Goal: Task Accomplishment & Management: Complete application form

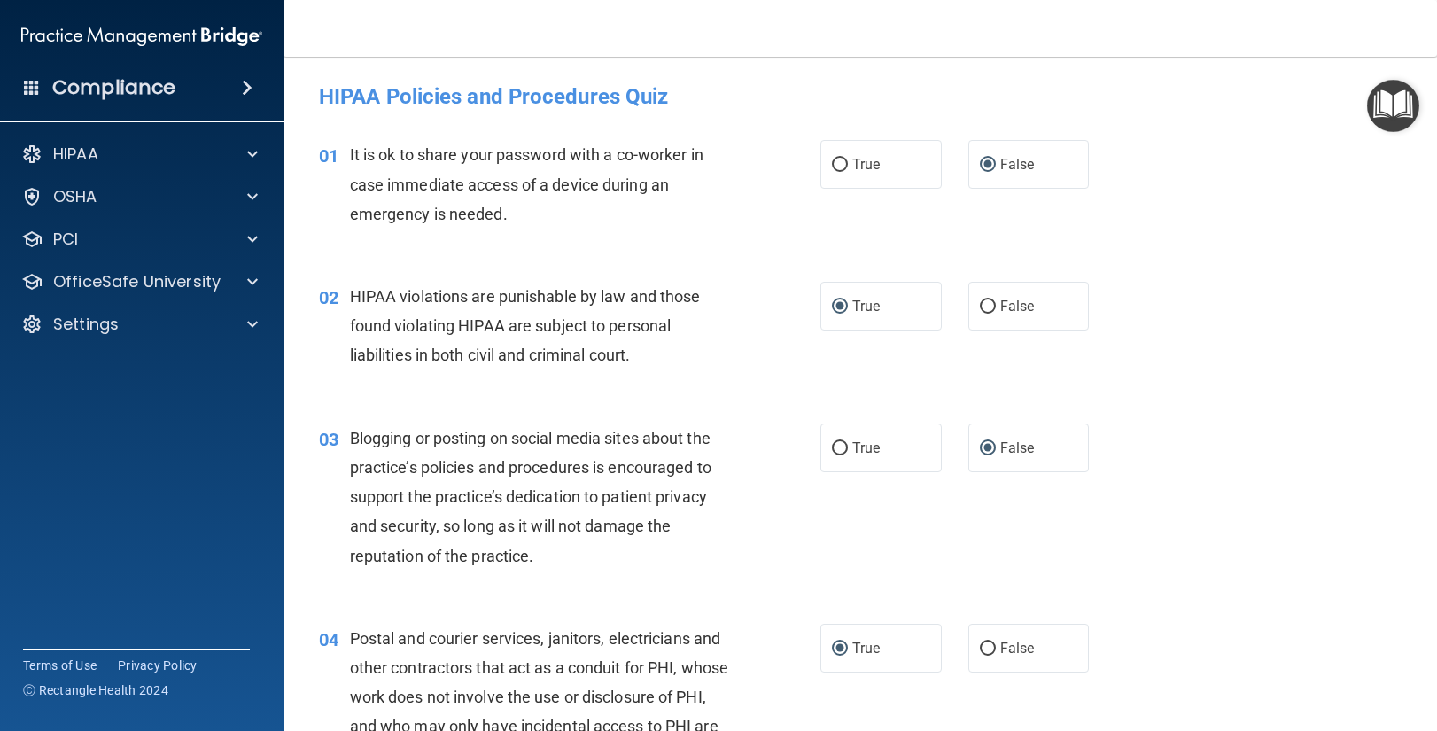
scroll to position [2494, 0]
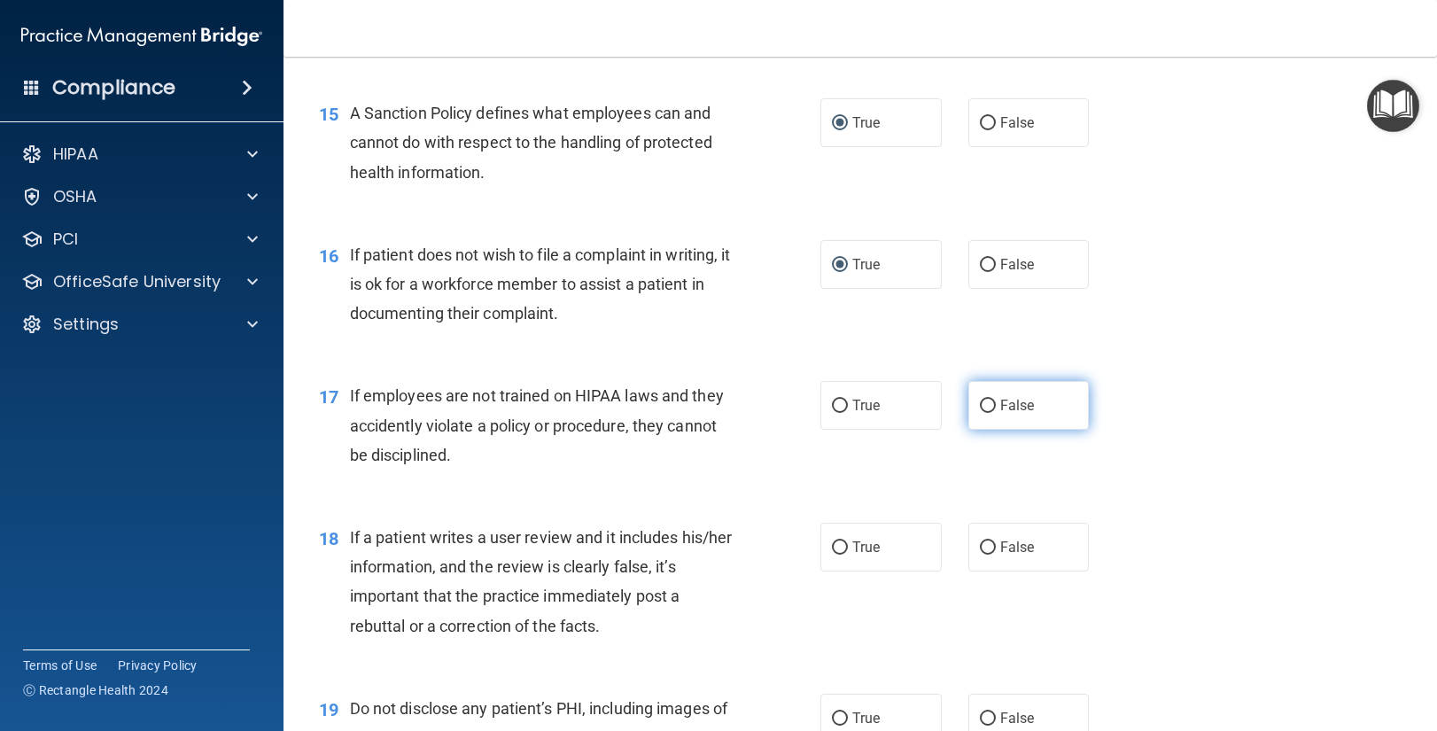
click at [989, 404] on input "False" at bounding box center [988, 406] width 16 height 13
radio input "true"
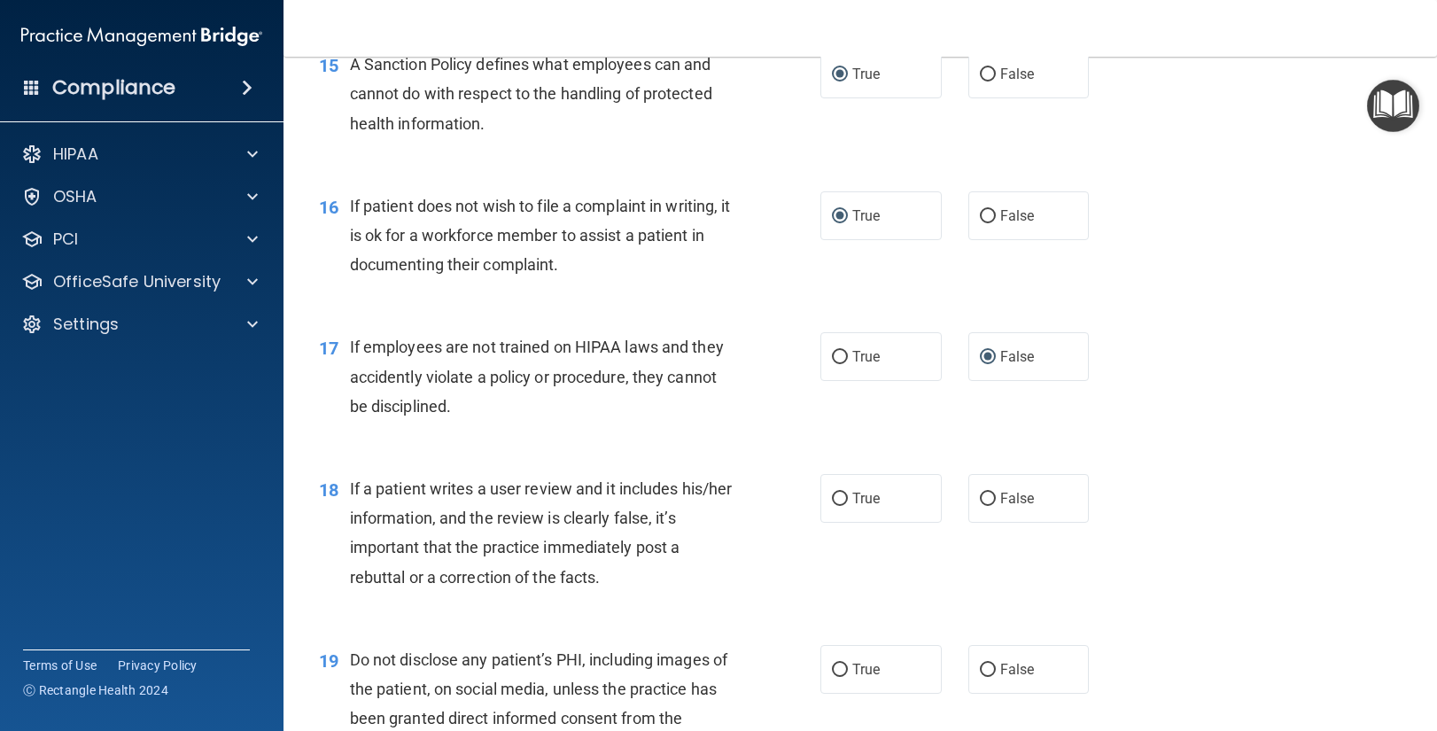
scroll to position [2551, 0]
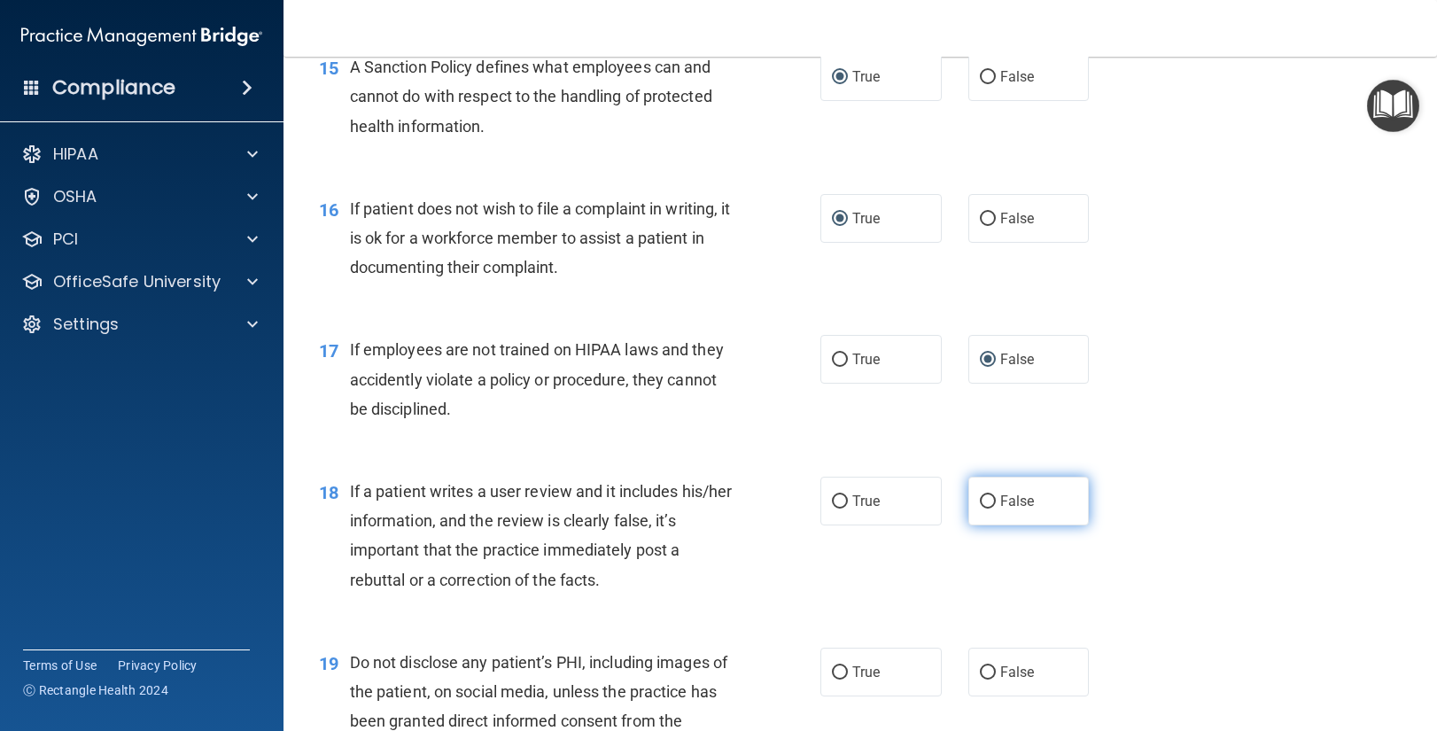
click at [985, 495] on input "False" at bounding box center [988, 501] width 16 height 13
radio input "true"
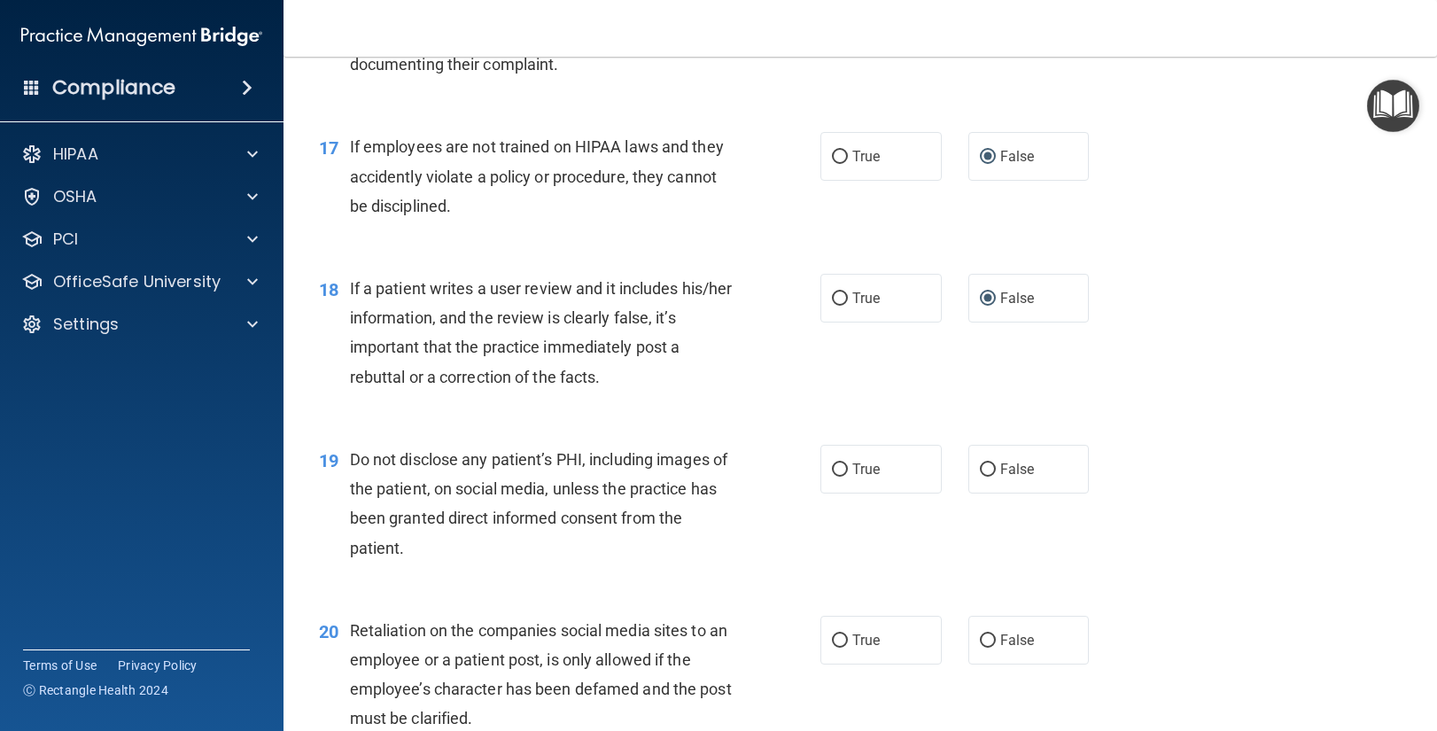
scroll to position [2736, 0]
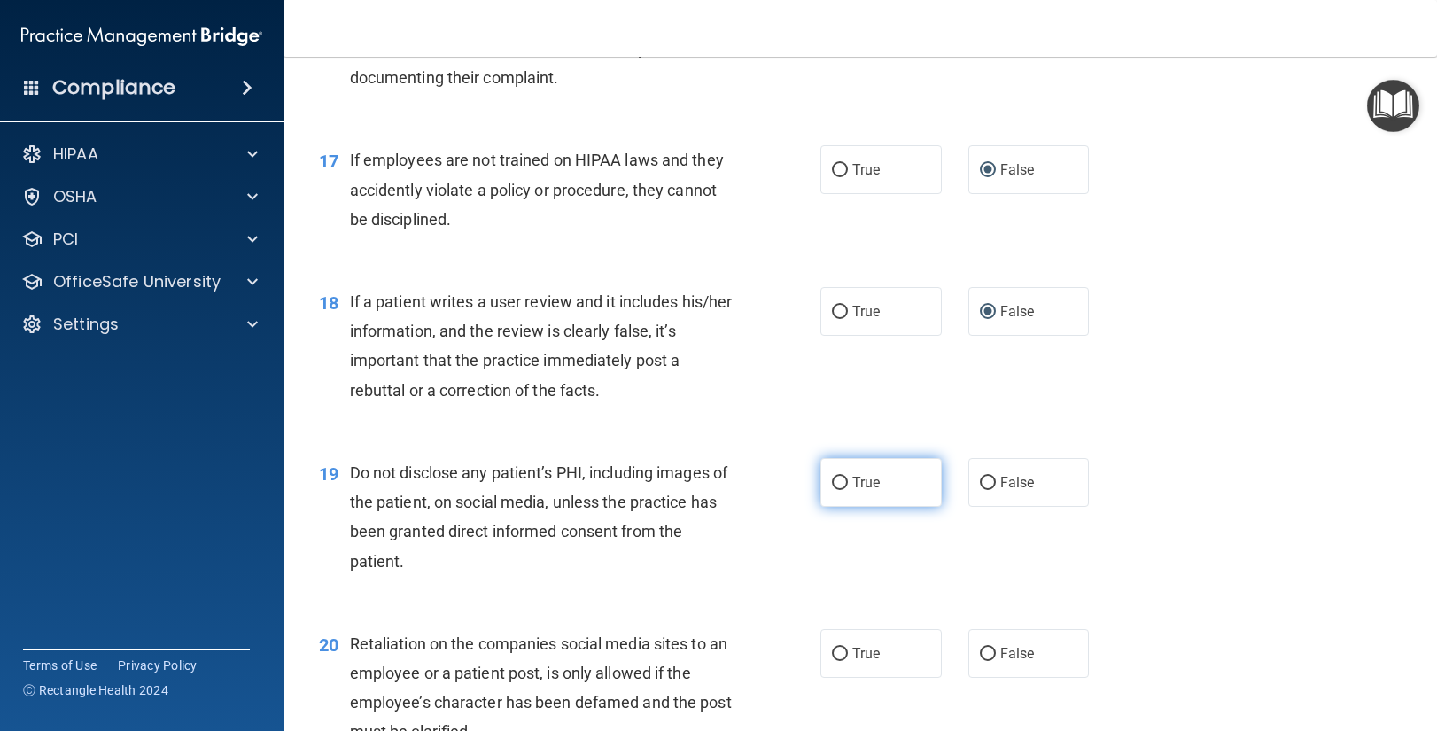
click at [838, 478] on input "True" at bounding box center [840, 483] width 16 height 13
radio input "true"
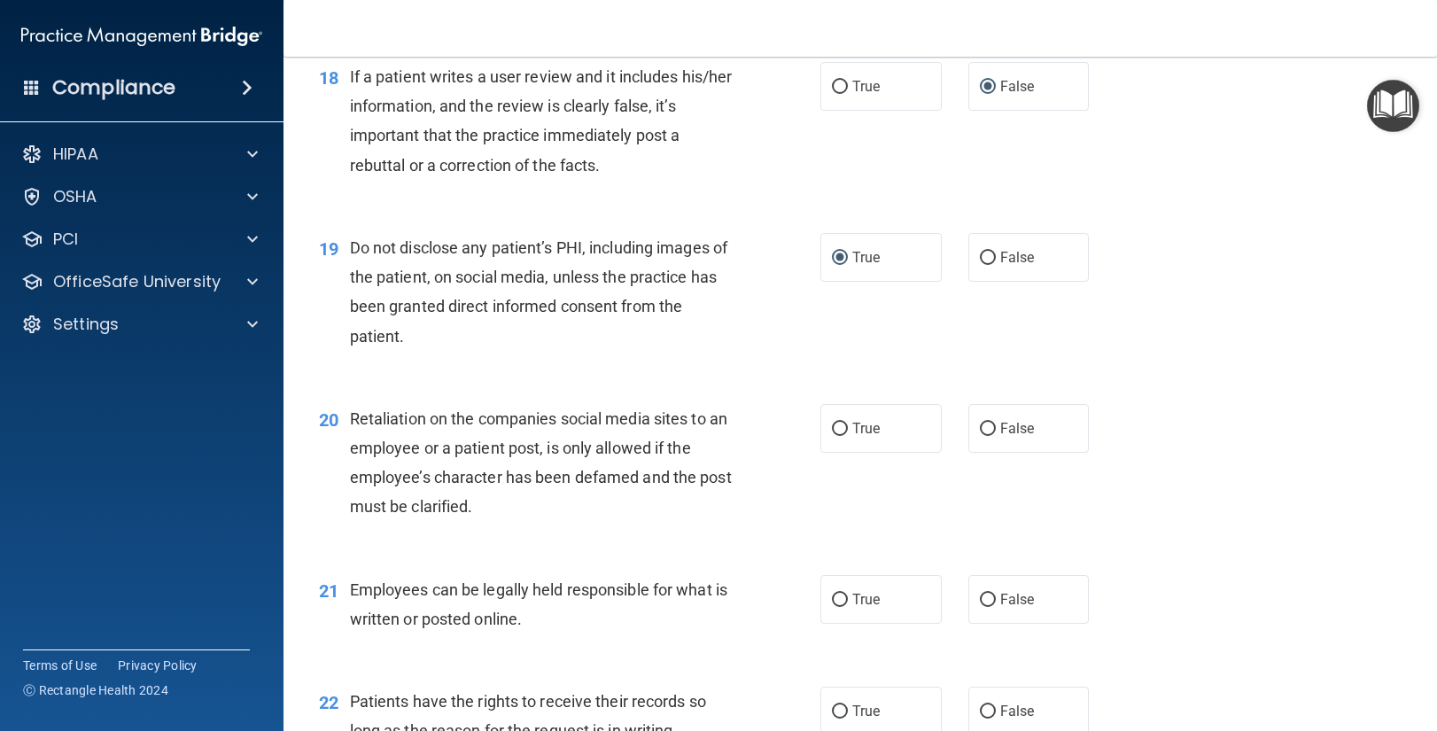
scroll to position [2956, 0]
click at [985, 426] on input "False" at bounding box center [988, 428] width 16 height 13
radio input "true"
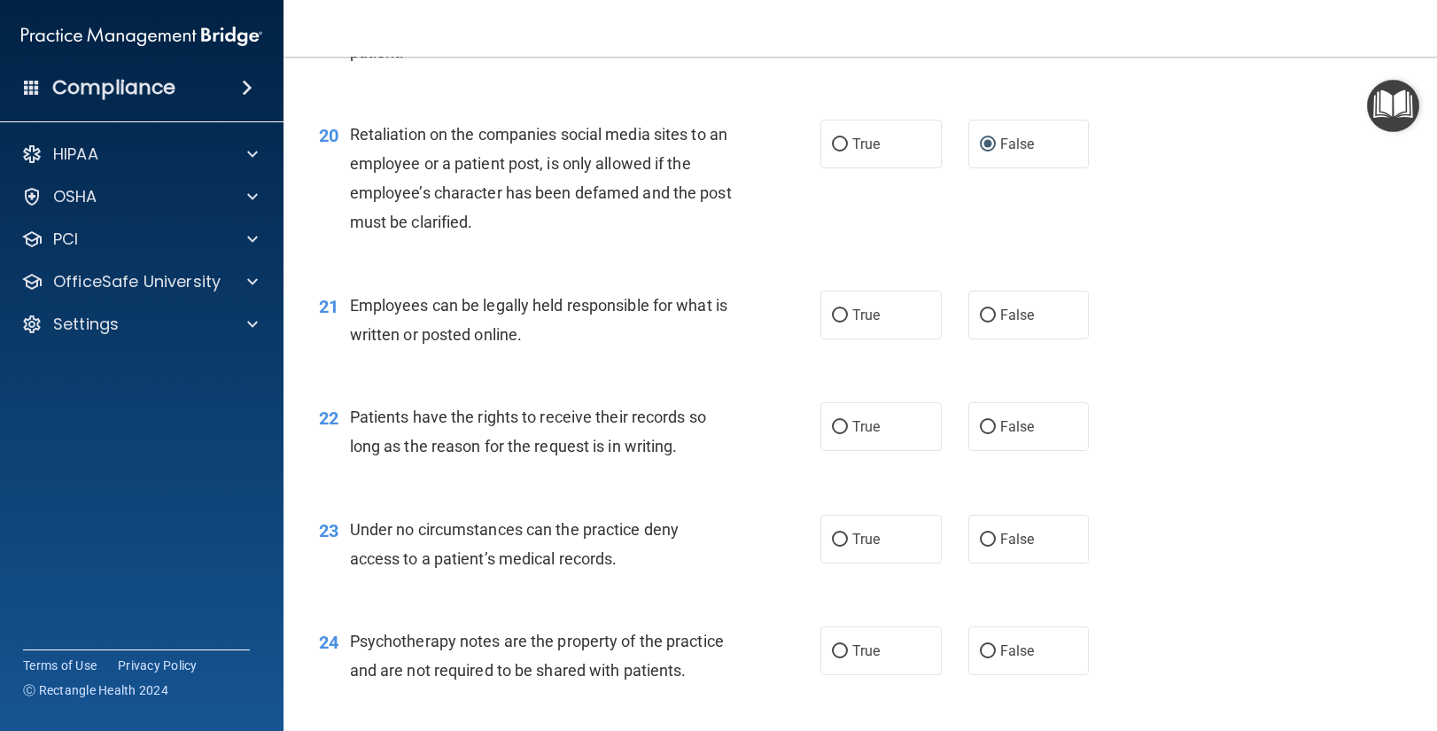
scroll to position [3246, 0]
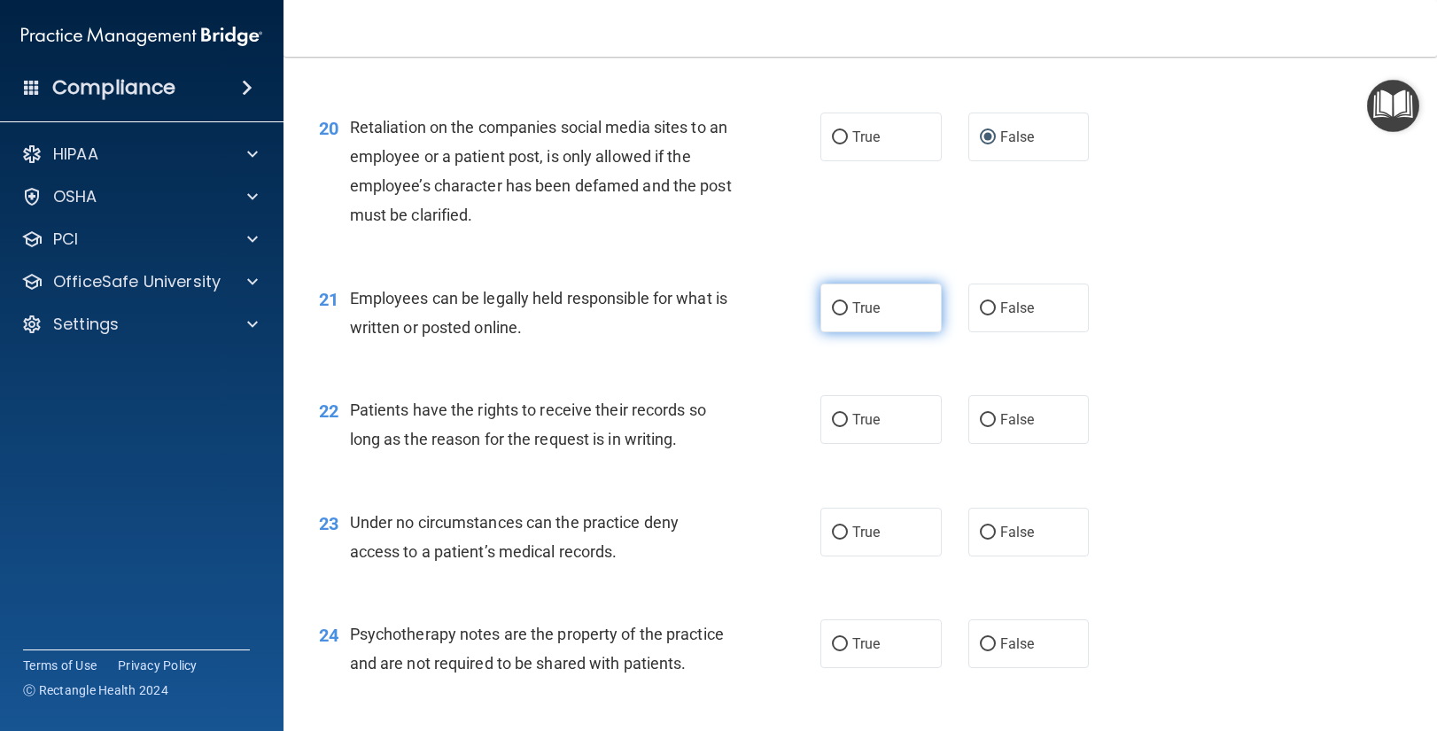
click at [842, 306] on input "True" at bounding box center [840, 308] width 16 height 13
radio input "true"
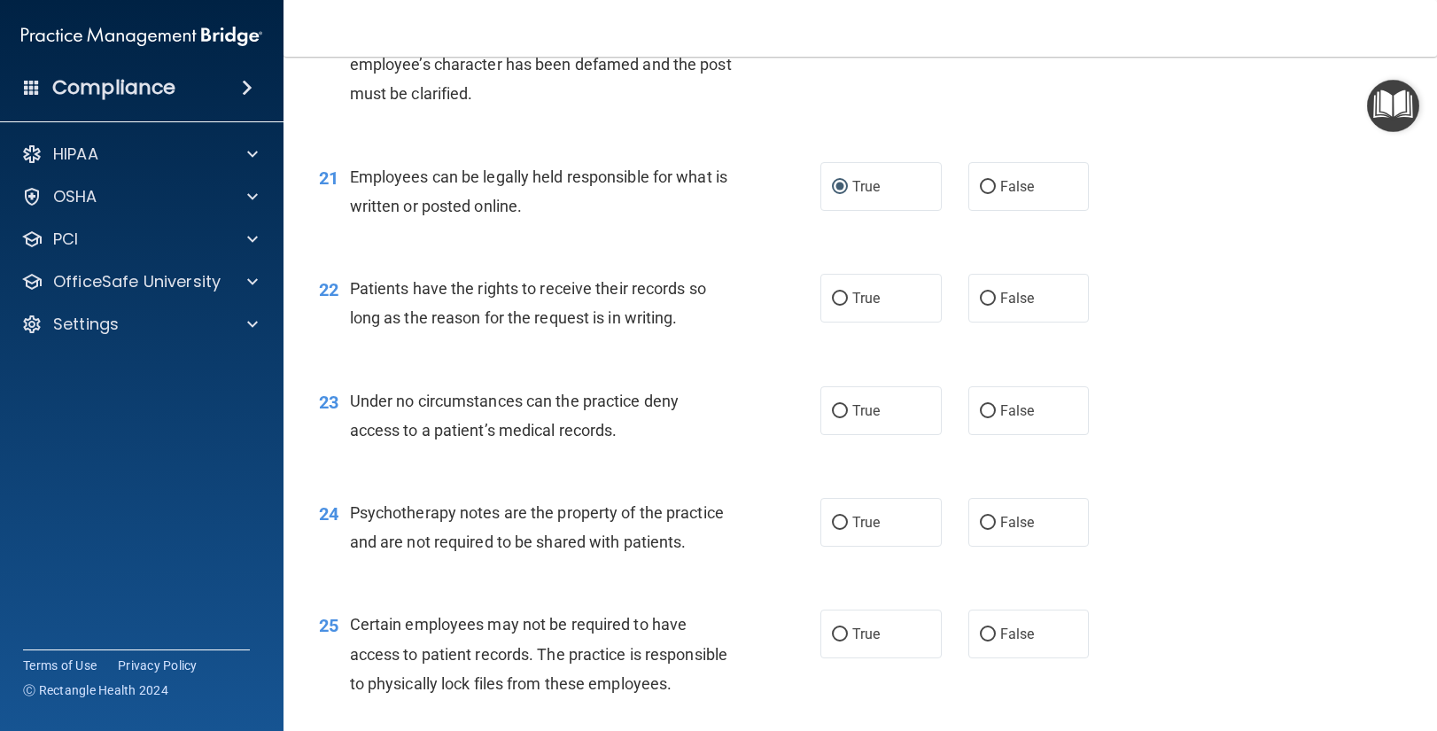
scroll to position [3373, 0]
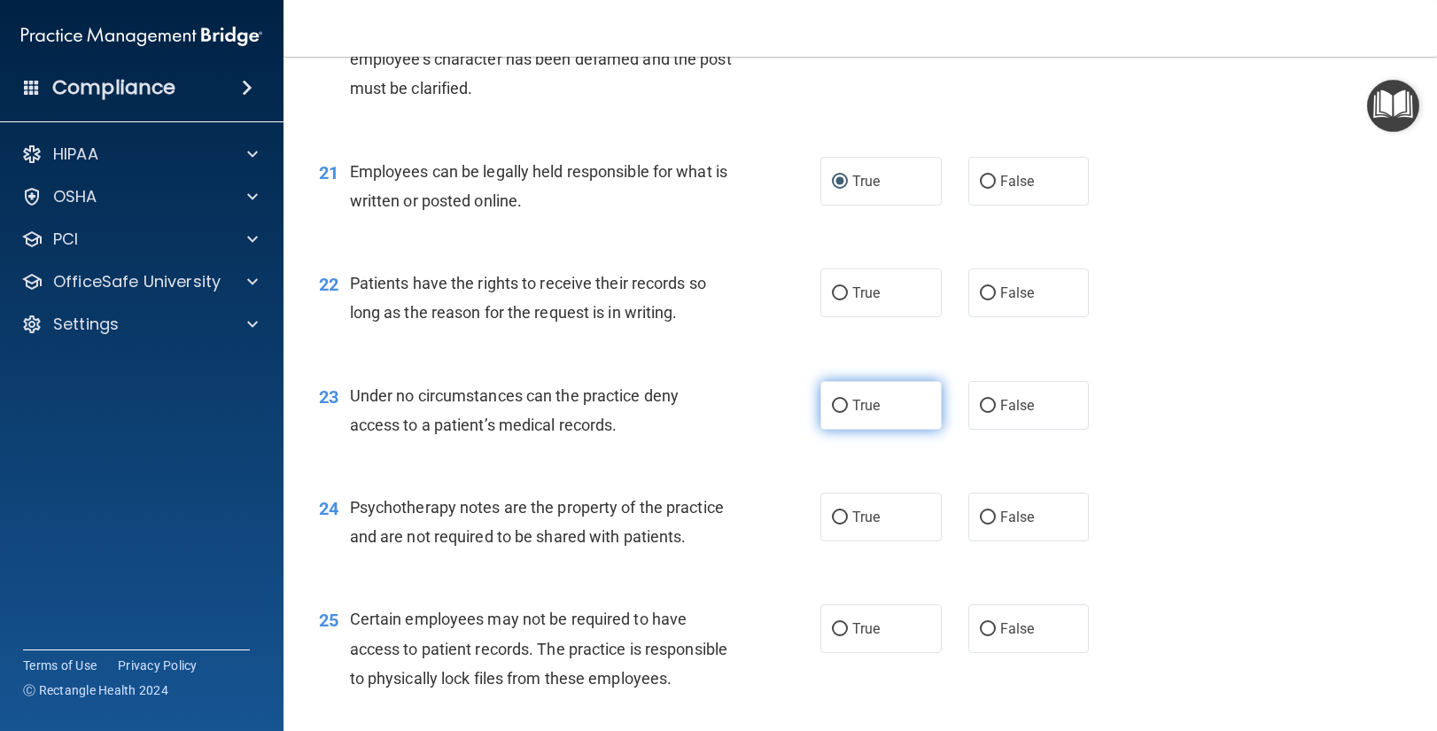
drag, startPoint x: 993, startPoint y: 292, endPoint x: 913, endPoint y: 409, distance: 141.4
click at [993, 292] on input "False" at bounding box center [988, 293] width 16 height 13
radio input "true"
drag, startPoint x: 843, startPoint y: 293, endPoint x: 888, endPoint y: 292, distance: 45.2
click at [844, 293] on input "True" at bounding box center [840, 293] width 16 height 13
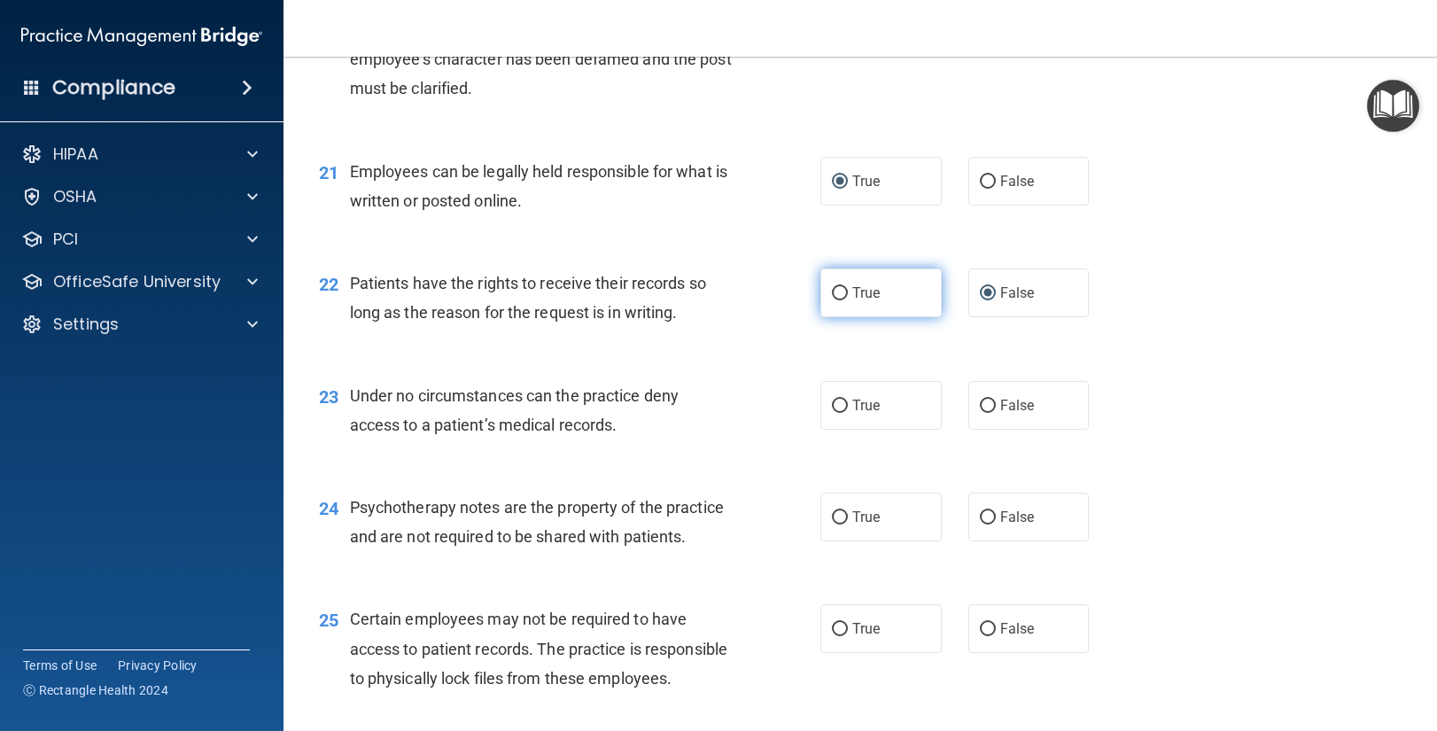
radio input "true"
radio input "false"
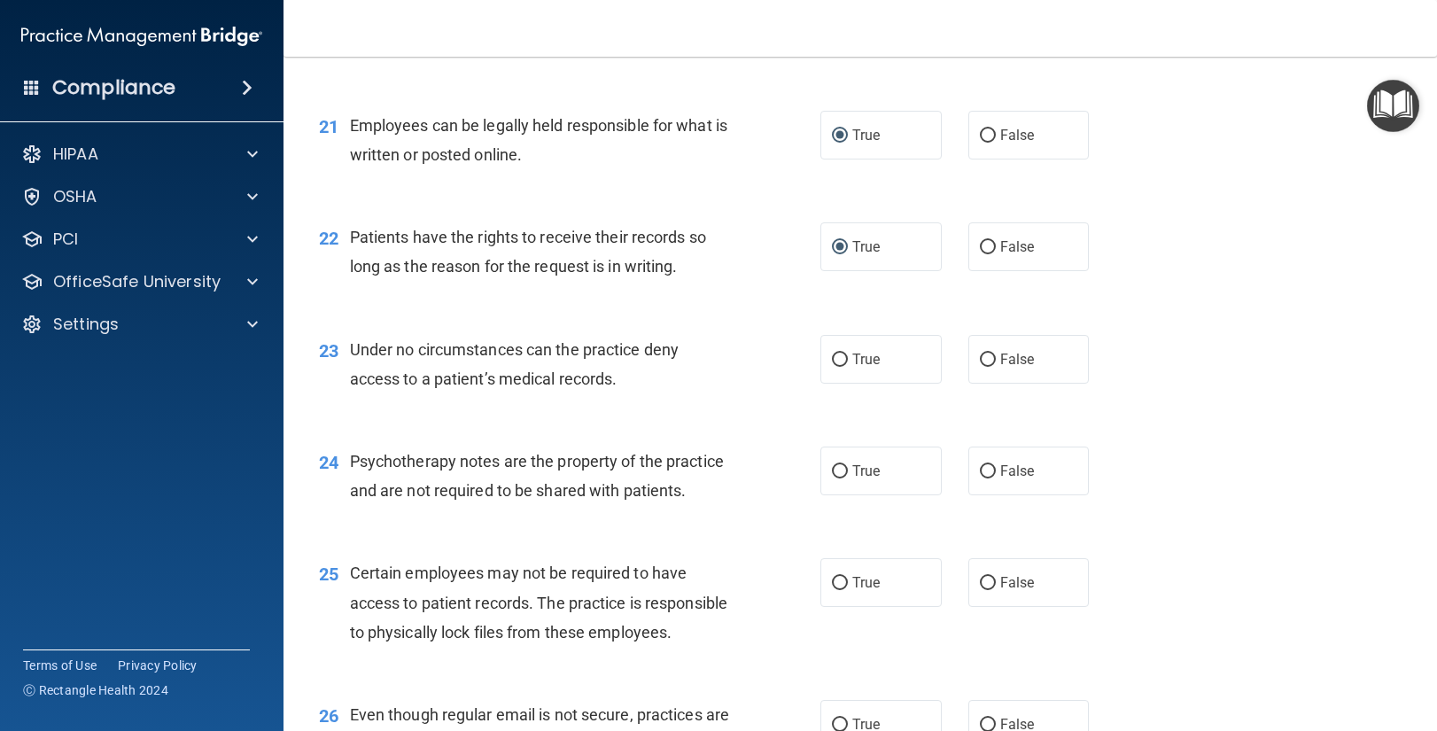
scroll to position [3431, 0]
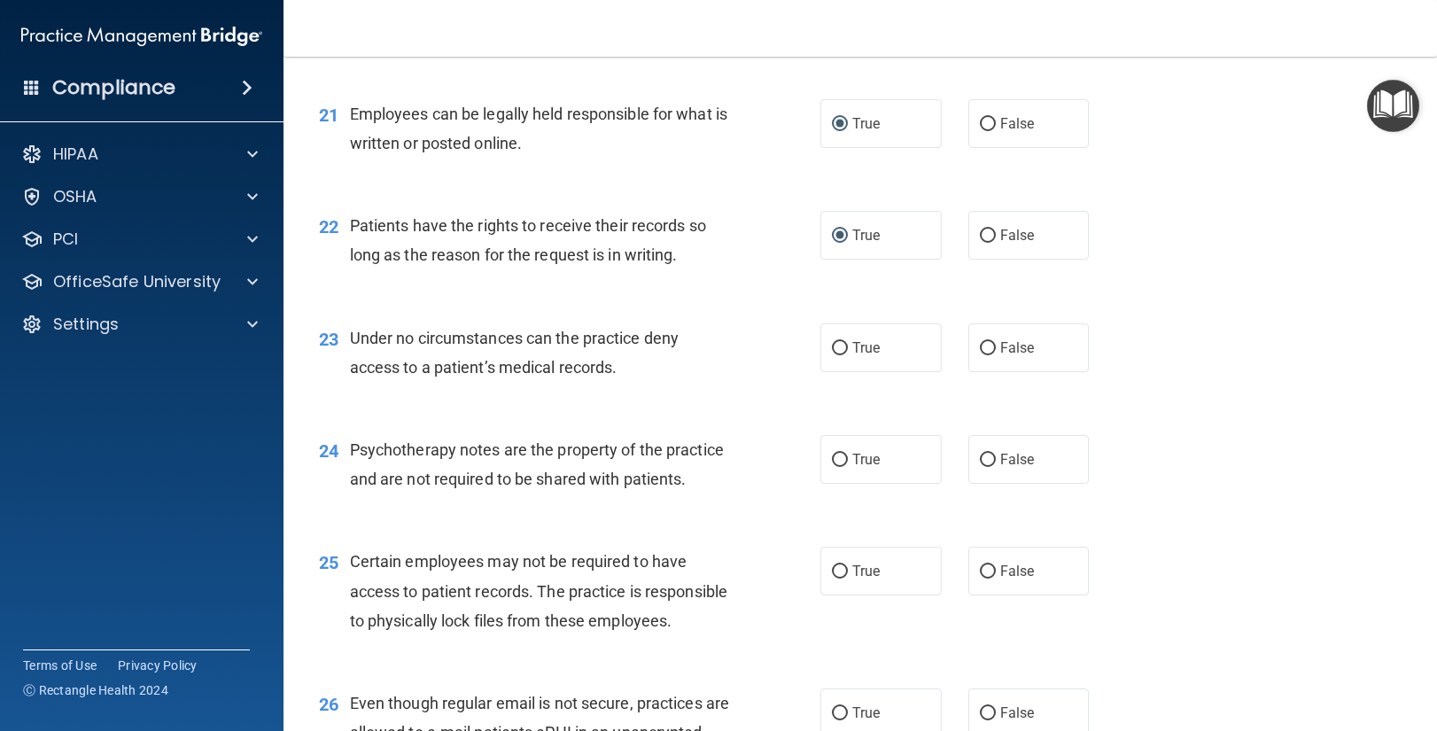
drag, startPoint x: 839, startPoint y: 348, endPoint x: 812, endPoint y: 425, distance: 81.9
click at [839, 349] on input "True" at bounding box center [840, 348] width 16 height 13
radio input "true"
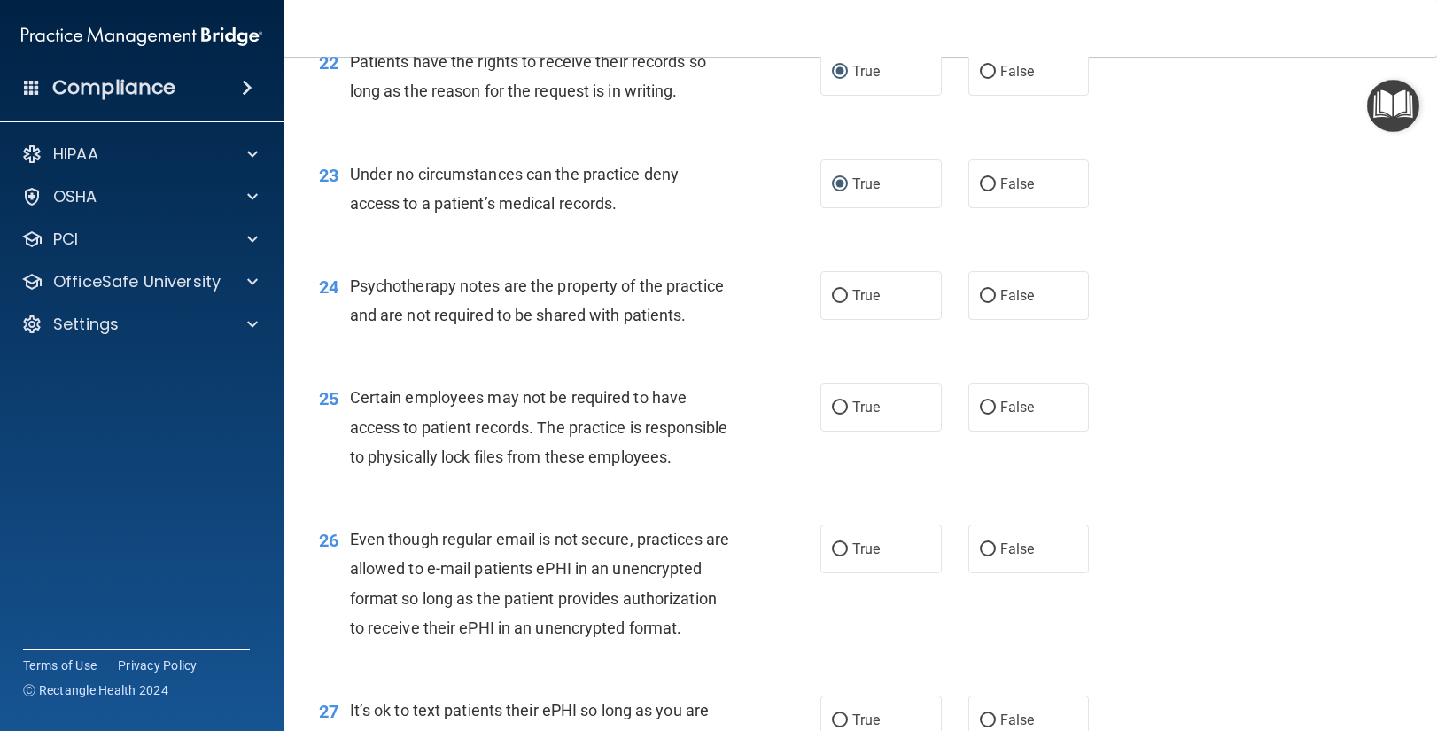
scroll to position [3593, 0]
click at [836, 298] on input "True" at bounding box center [840, 298] width 16 height 13
radio input "true"
click at [839, 413] on input "True" at bounding box center [840, 409] width 16 height 13
radio input "true"
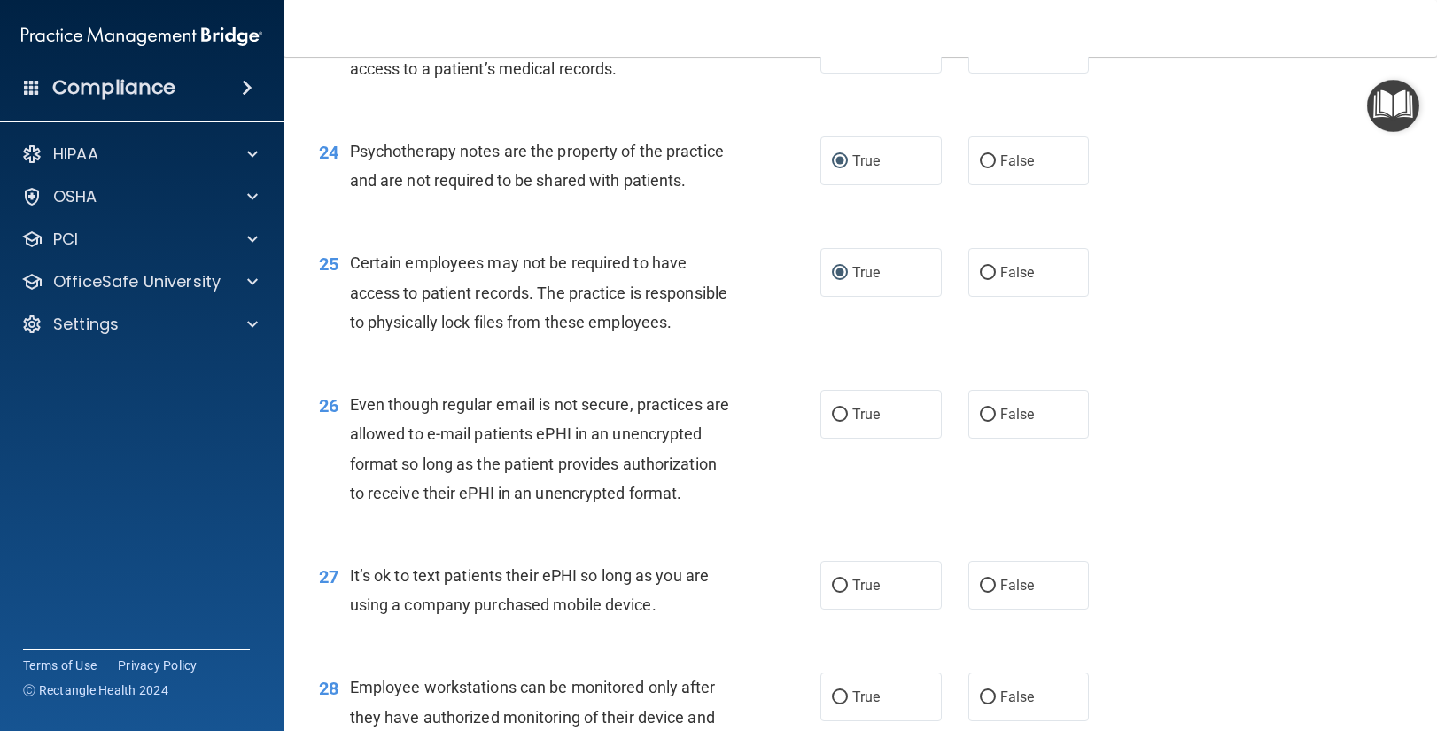
scroll to position [3795, 0]
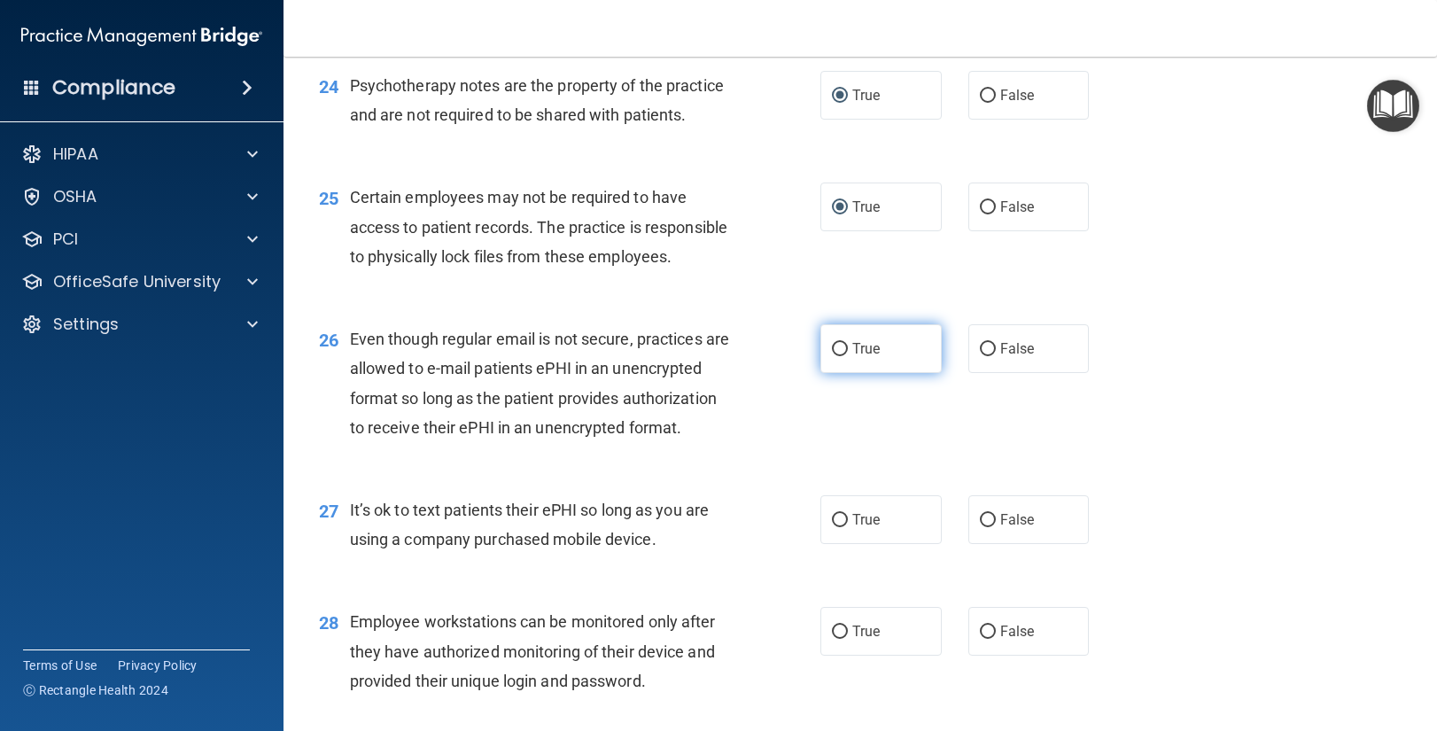
click at [841, 350] on input "True" at bounding box center [840, 349] width 16 height 13
radio input "true"
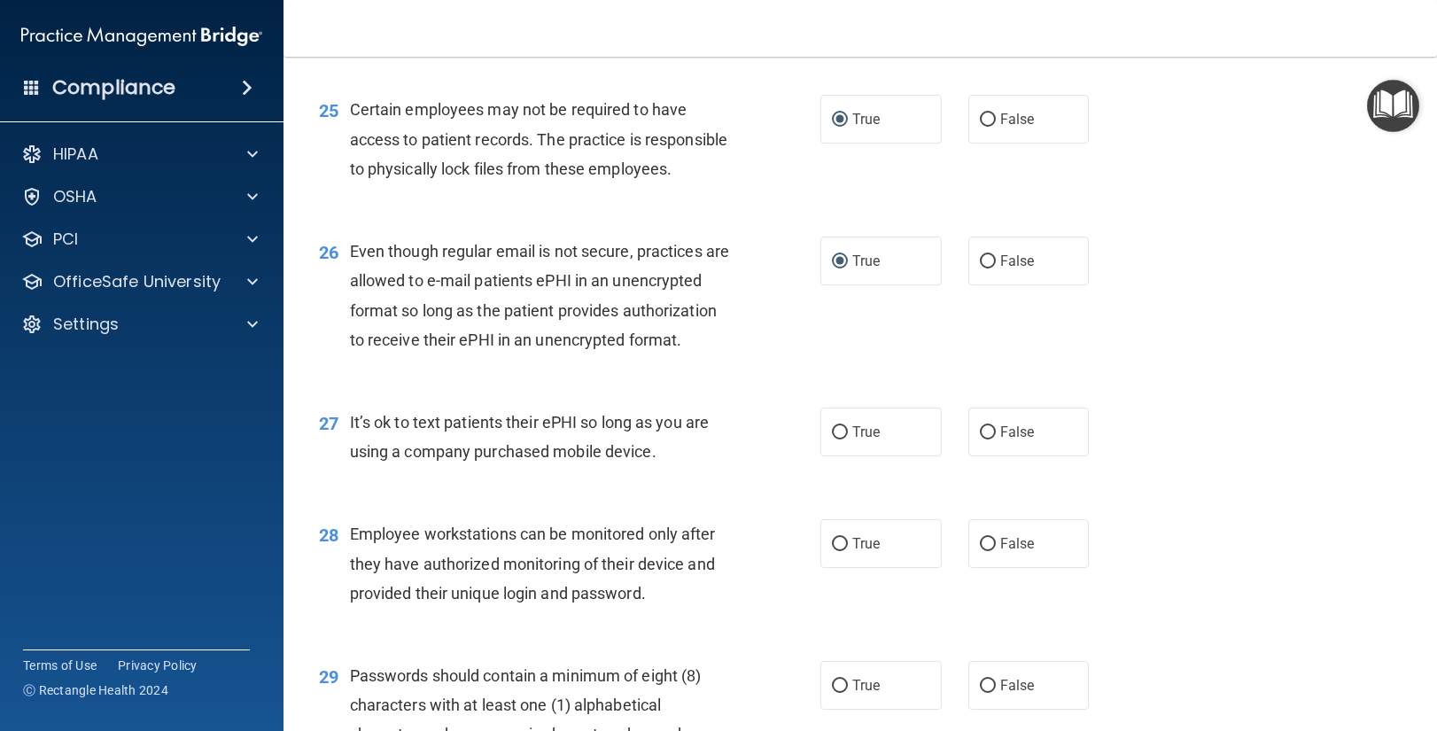
scroll to position [3885, 0]
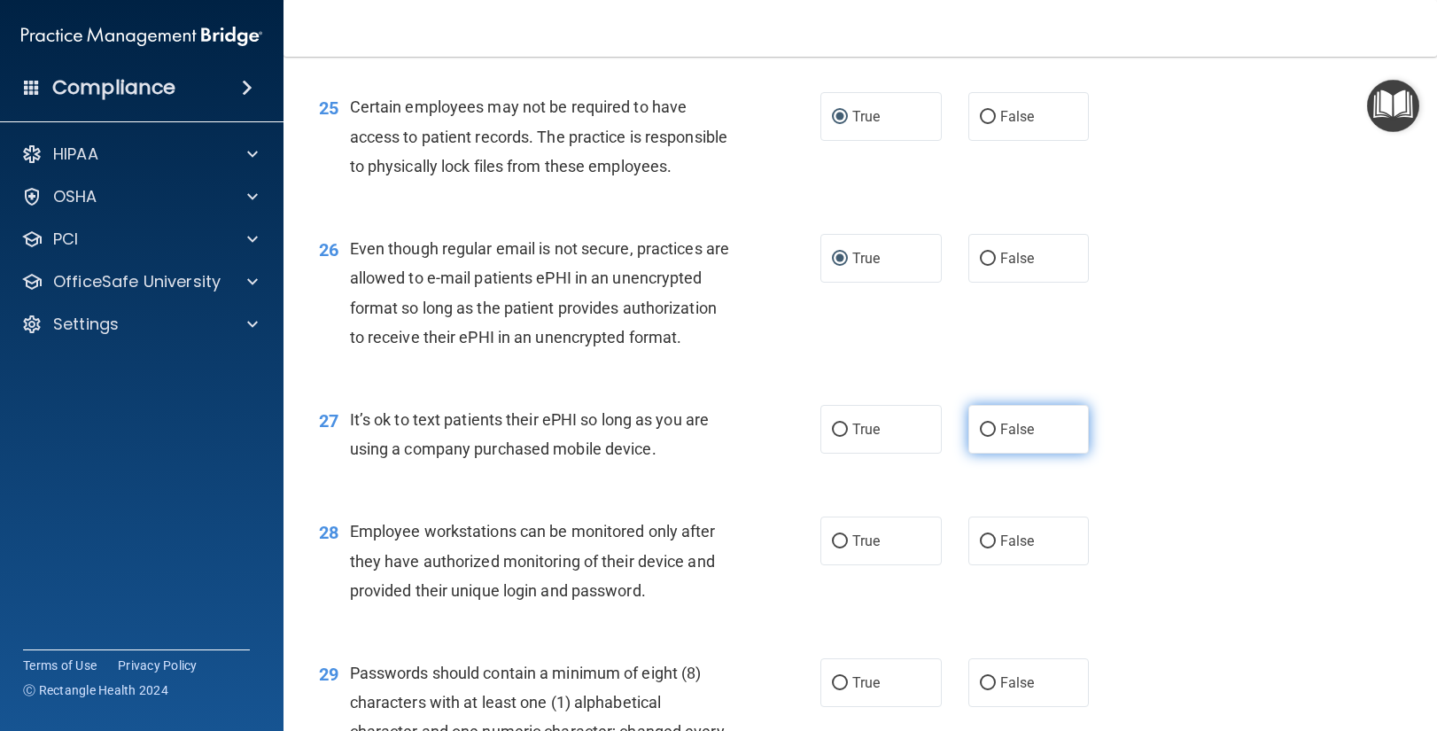
click at [986, 428] on input "False" at bounding box center [988, 430] width 16 height 13
radio input "true"
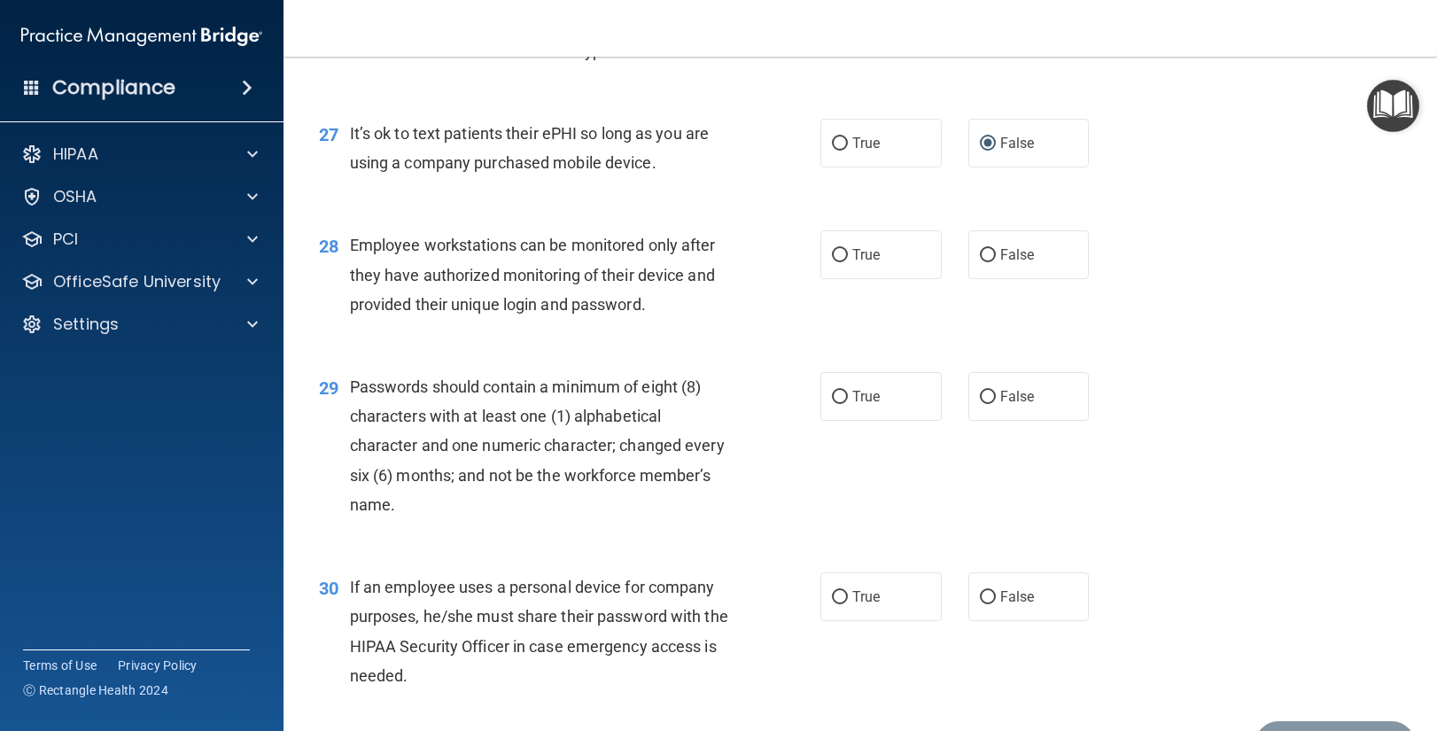
scroll to position [4173, 0]
click at [985, 252] on input "False" at bounding box center [988, 253] width 16 height 13
radio input "true"
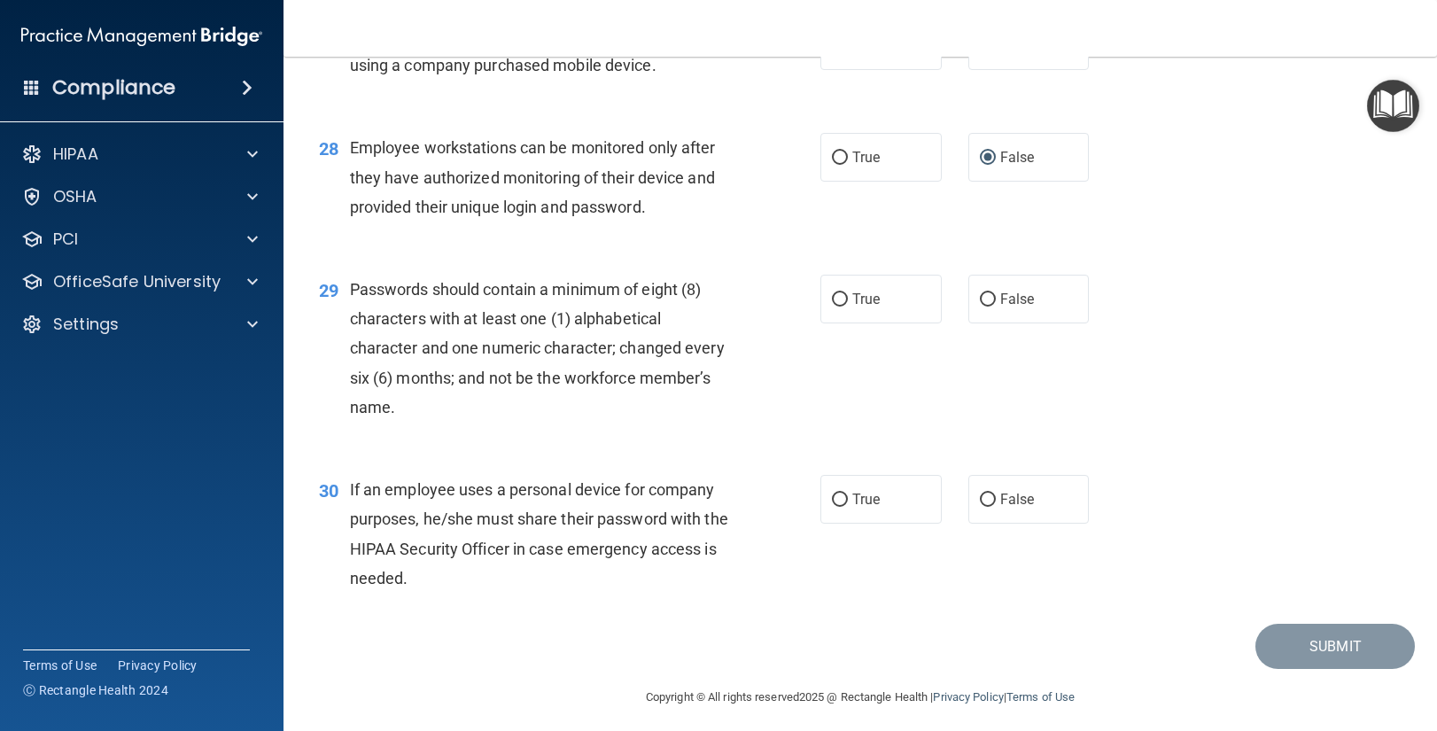
scroll to position [4265, 0]
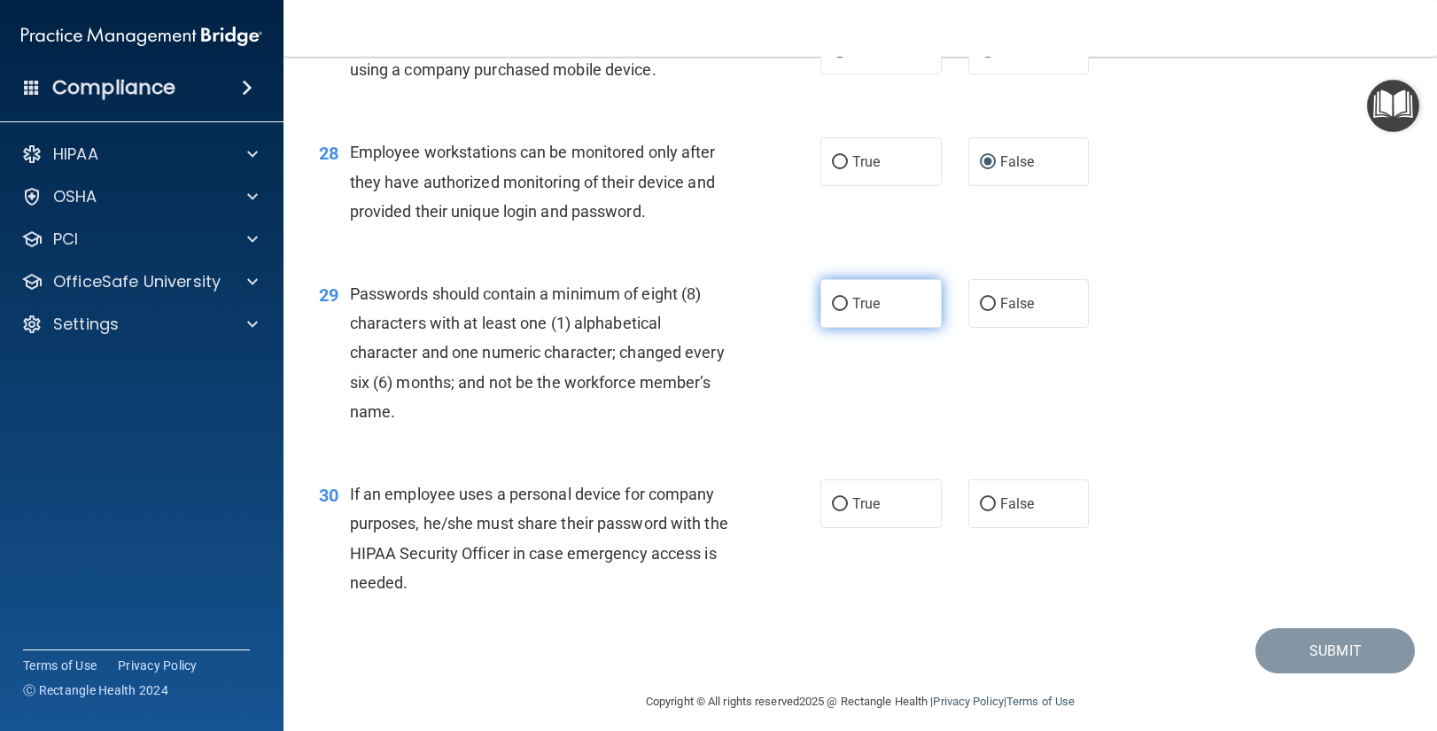
click at [840, 303] on input "True" at bounding box center [840, 304] width 16 height 13
radio input "true"
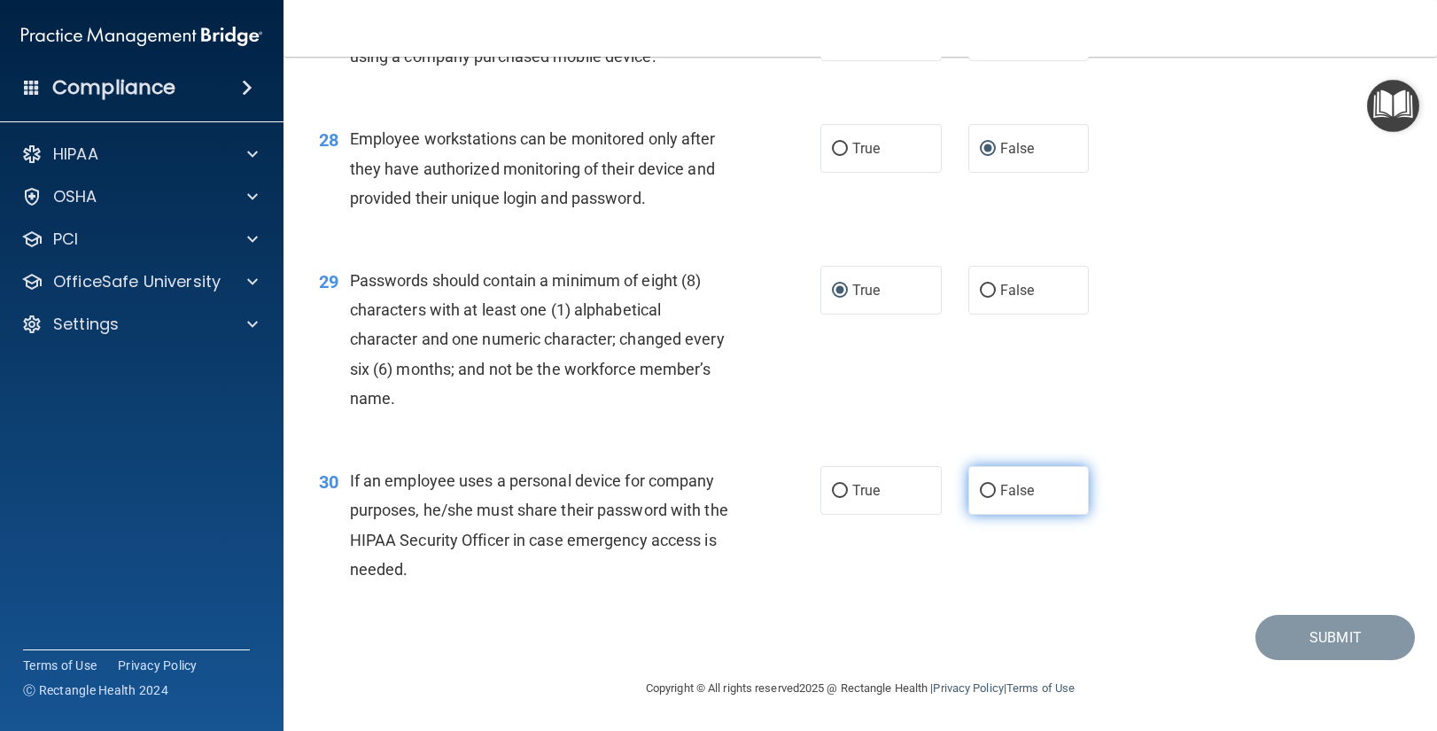
click at [992, 491] on input "False" at bounding box center [988, 491] width 16 height 13
radio input "true"
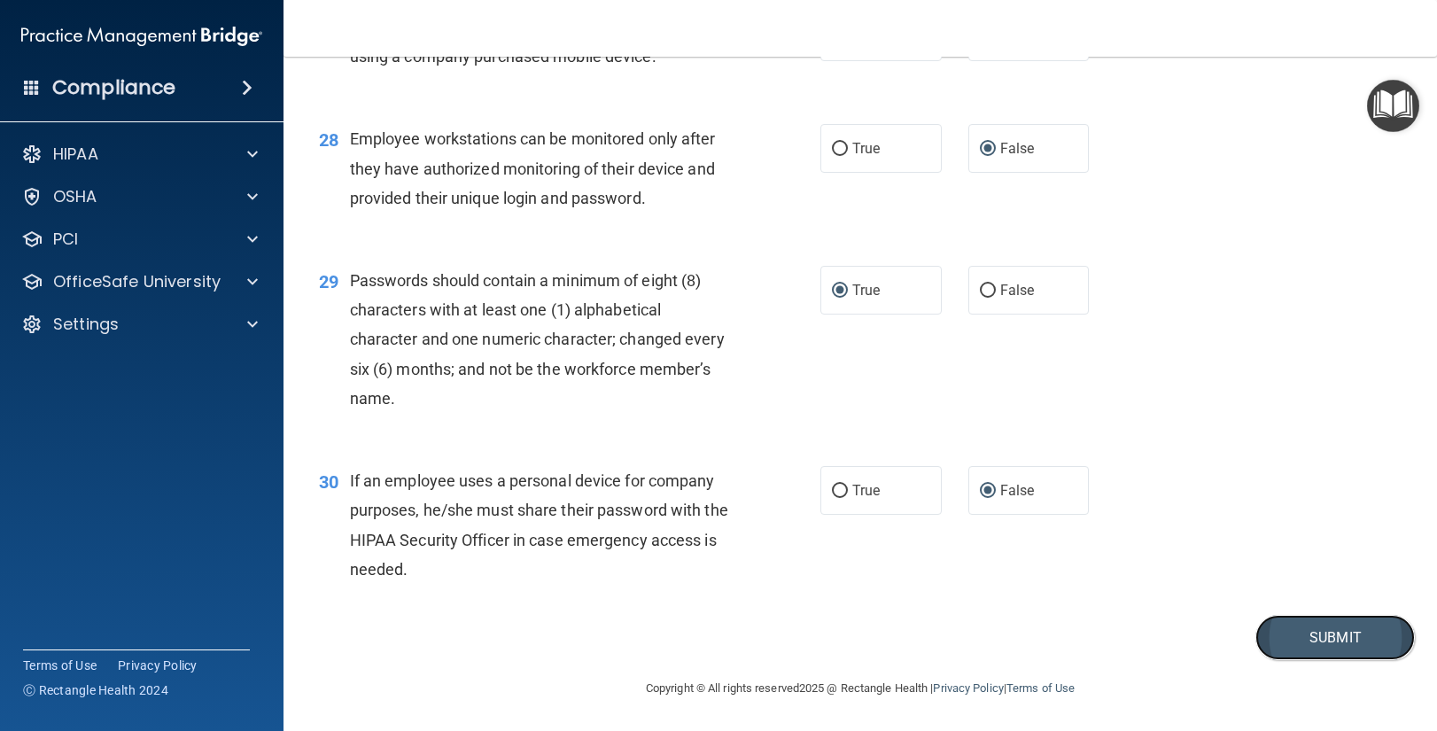
click at [1317, 639] on button "Submit" at bounding box center [1336, 637] width 160 height 45
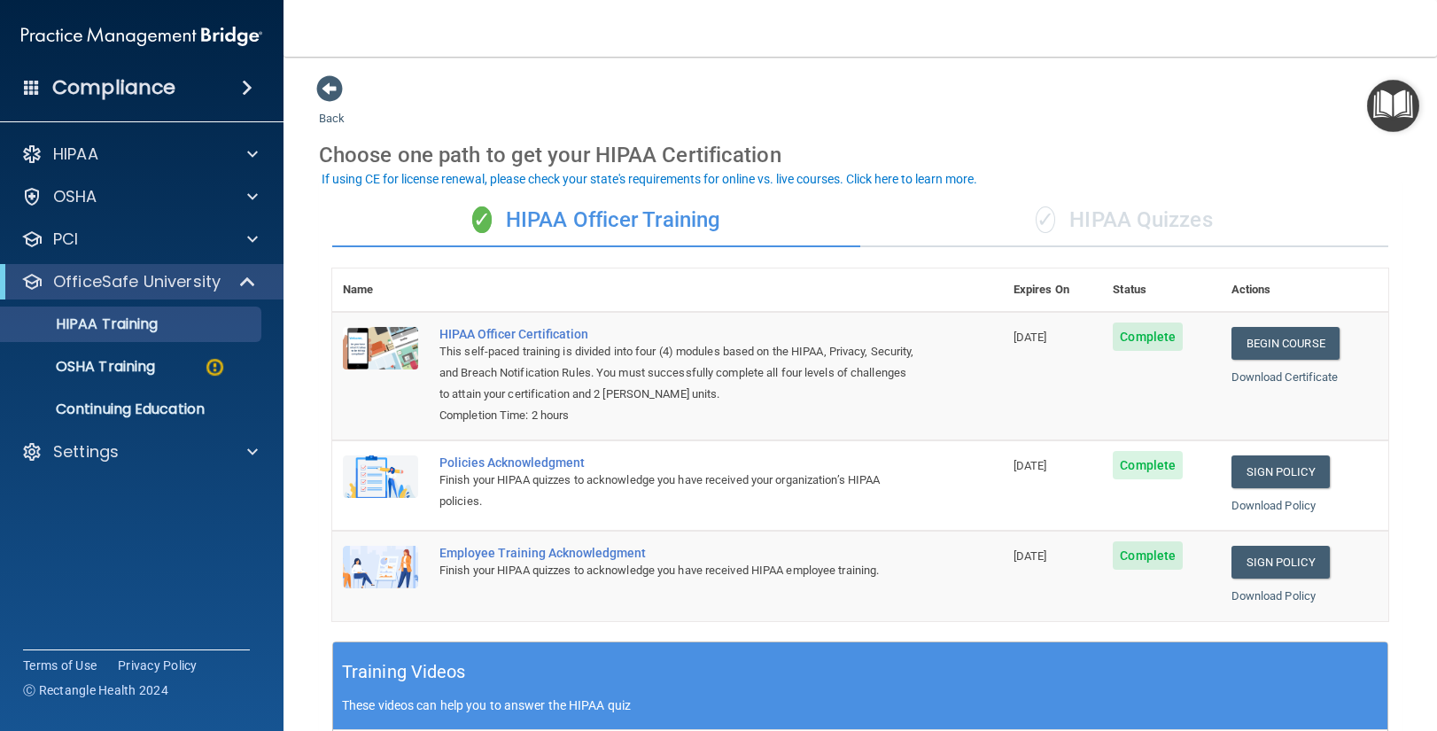
scroll to position [1, 0]
click at [1144, 227] on div "✓ HIPAA Quizzes" at bounding box center [1125, 219] width 528 height 53
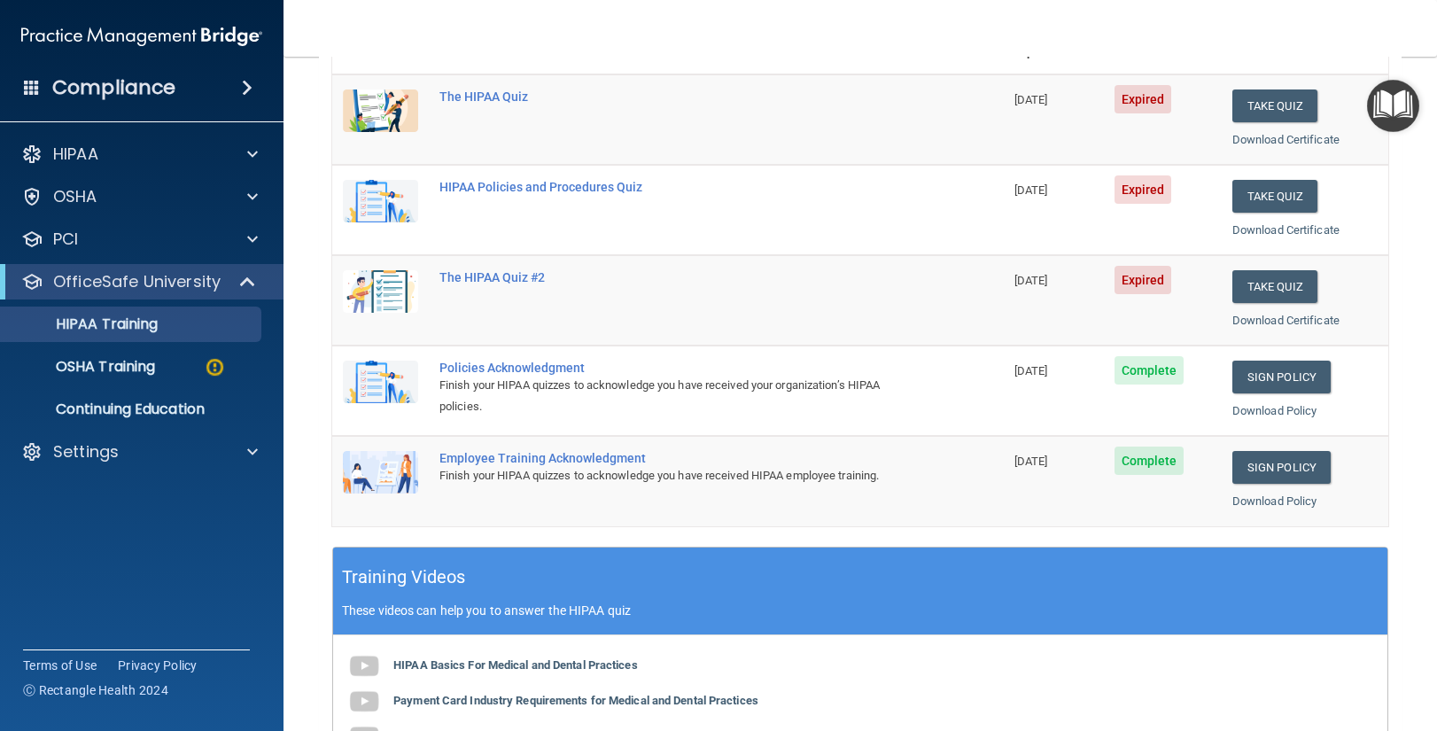
scroll to position [239, 0]
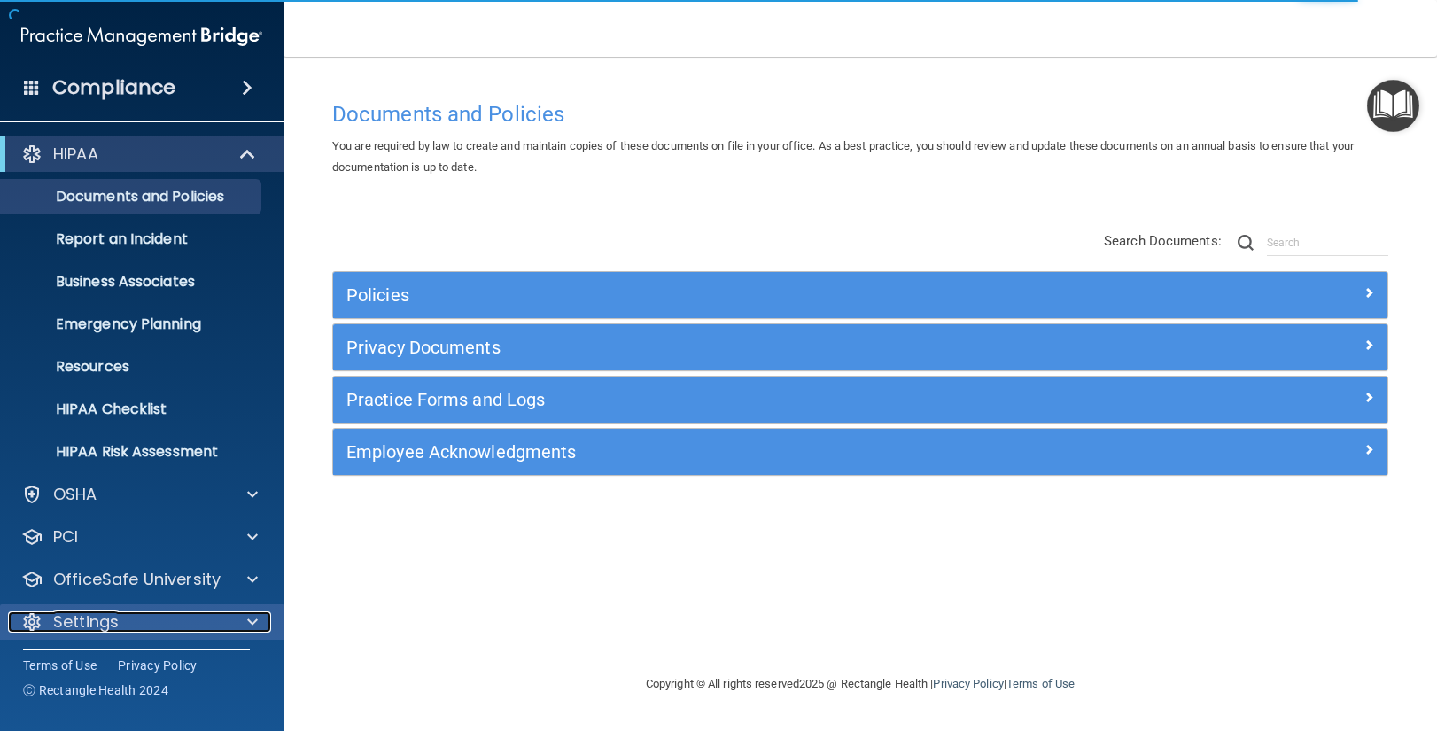
click at [255, 620] on span at bounding box center [252, 622] width 11 height 21
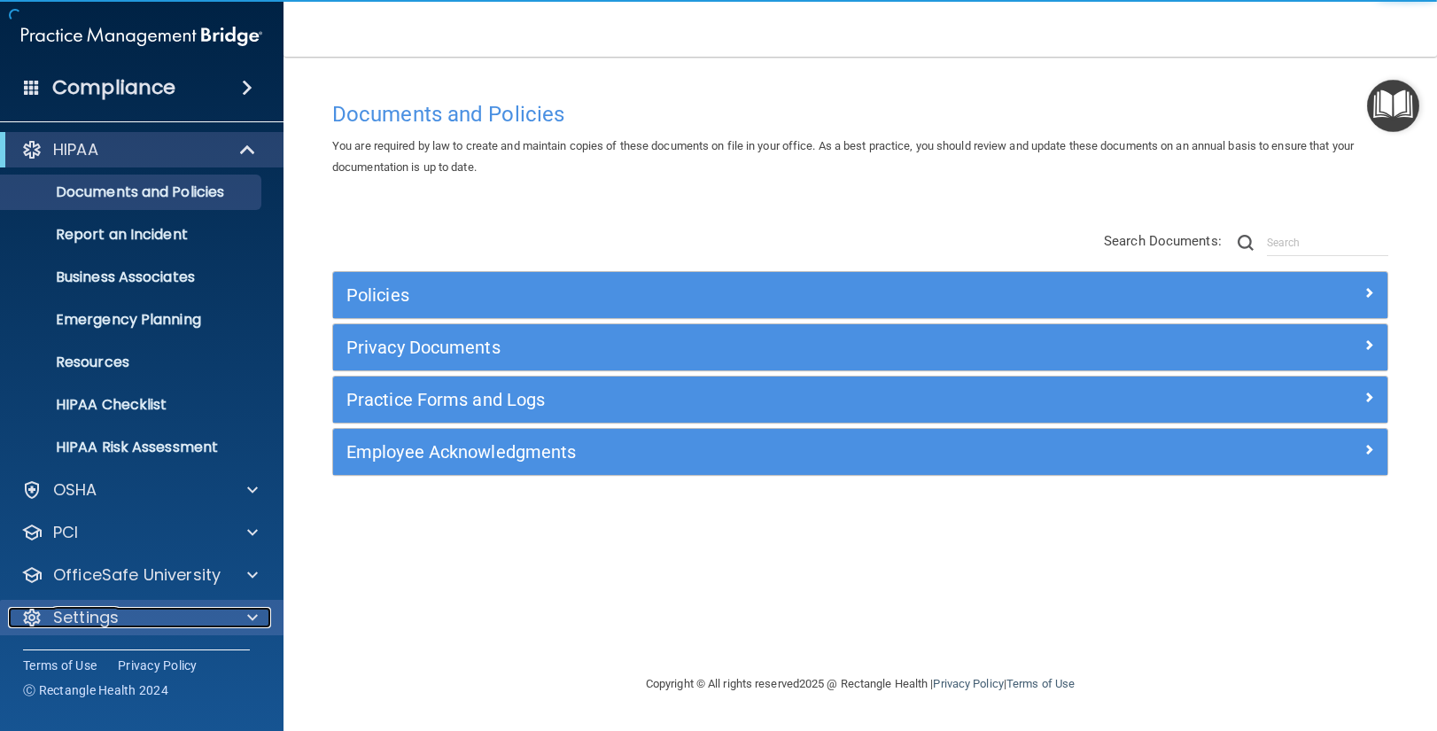
click at [253, 615] on span at bounding box center [252, 617] width 11 height 21
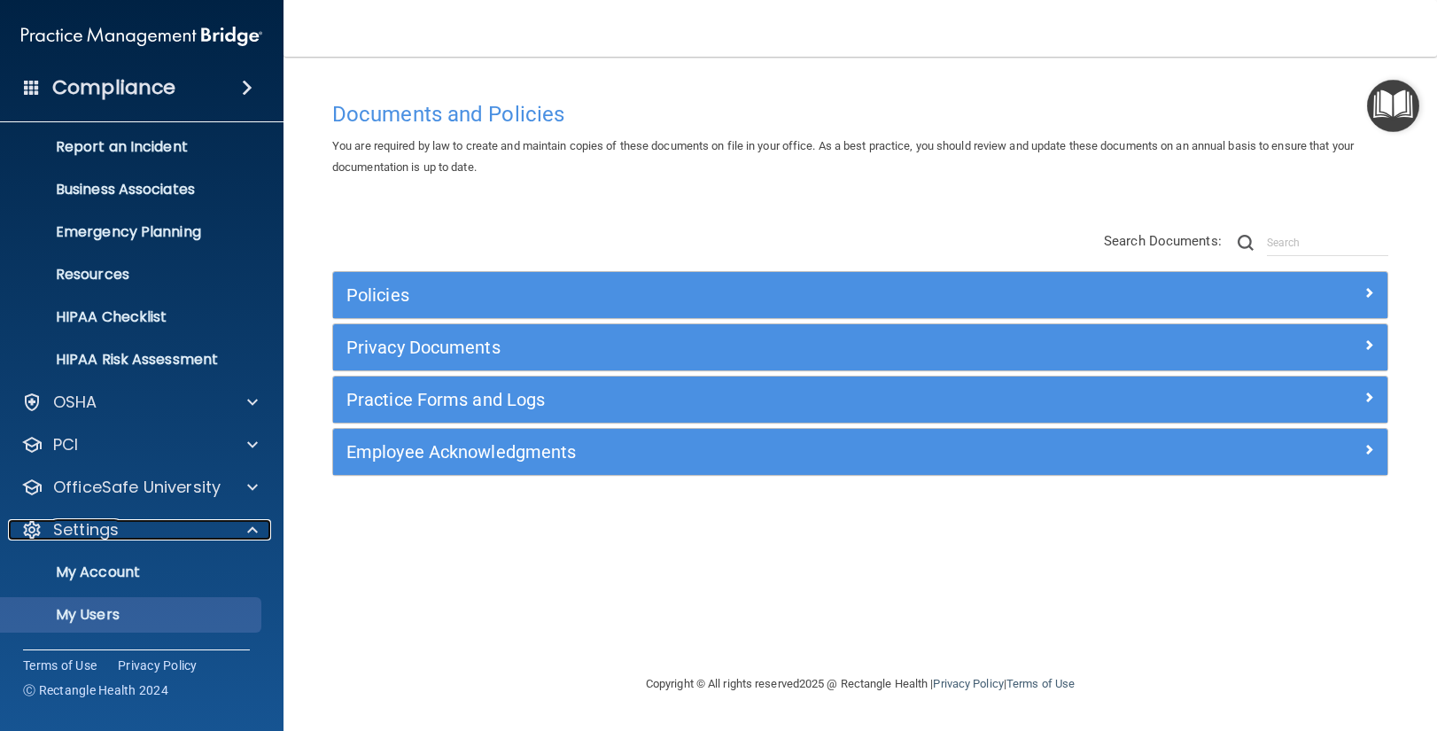
scroll to position [175, 0]
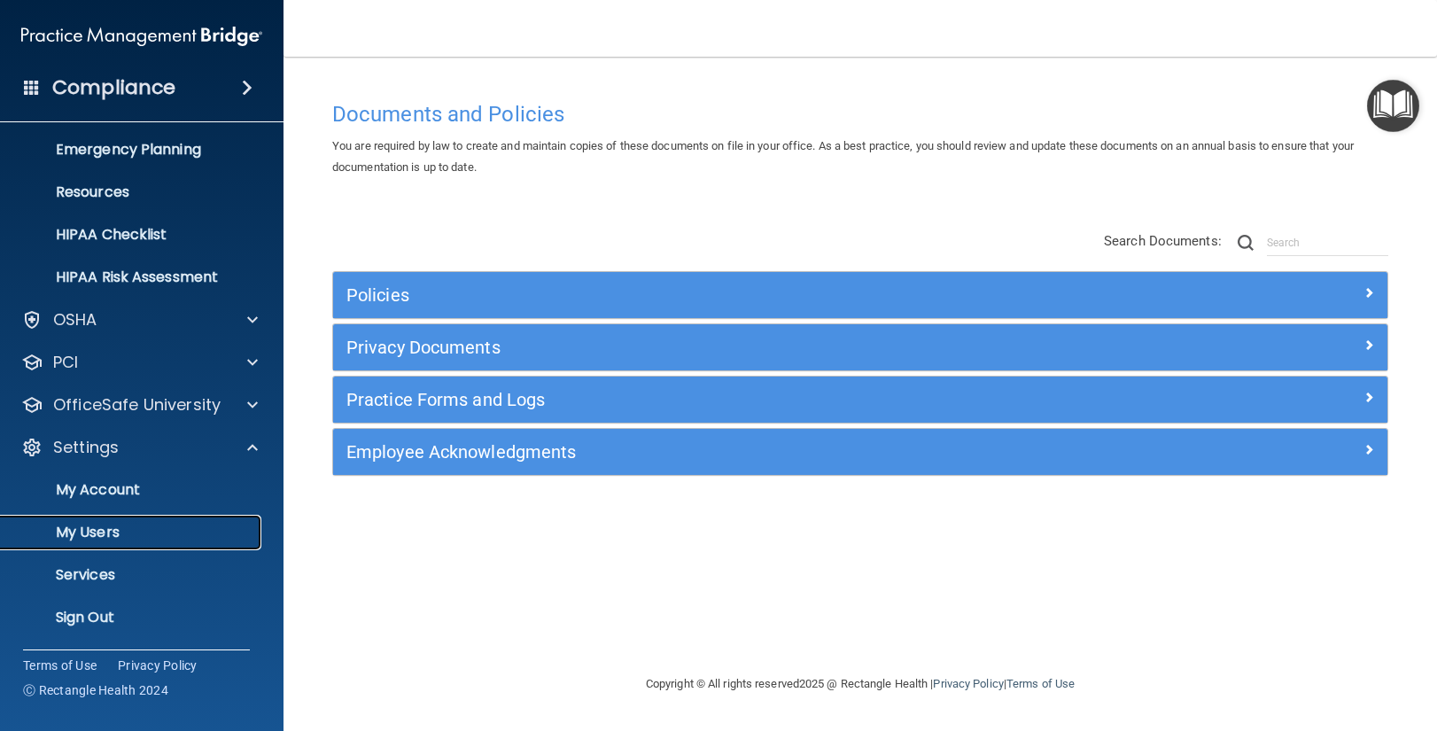
click at [126, 531] on p "My Users" at bounding box center [133, 533] width 242 height 18
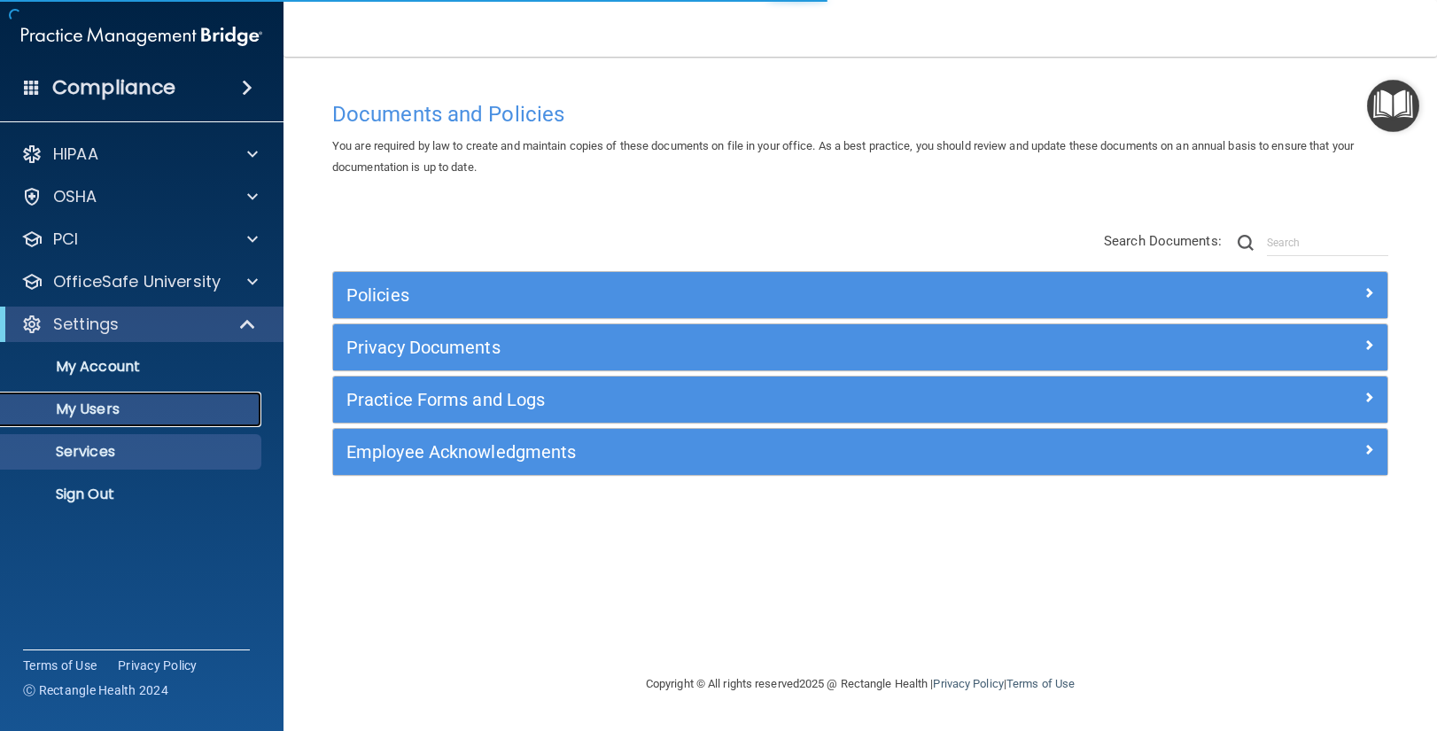
select select "20"
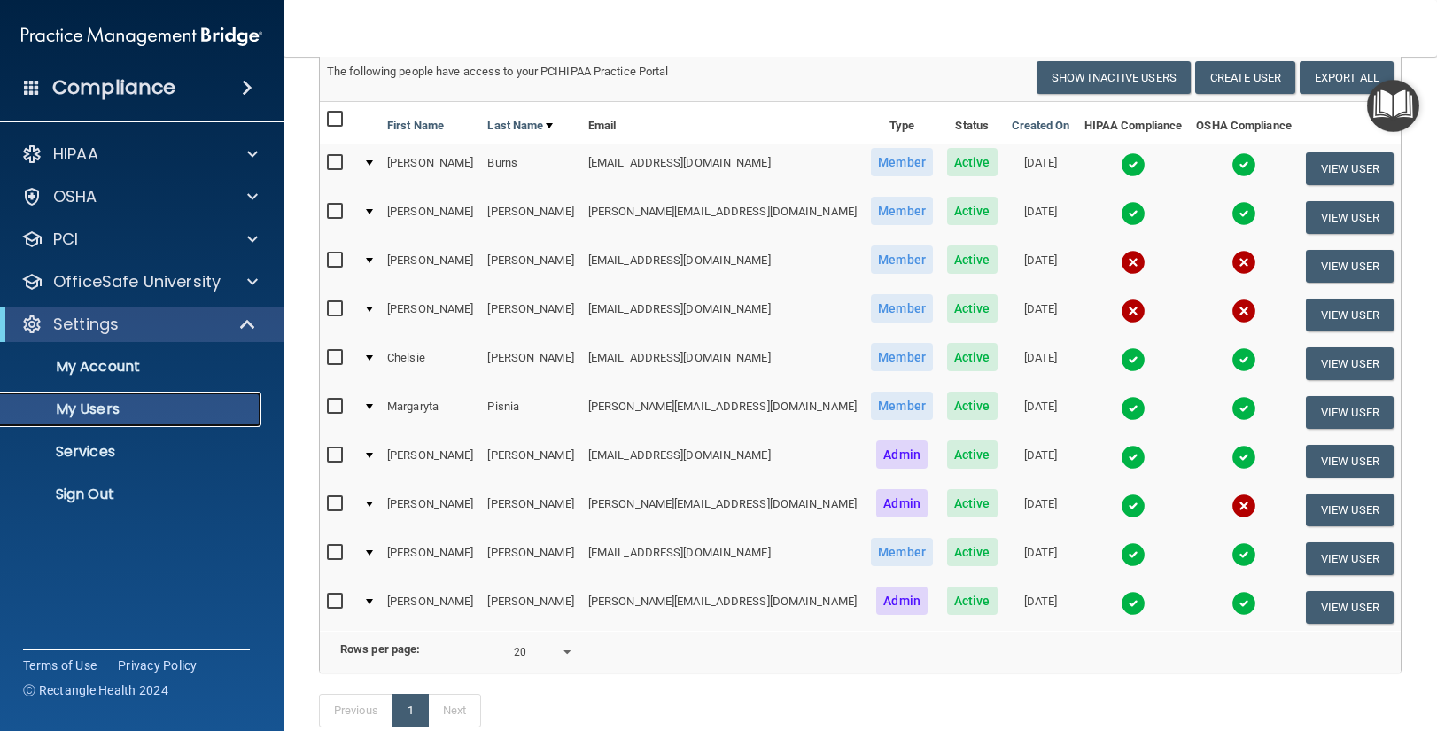
scroll to position [124, 0]
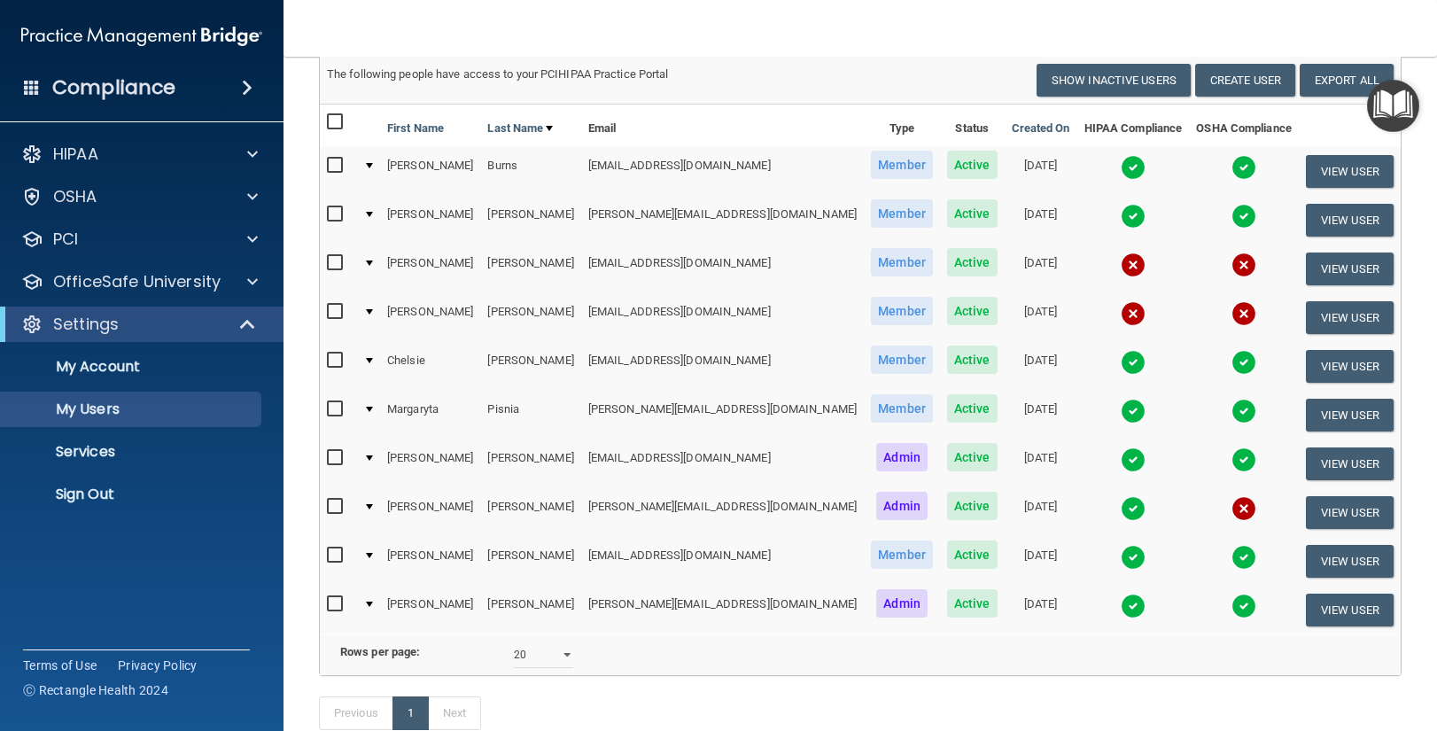
click at [373, 456] on div at bounding box center [369, 458] width 7 height 5
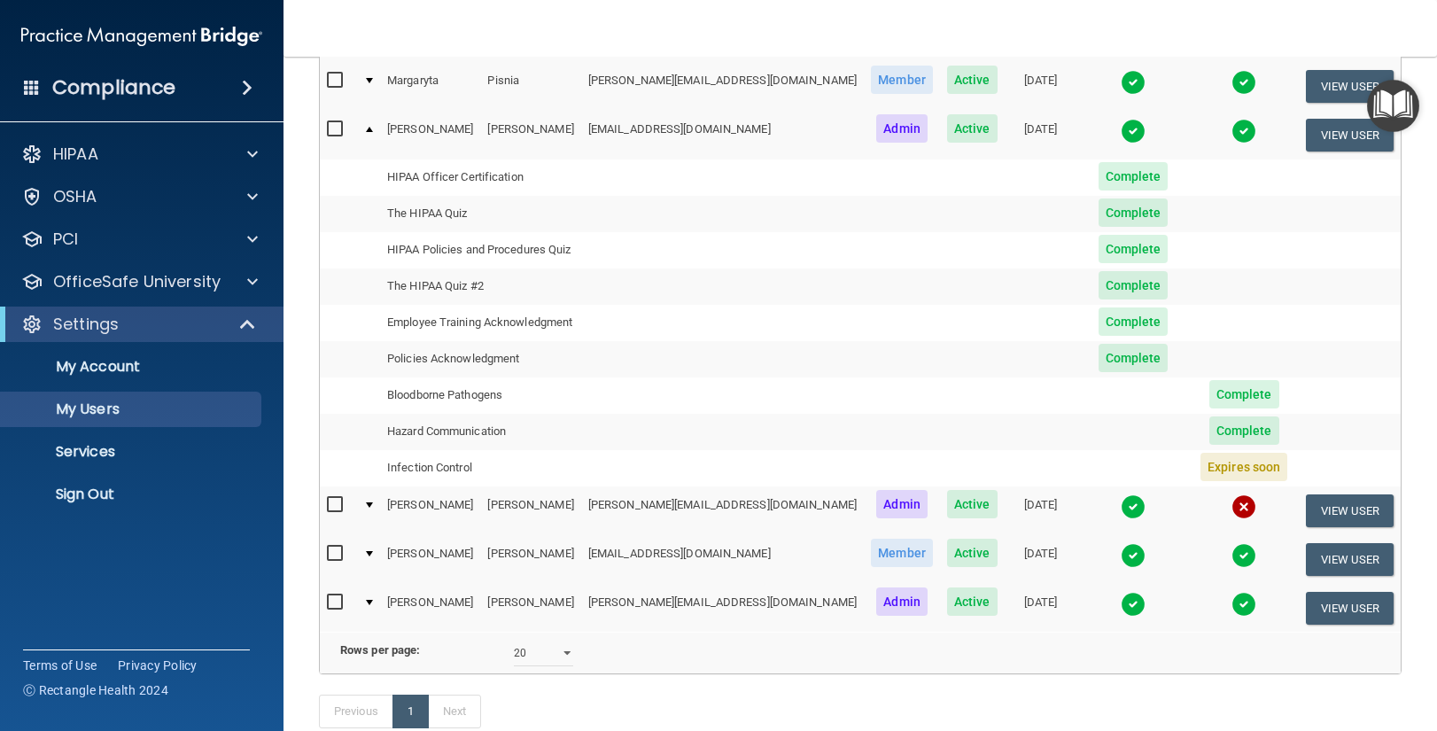
scroll to position [454, 0]
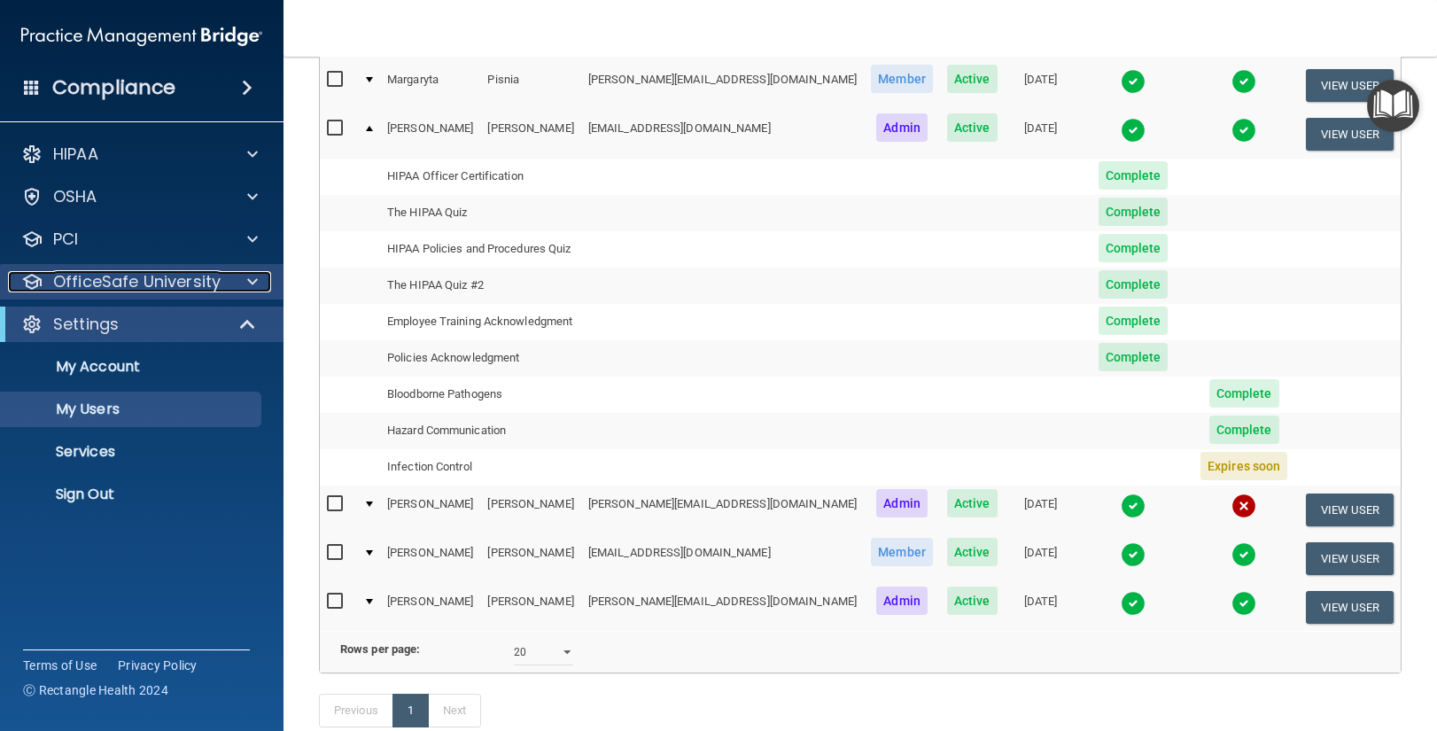
click at [253, 277] on span at bounding box center [252, 281] width 11 height 21
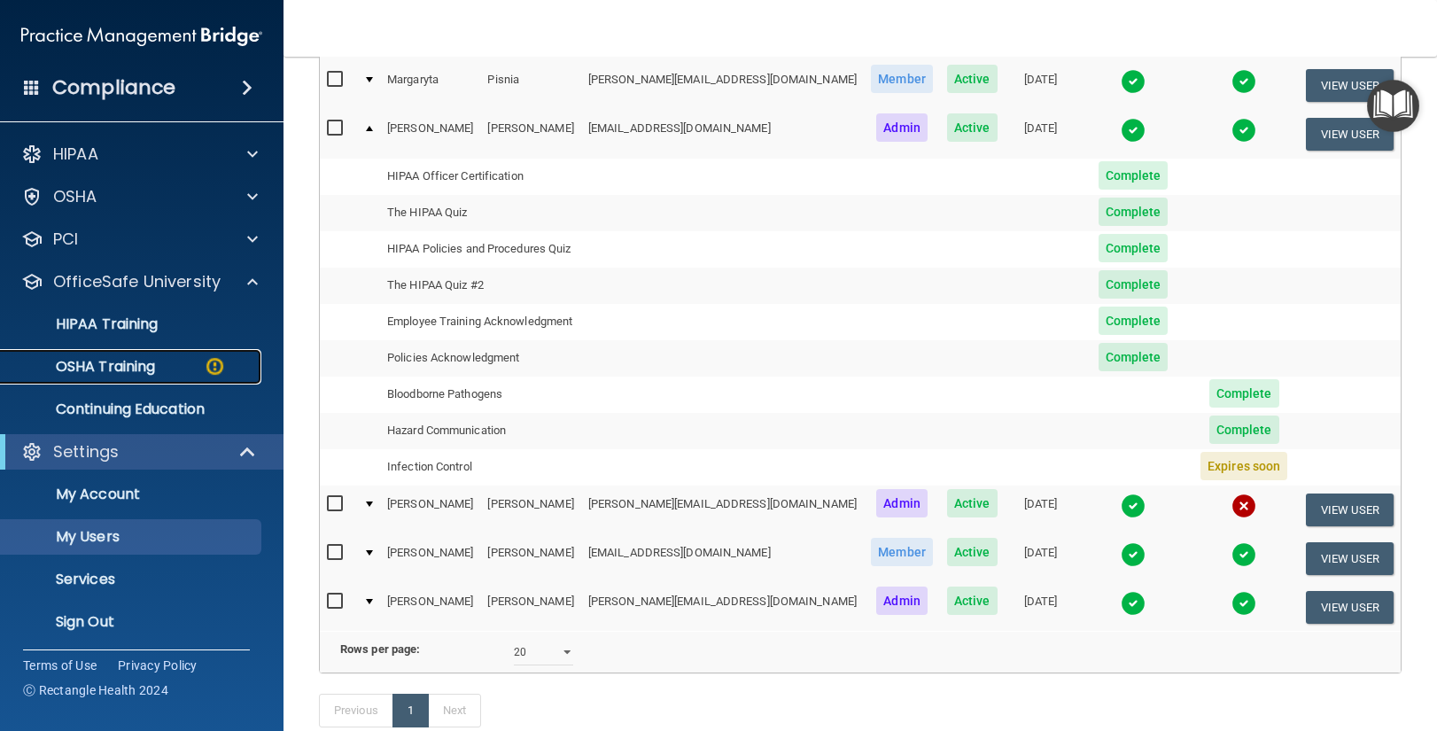
click at [105, 364] on p "OSHA Training" at bounding box center [84, 367] width 144 height 18
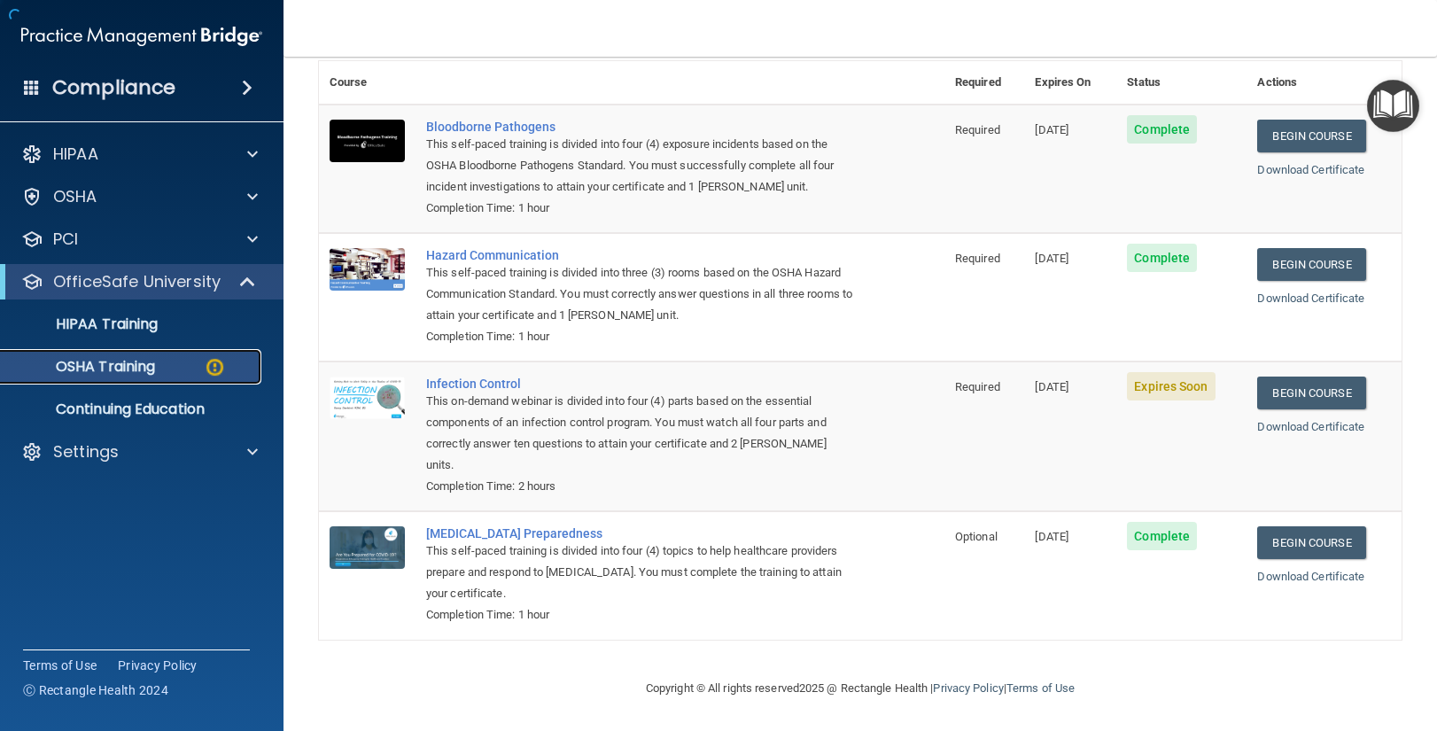
scroll to position [122, 0]
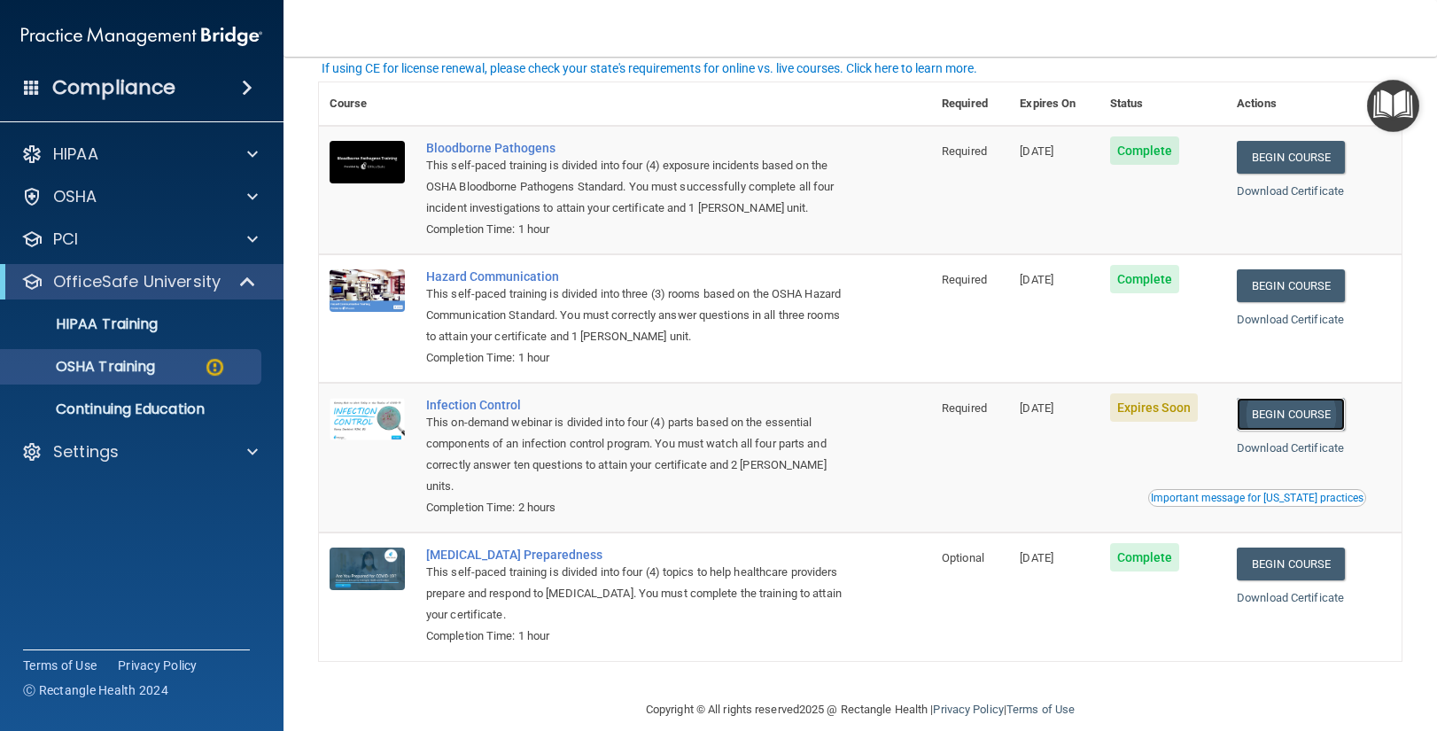
click at [1295, 413] on link "Begin Course" at bounding box center [1291, 414] width 108 height 33
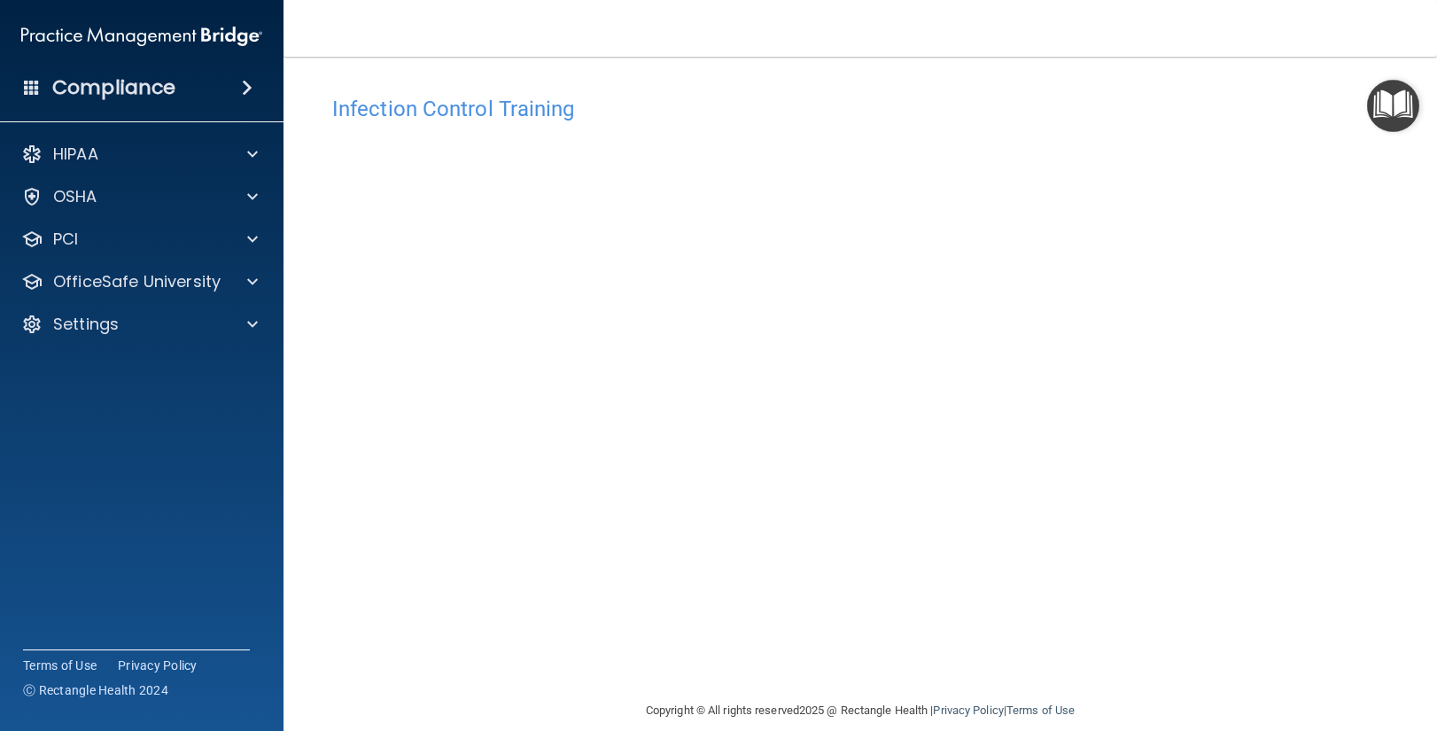
scroll to position [1, 0]
click at [257, 323] on span at bounding box center [252, 324] width 11 height 21
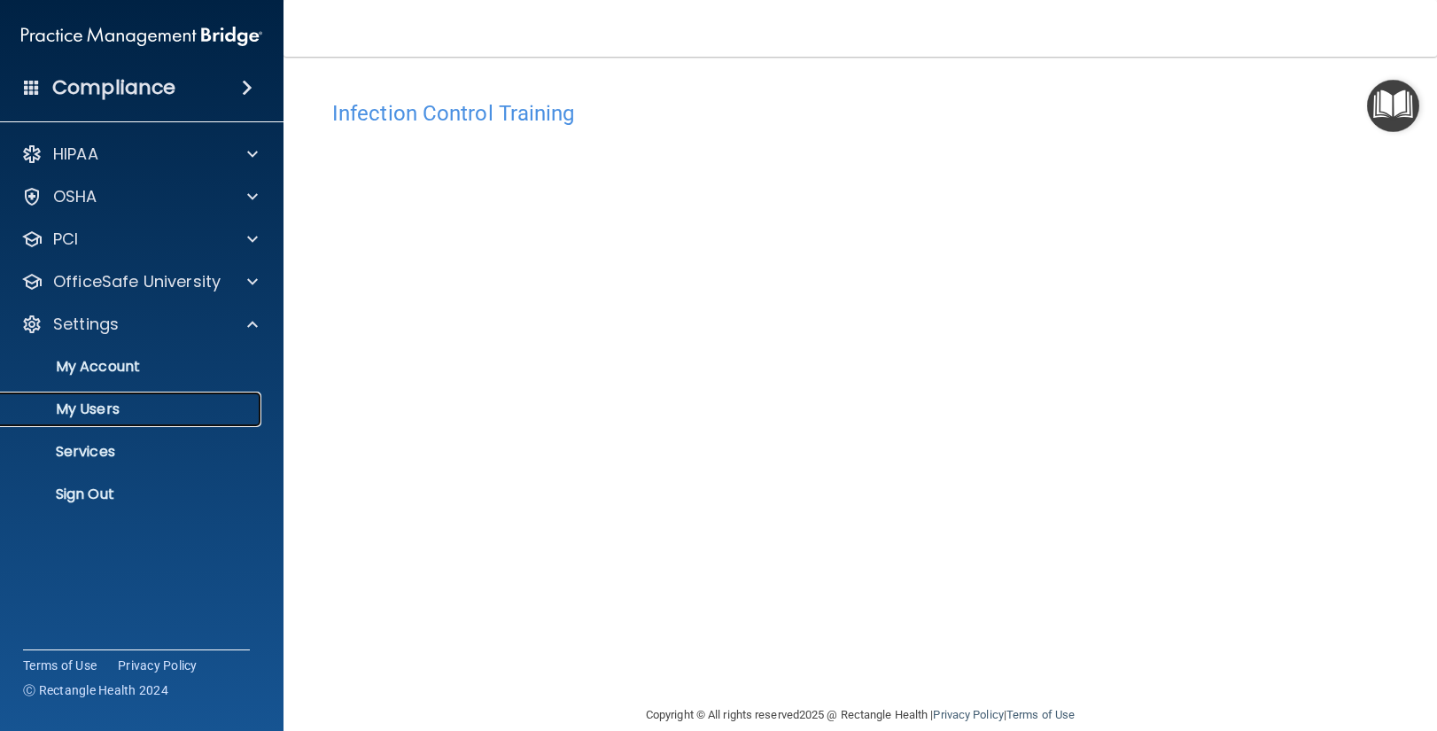
click at [150, 417] on p "My Users" at bounding box center [133, 410] width 242 height 18
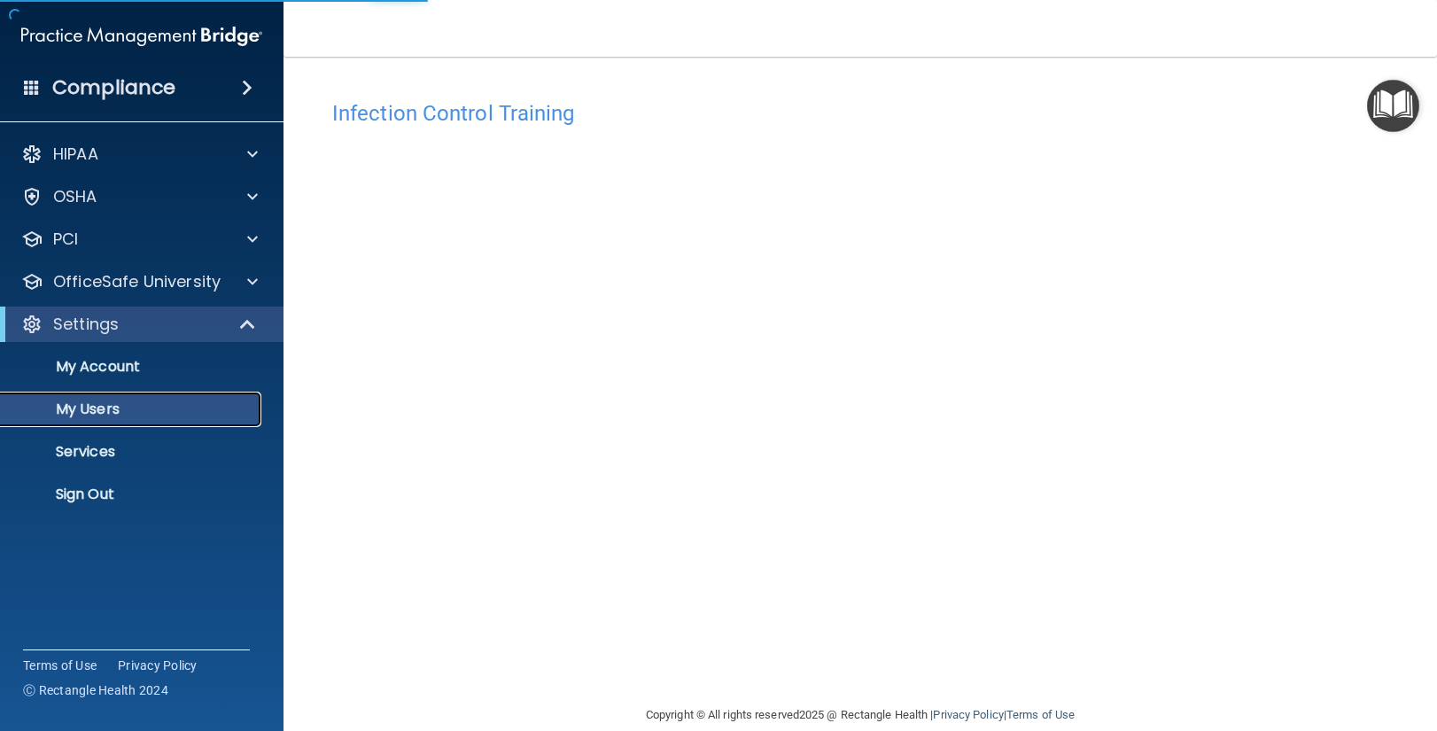
scroll to position [195, 0]
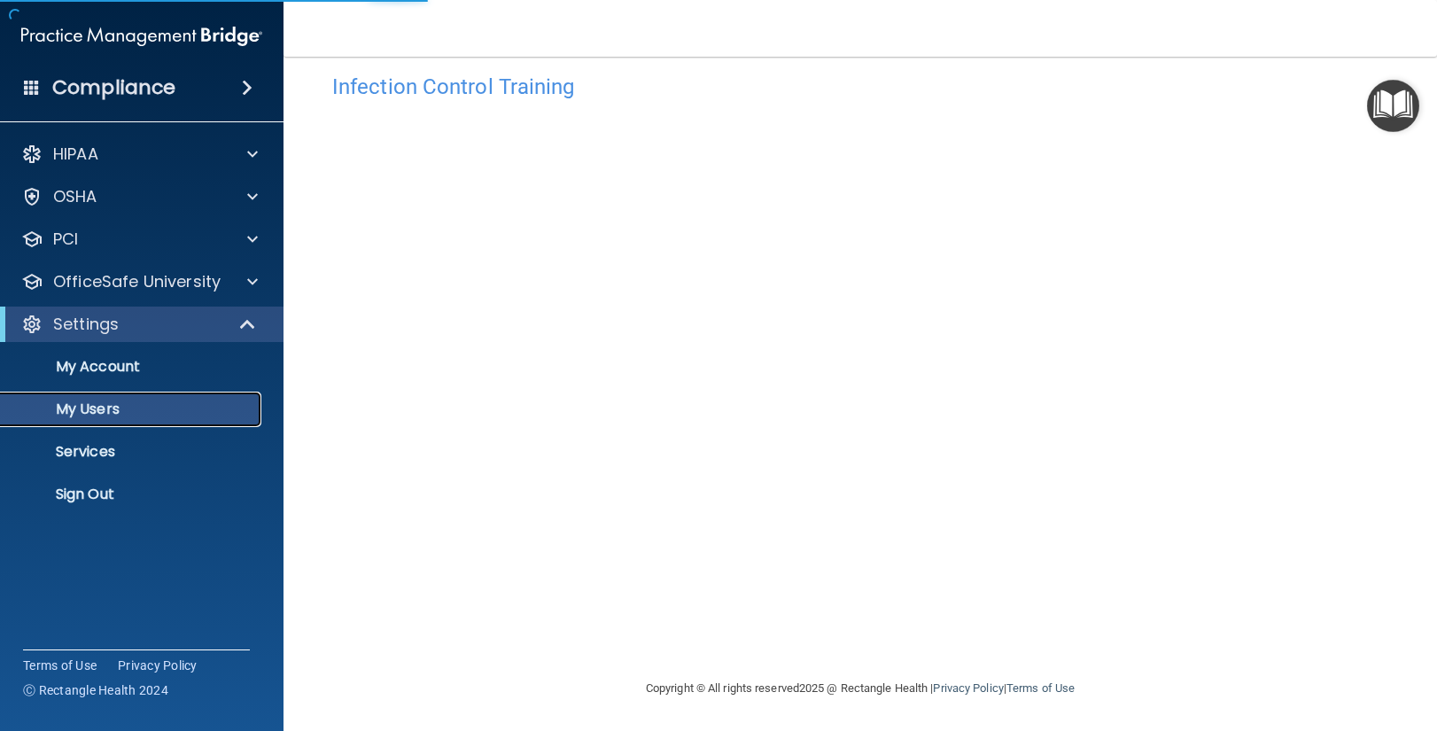
select select "20"
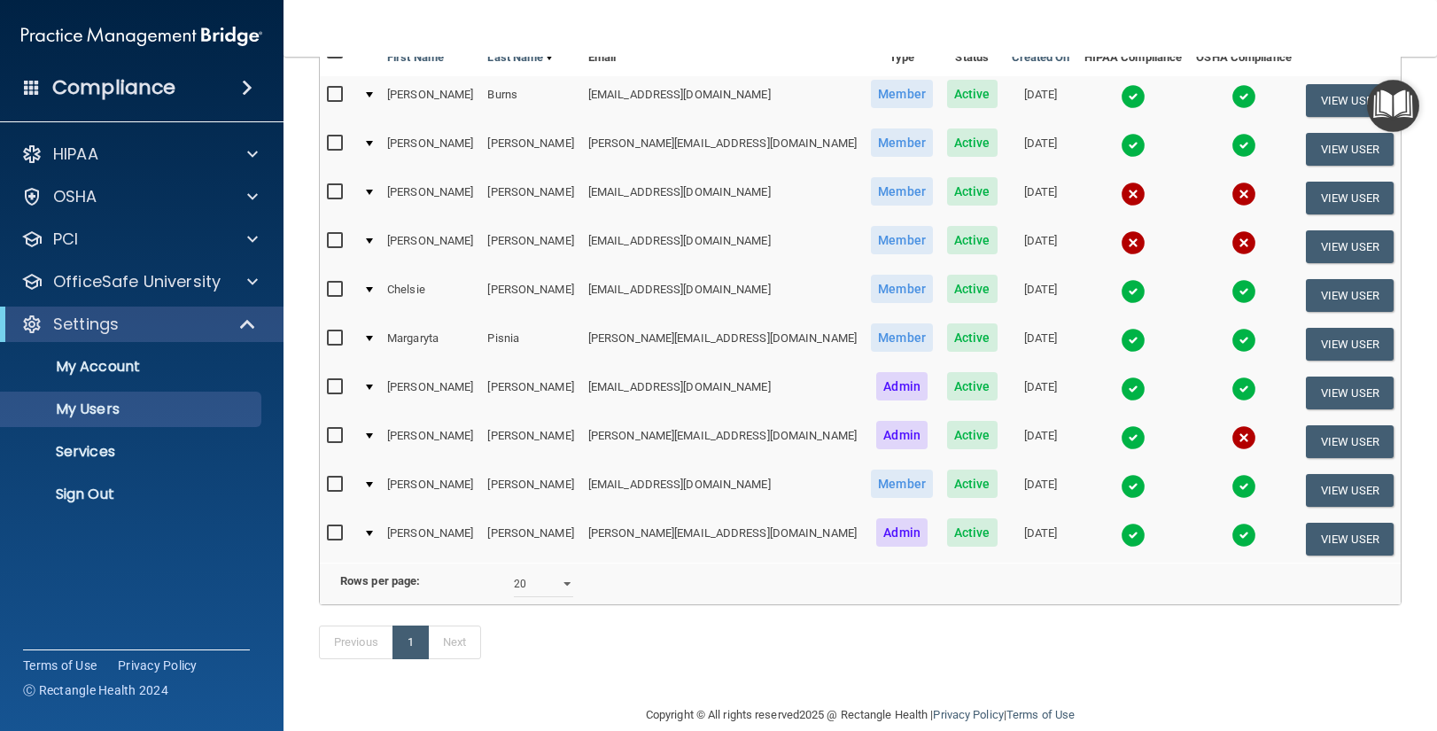
click at [373, 386] on div at bounding box center [369, 387] width 7 height 5
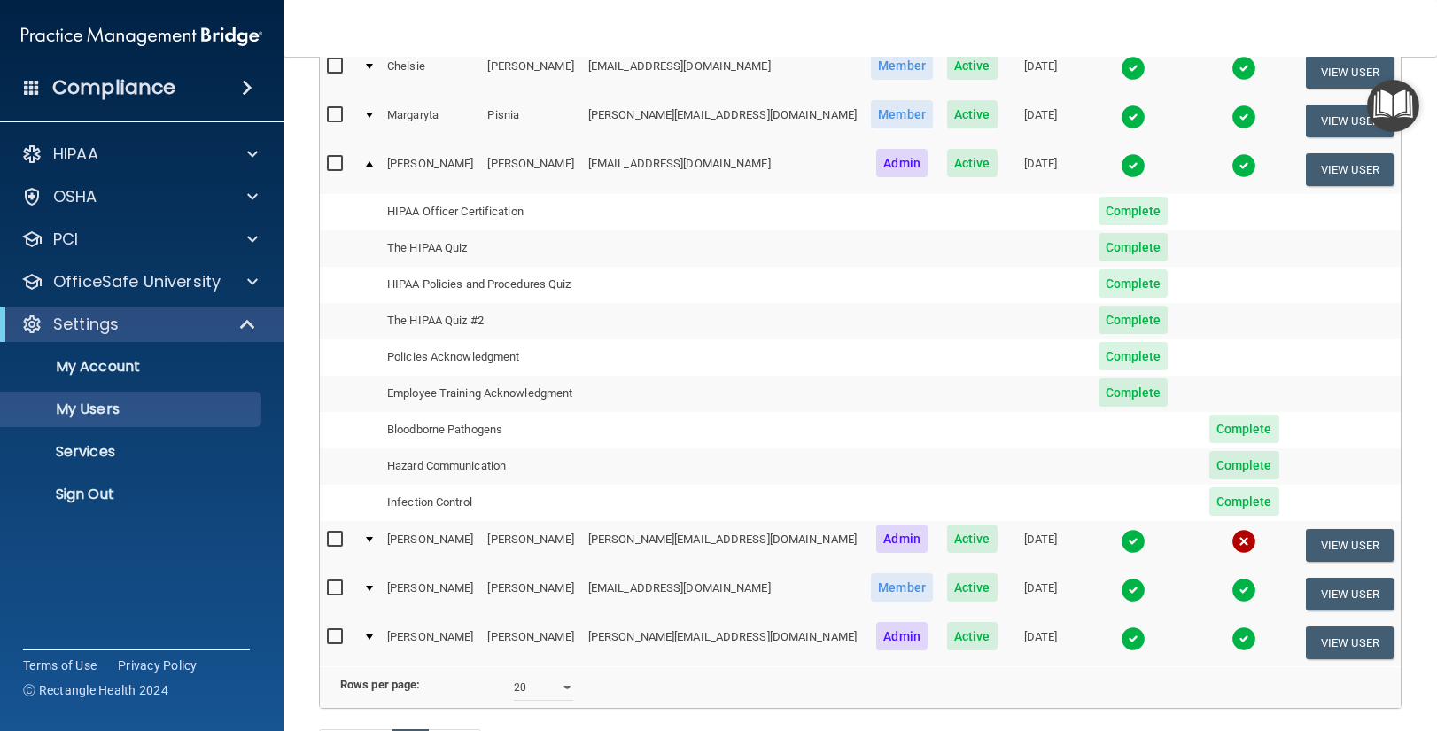
scroll to position [386, 0]
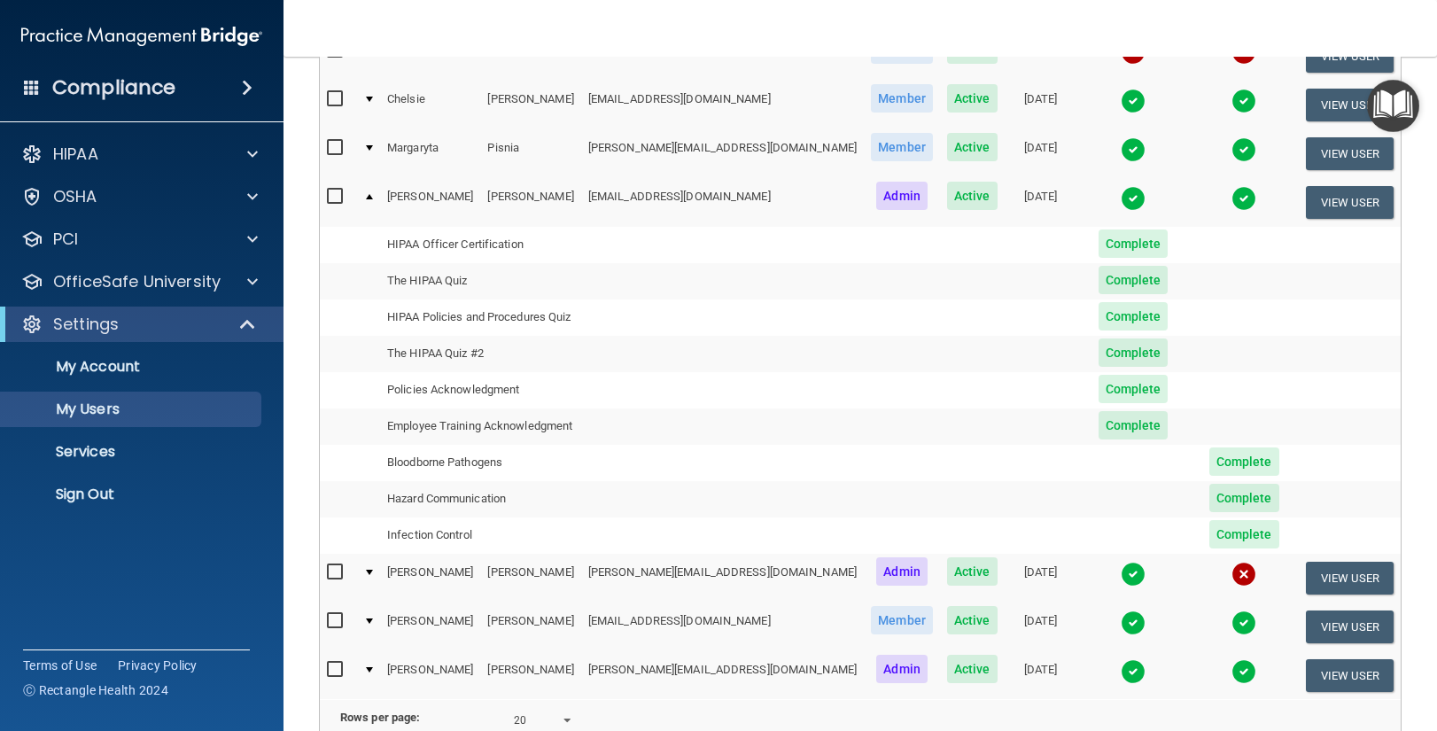
click at [370, 192] on td at bounding box center [368, 202] width 24 height 48
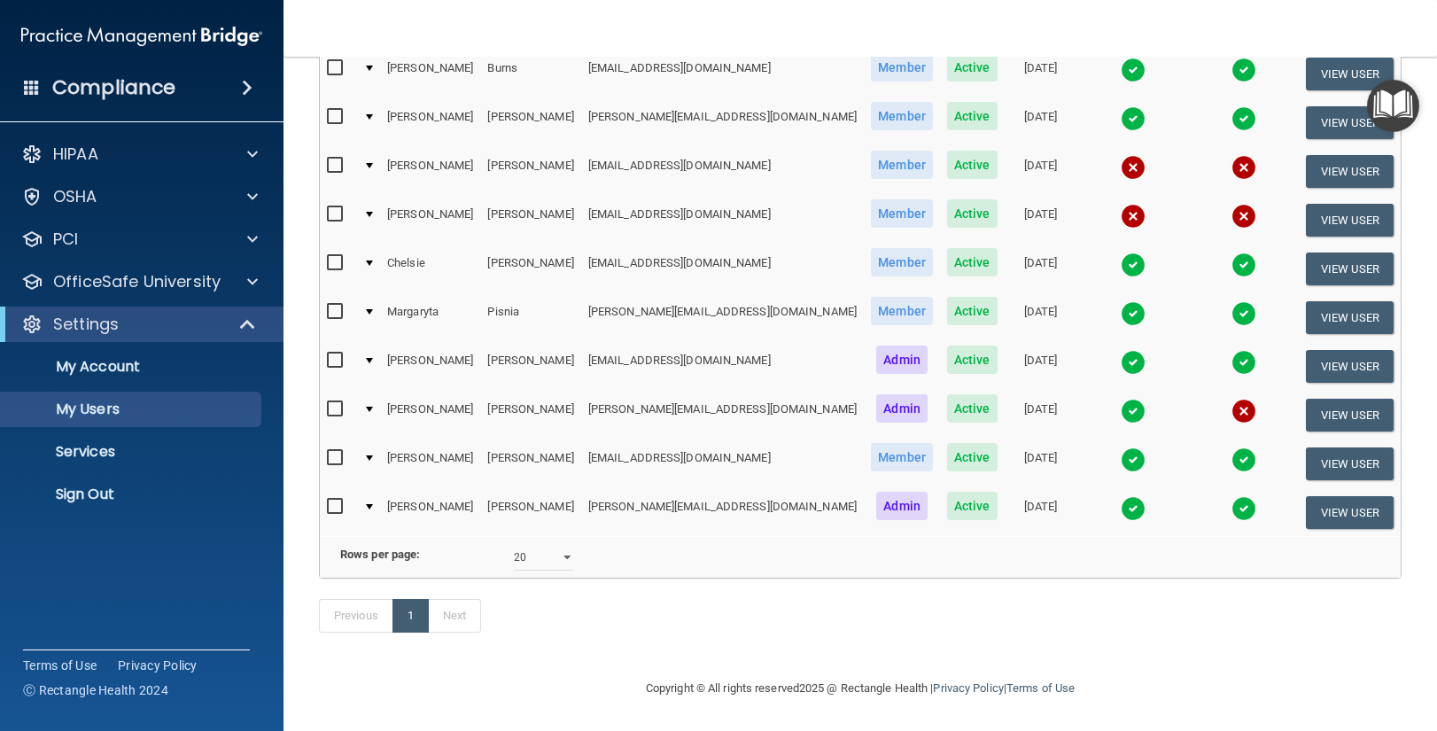
scroll to position [219, 0]
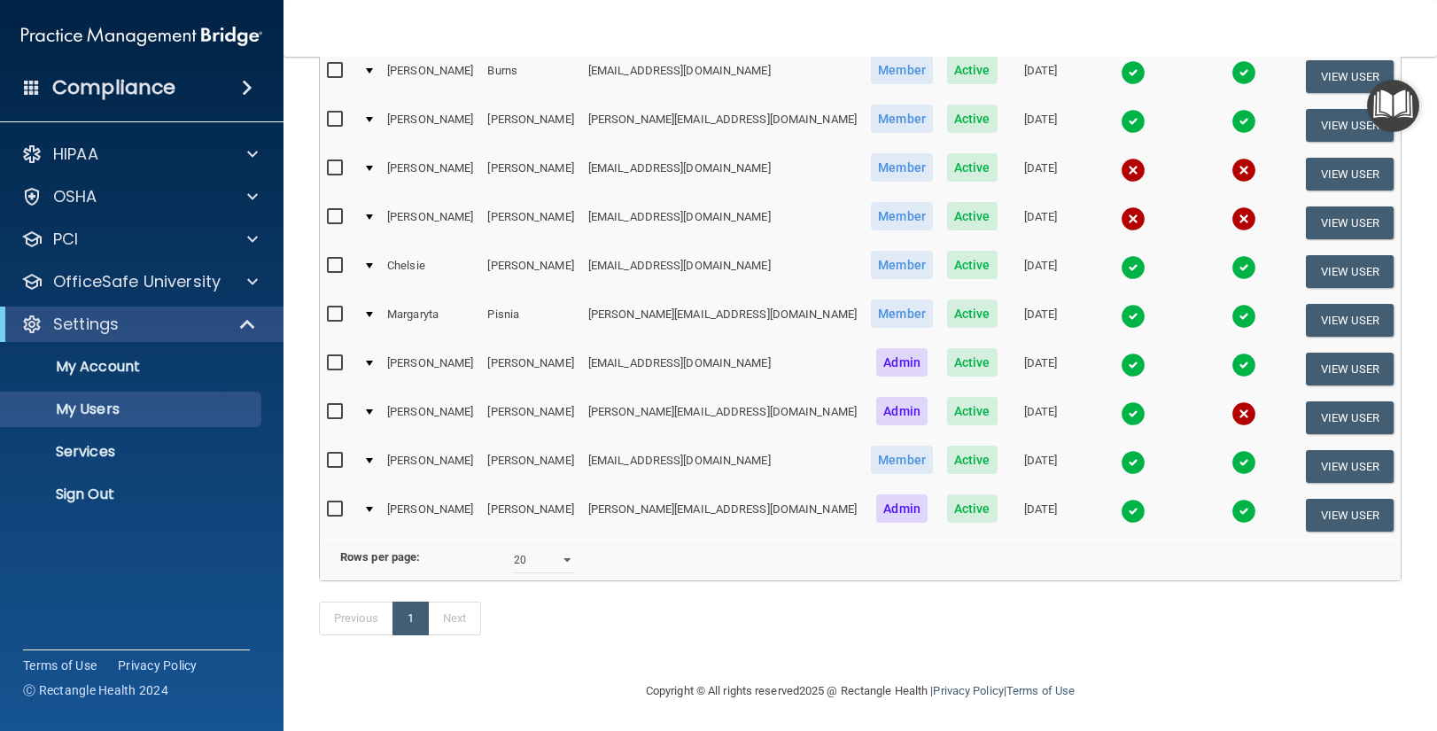
click at [373, 412] on div at bounding box center [369, 411] width 7 height 5
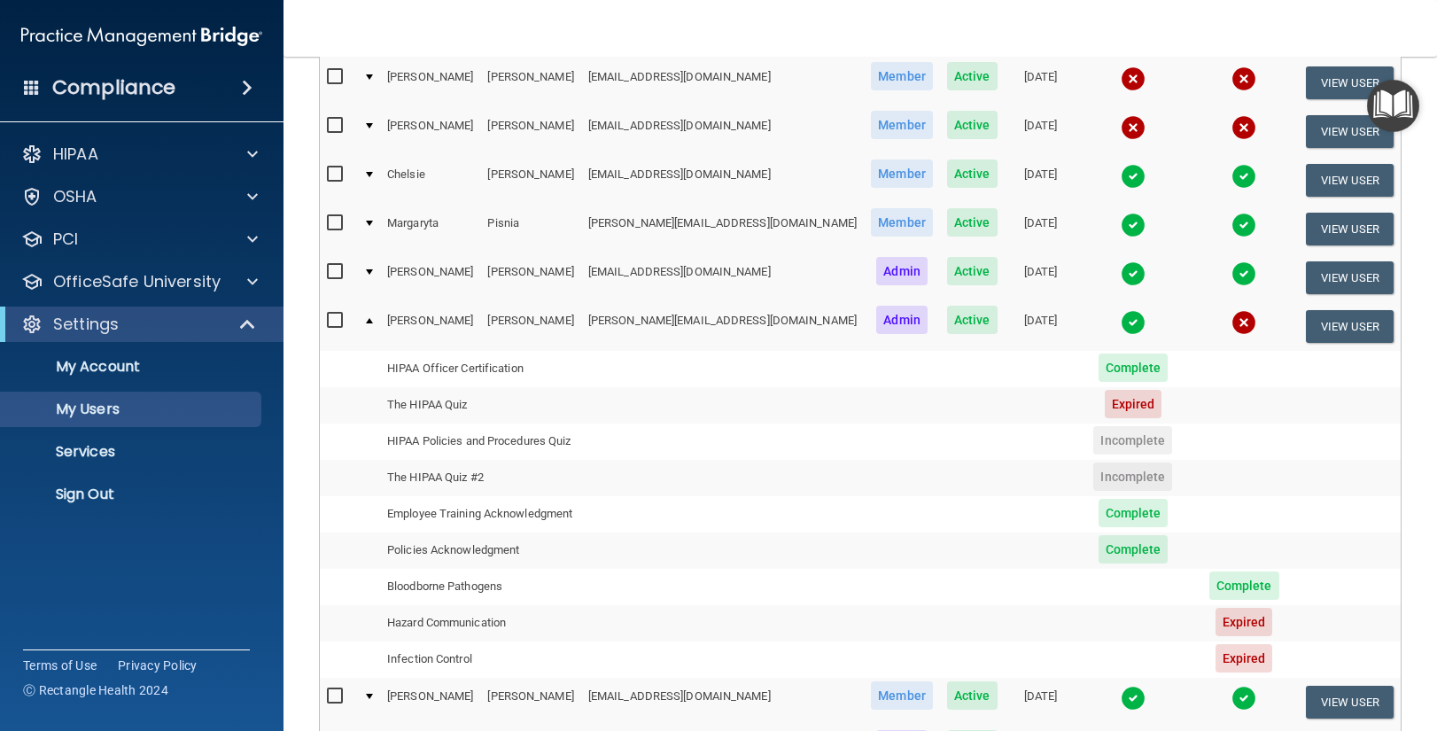
scroll to position [307, 0]
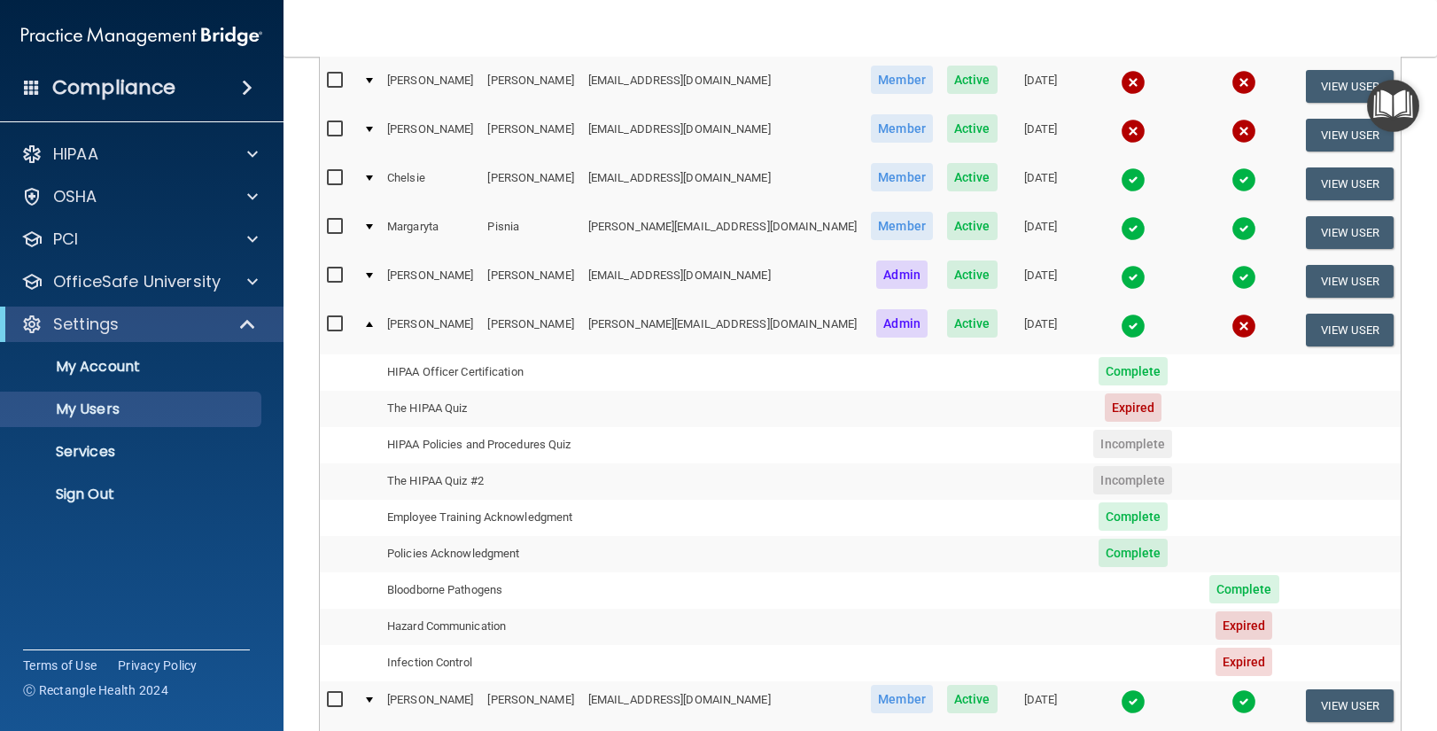
click at [373, 325] on div at bounding box center [369, 324] width 7 height 5
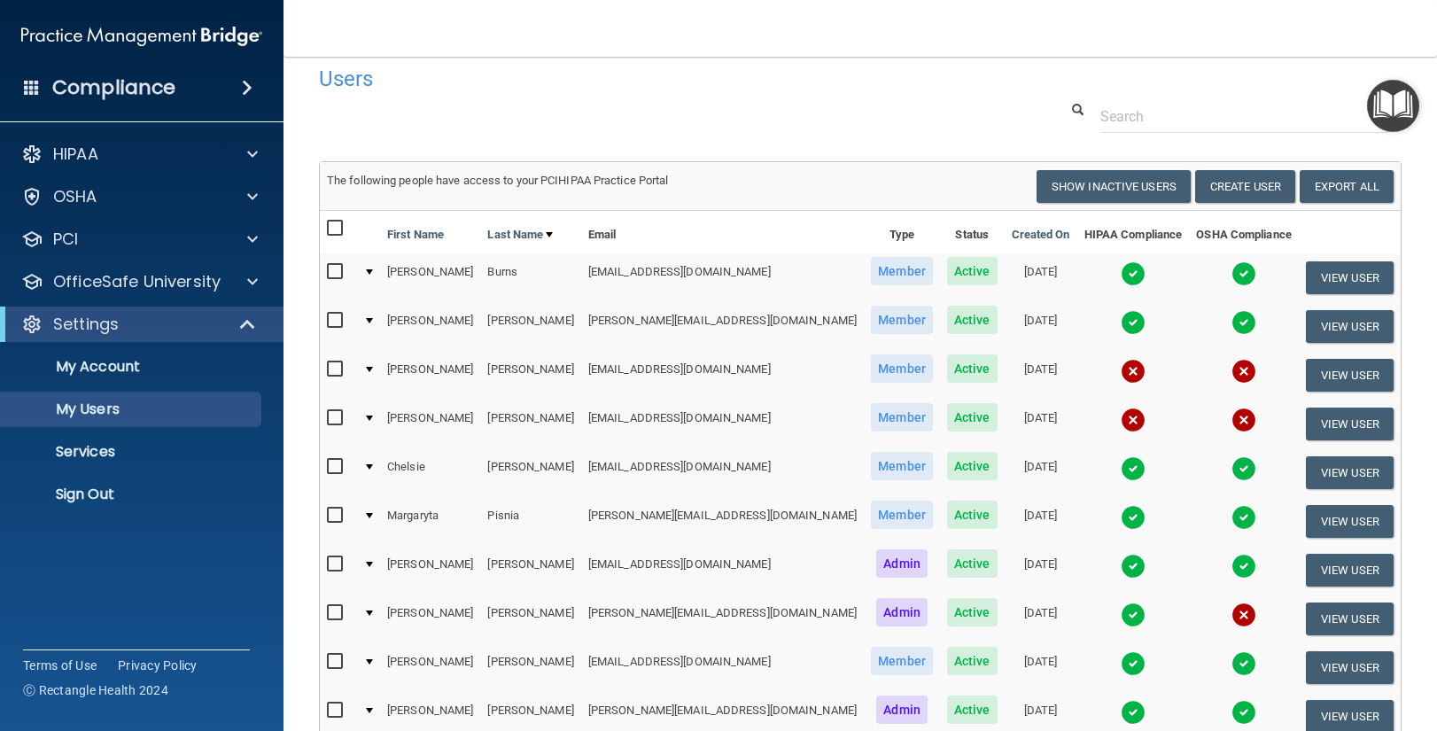
scroll to position [9, 0]
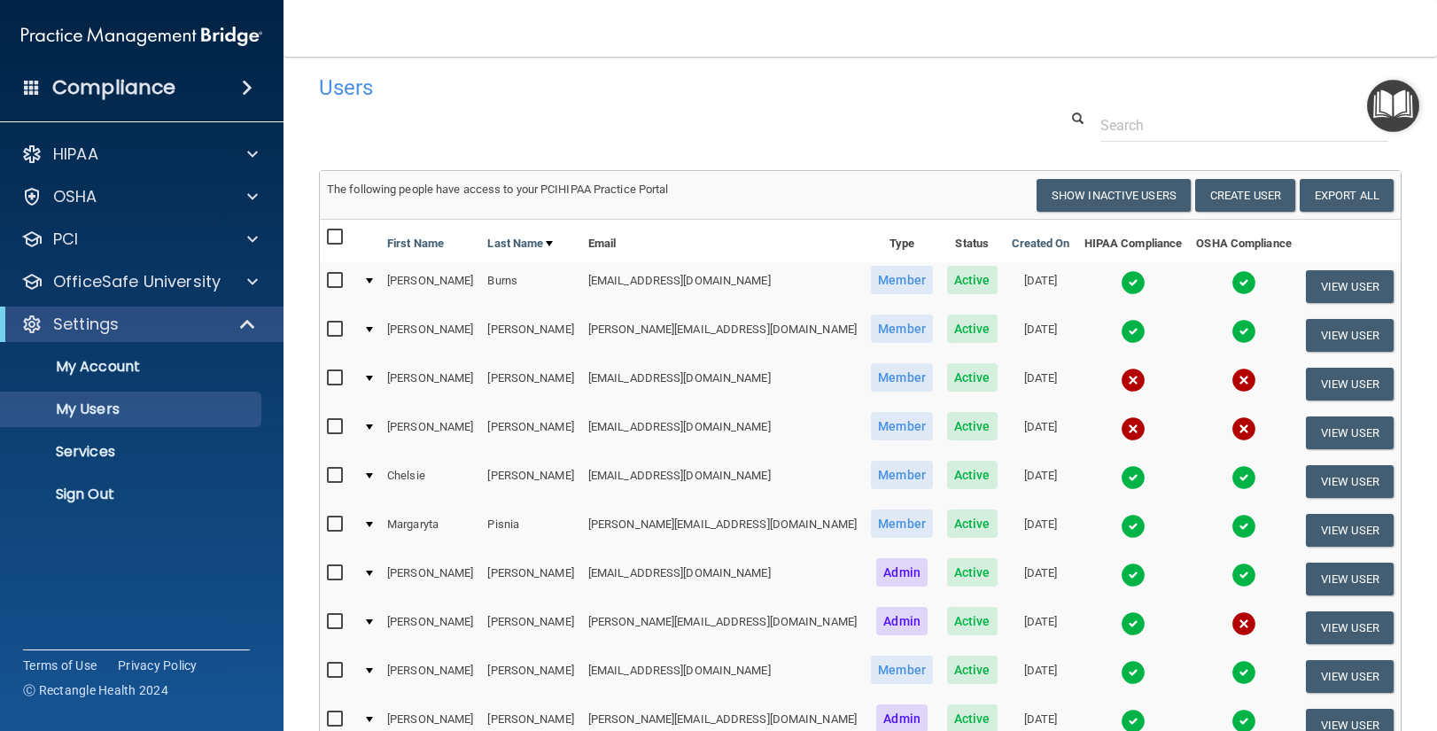
click at [373, 278] on div at bounding box center [369, 280] width 7 height 5
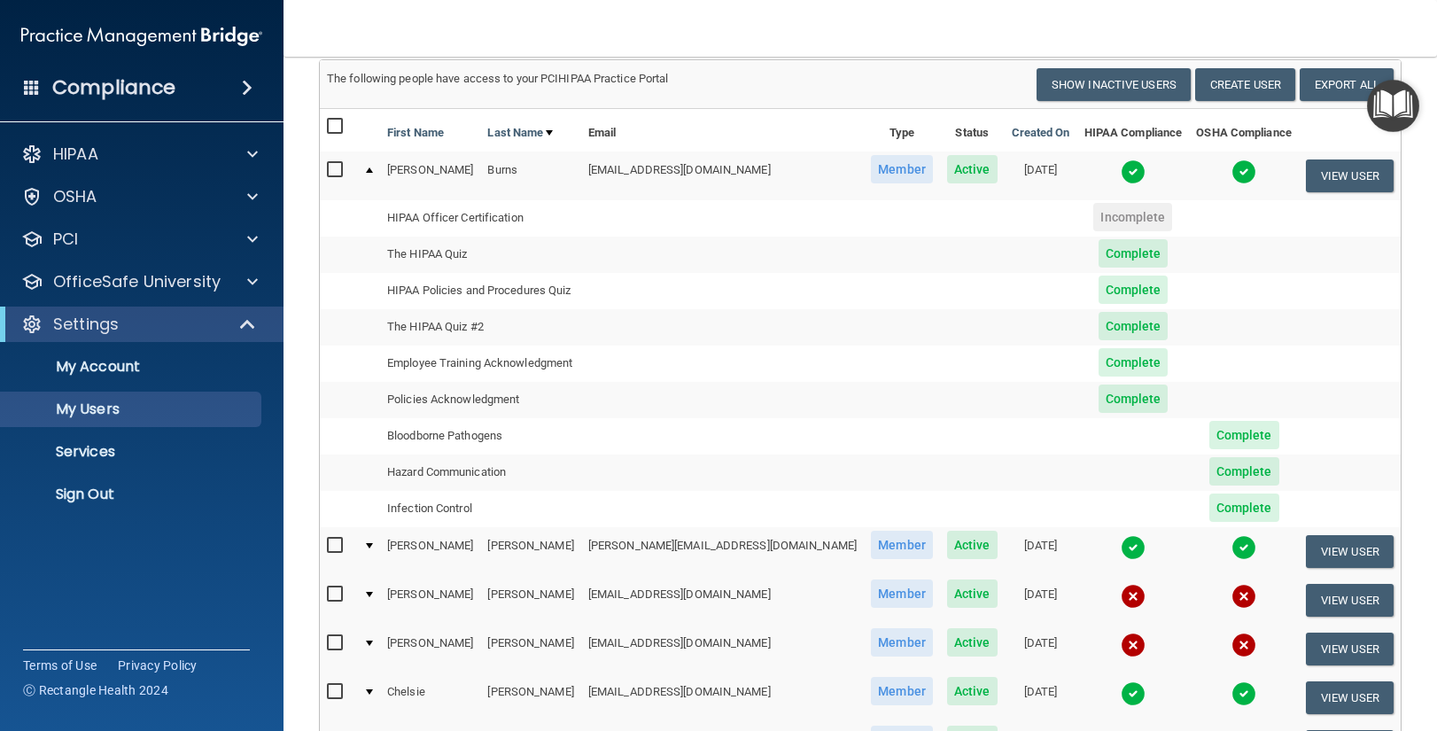
scroll to position [118, 0]
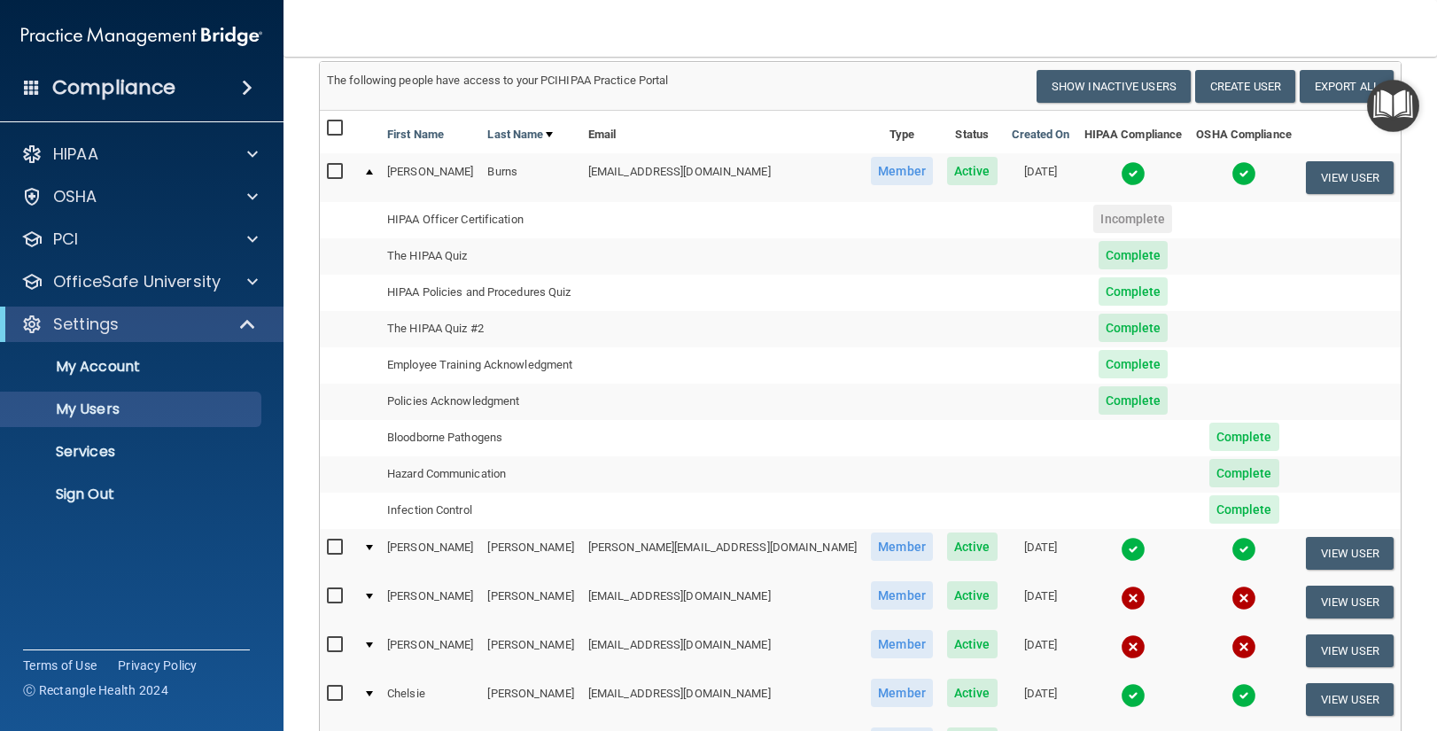
click at [373, 171] on div at bounding box center [369, 171] width 7 height 5
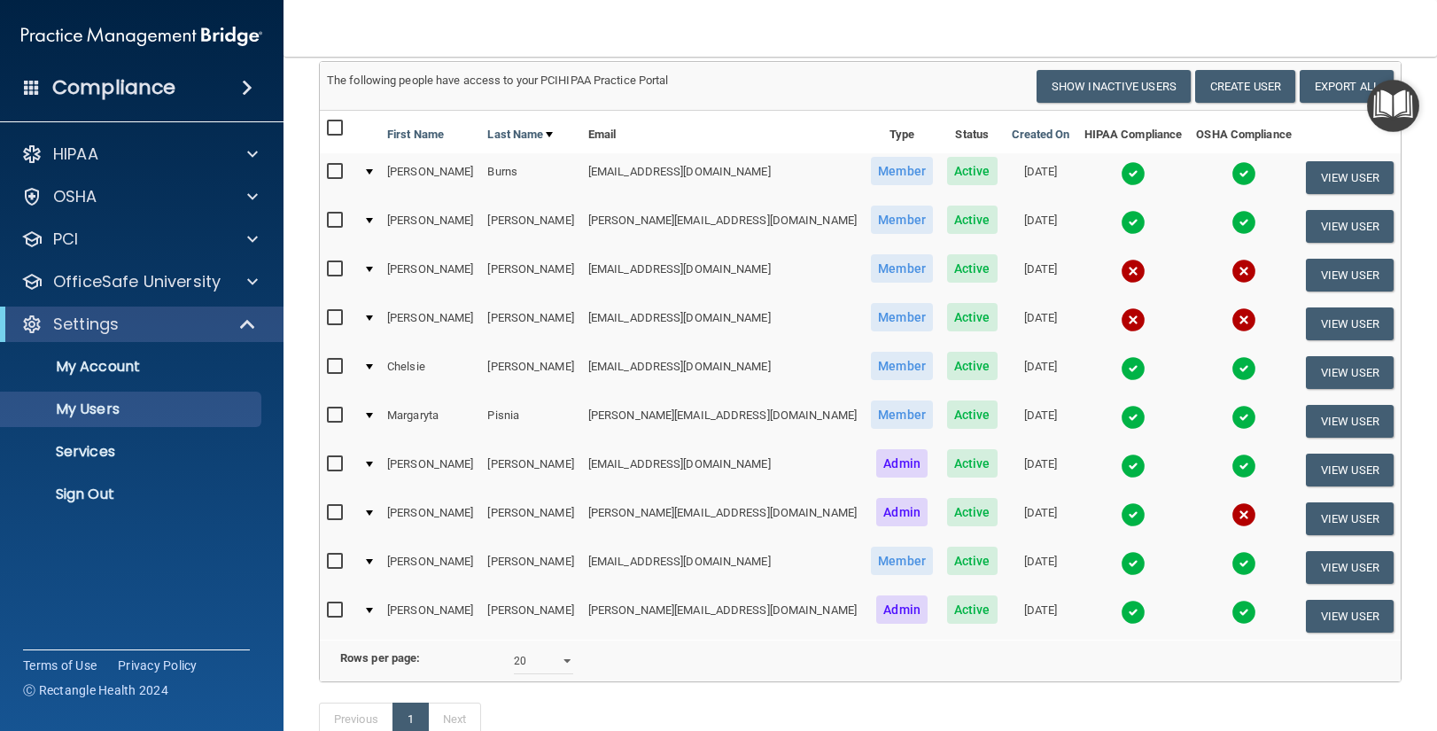
click at [373, 222] on div at bounding box center [369, 220] width 7 height 5
click at [373, 220] on div at bounding box center [369, 220] width 7 height 5
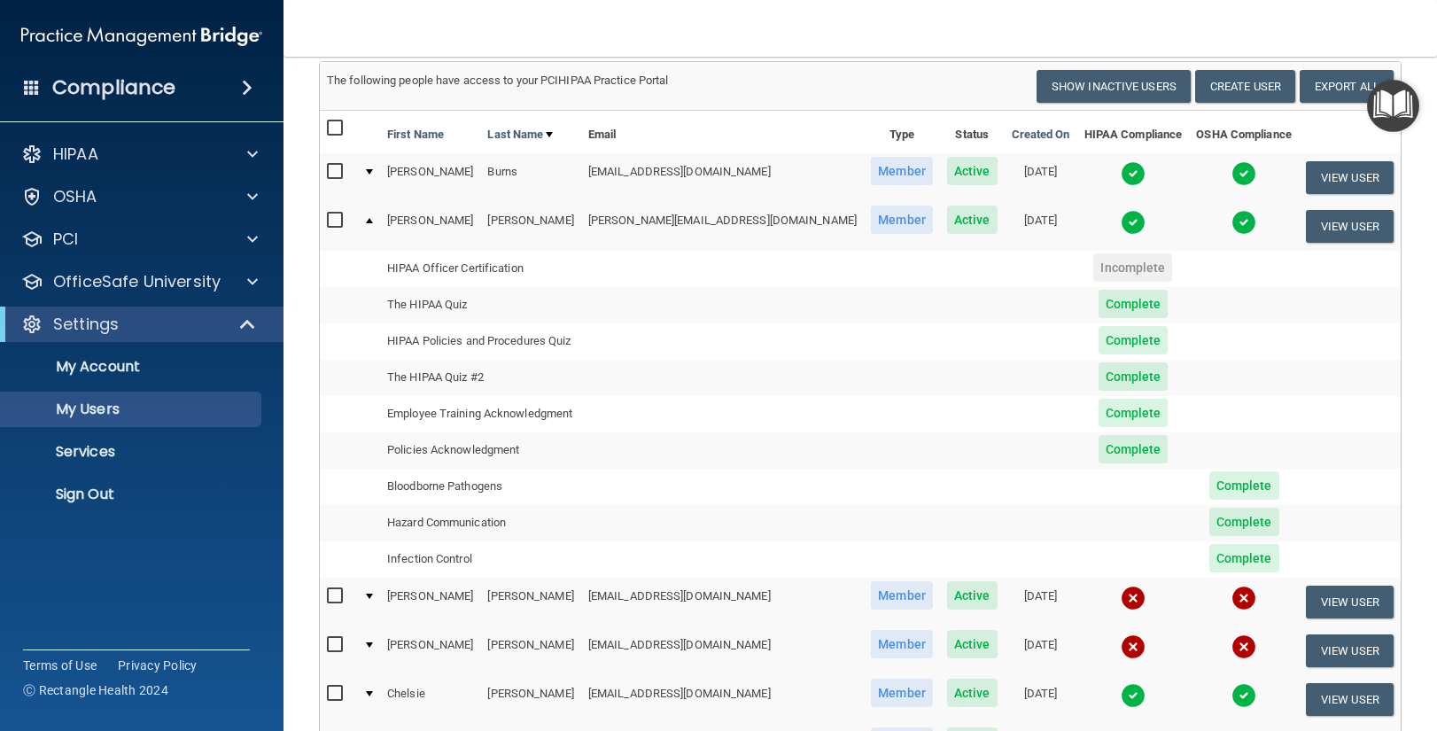
click at [373, 220] on div at bounding box center [369, 220] width 7 height 5
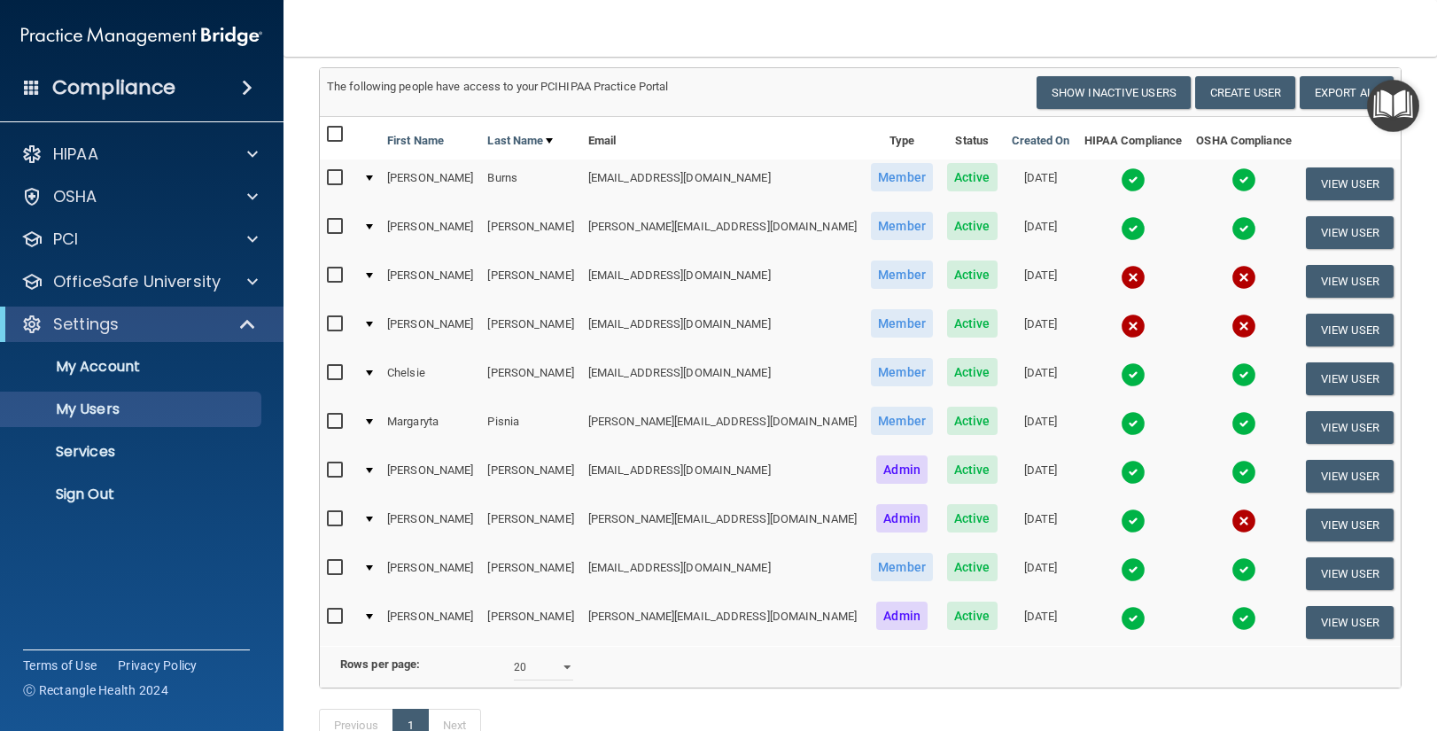
scroll to position [113, 0]
click at [373, 371] on div at bounding box center [369, 372] width 7 height 5
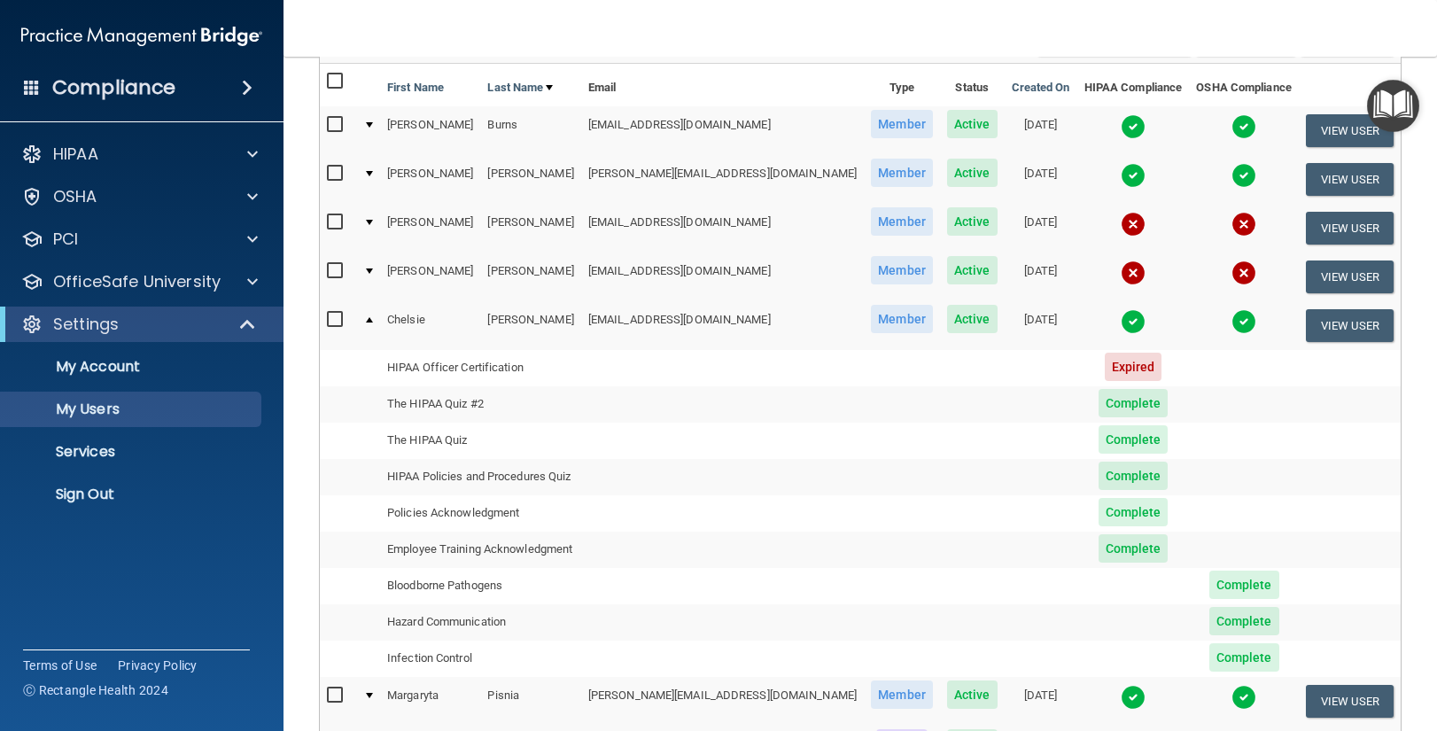
scroll to position [159, 0]
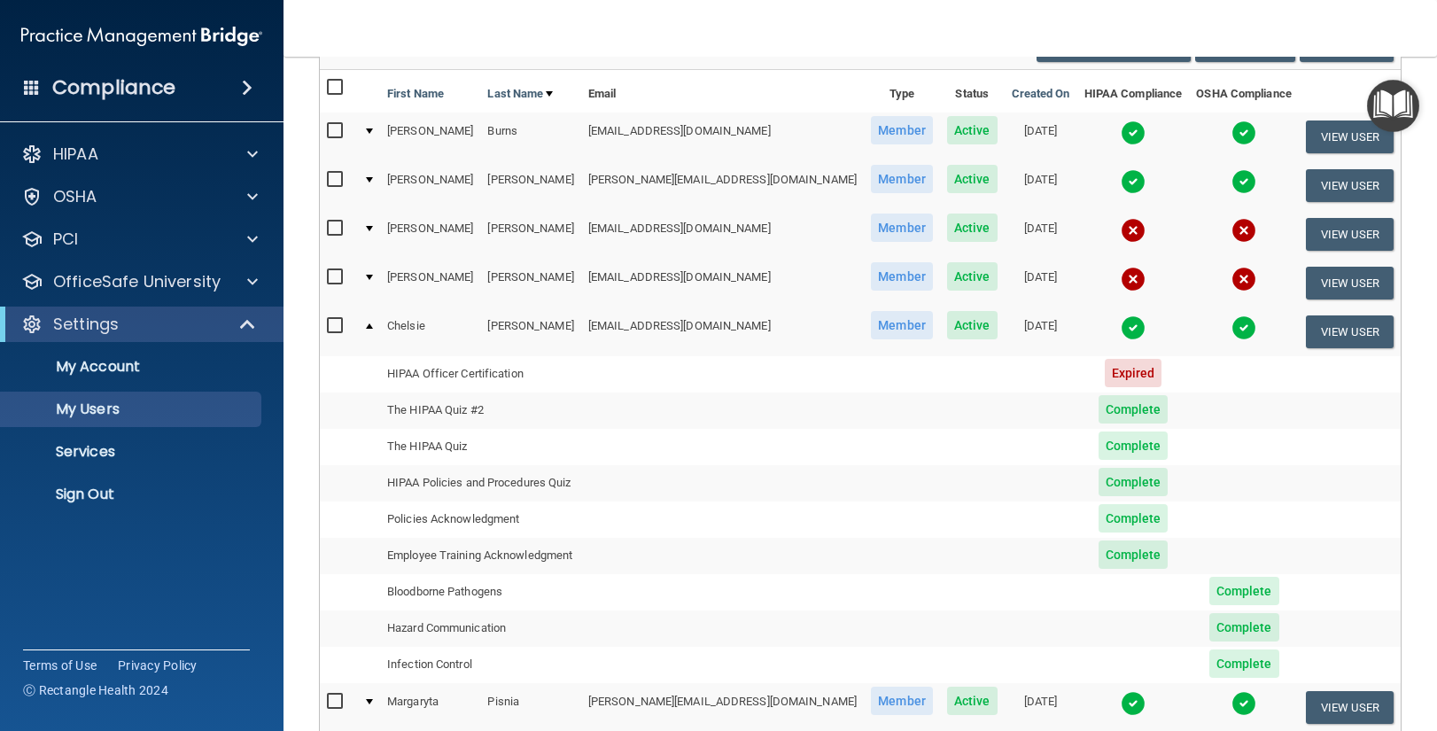
click at [373, 323] on div at bounding box center [369, 325] width 7 height 5
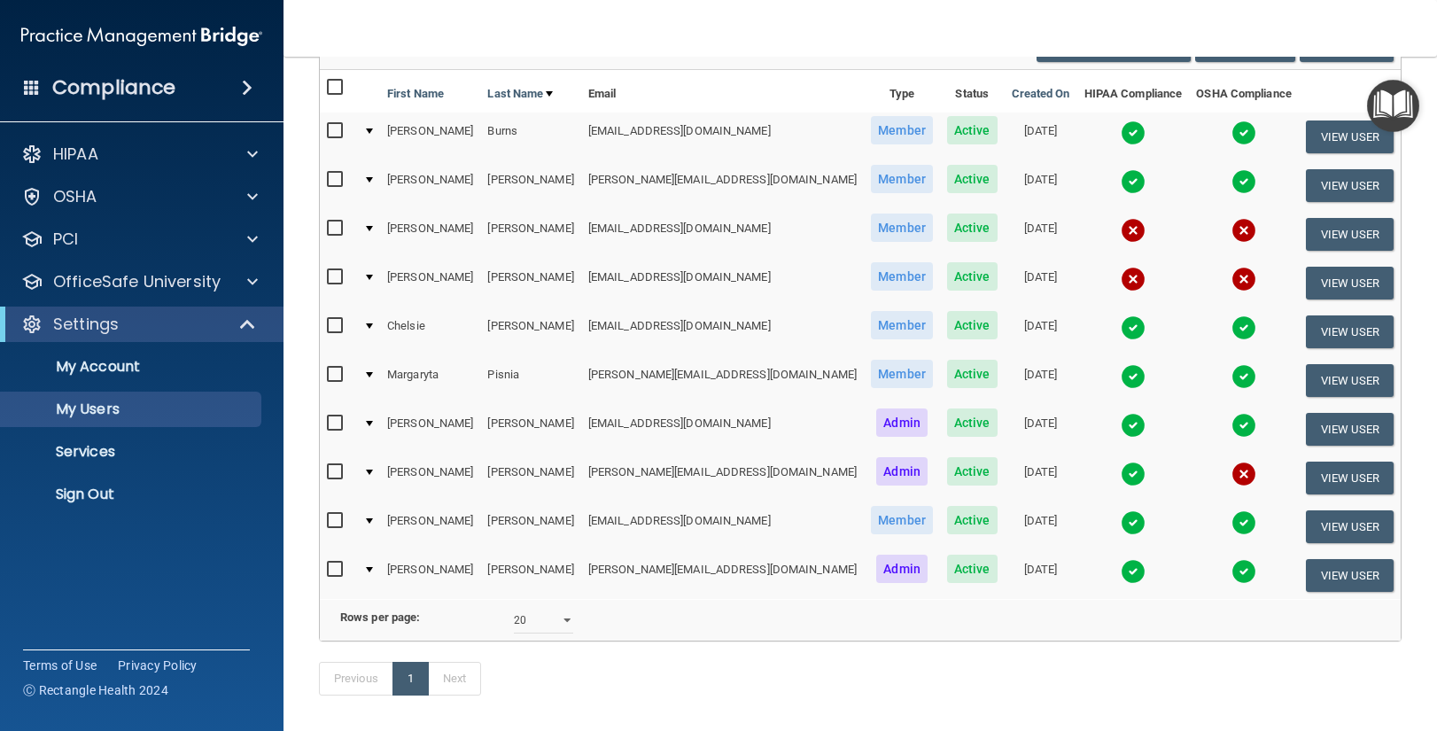
click at [373, 375] on div at bounding box center [369, 374] width 7 height 5
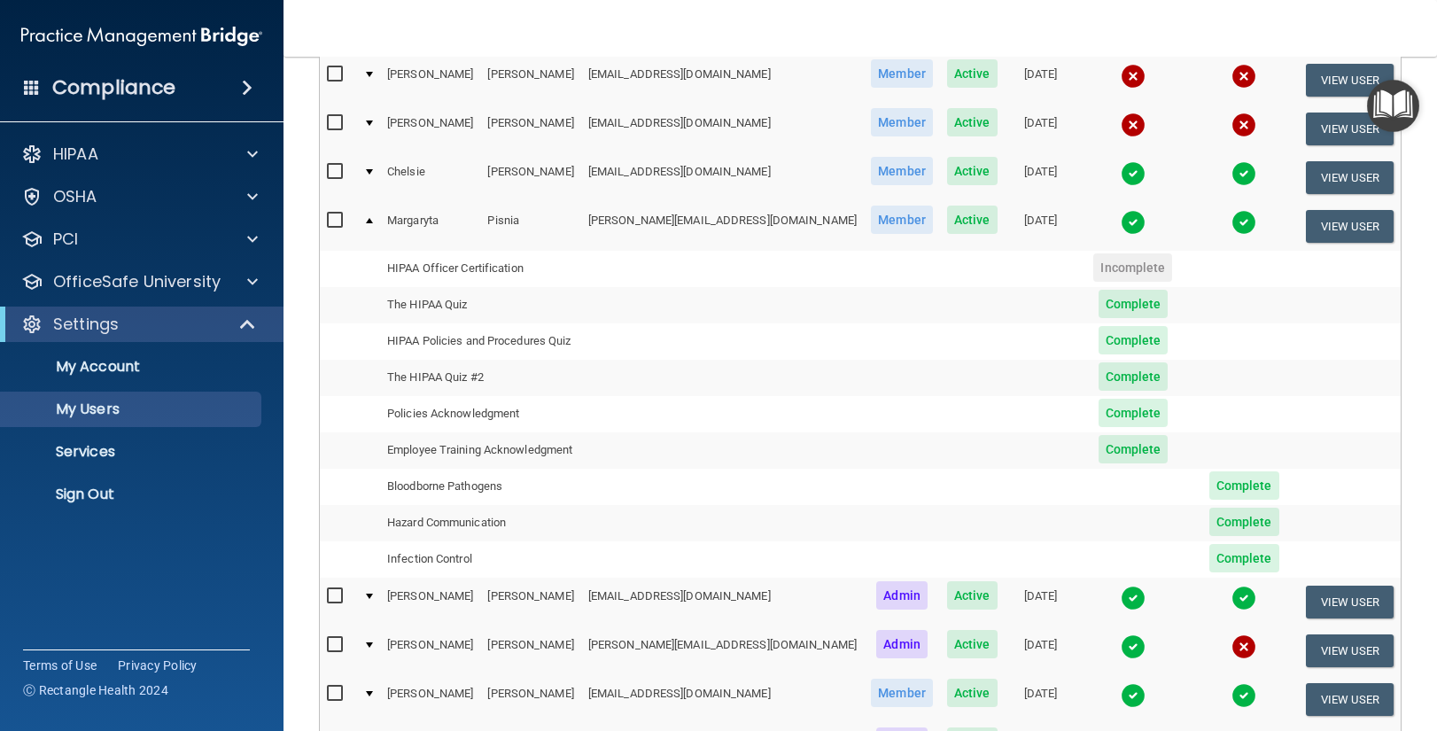
scroll to position [317, 0]
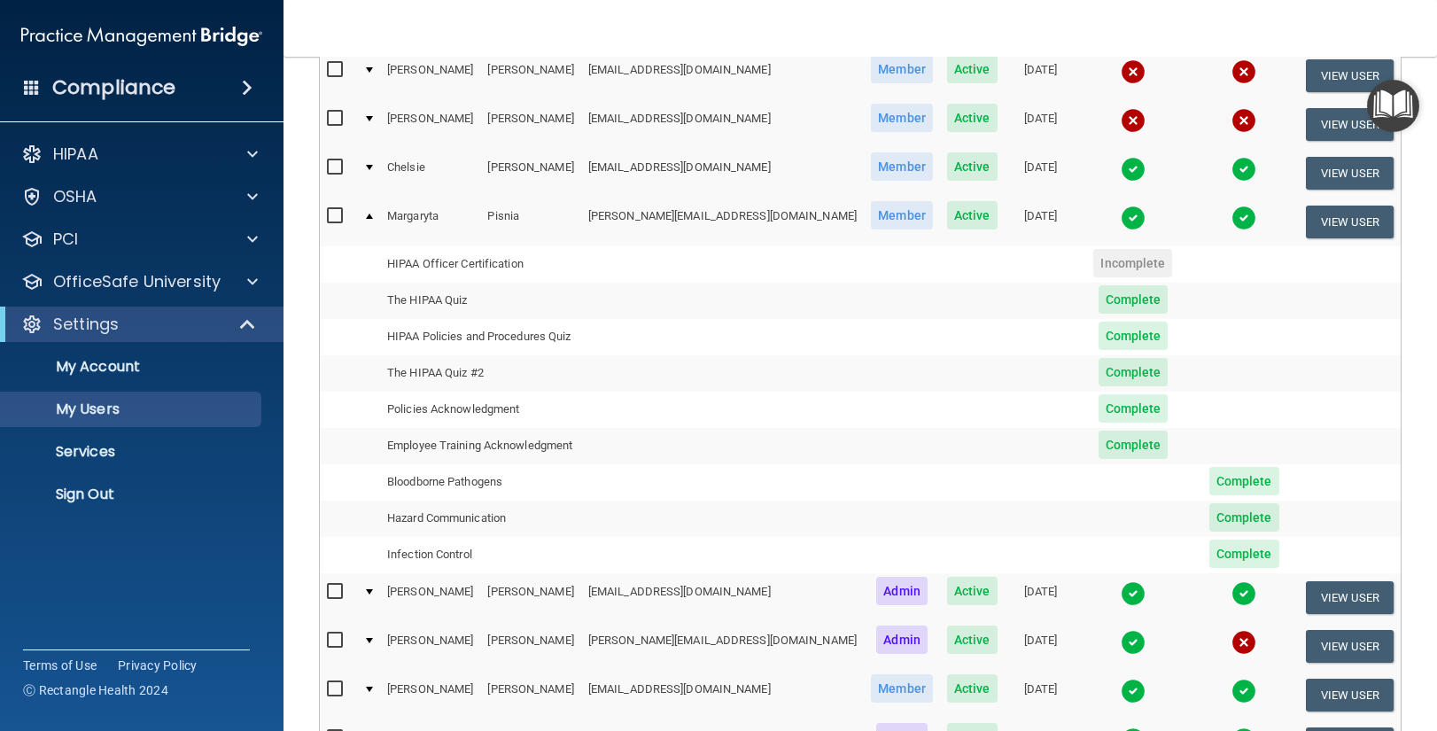
click at [377, 217] on td at bounding box center [368, 222] width 24 height 48
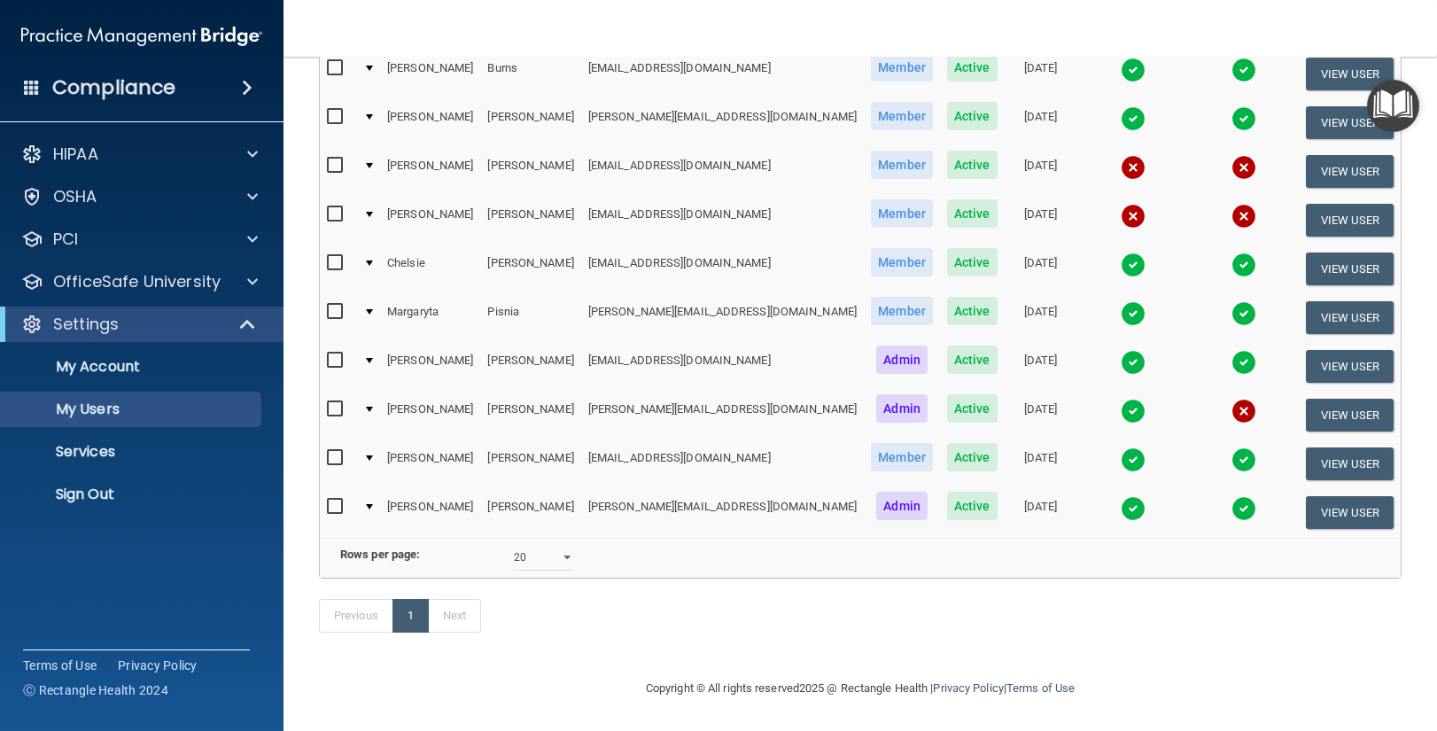
click at [373, 506] on div at bounding box center [369, 506] width 7 height 5
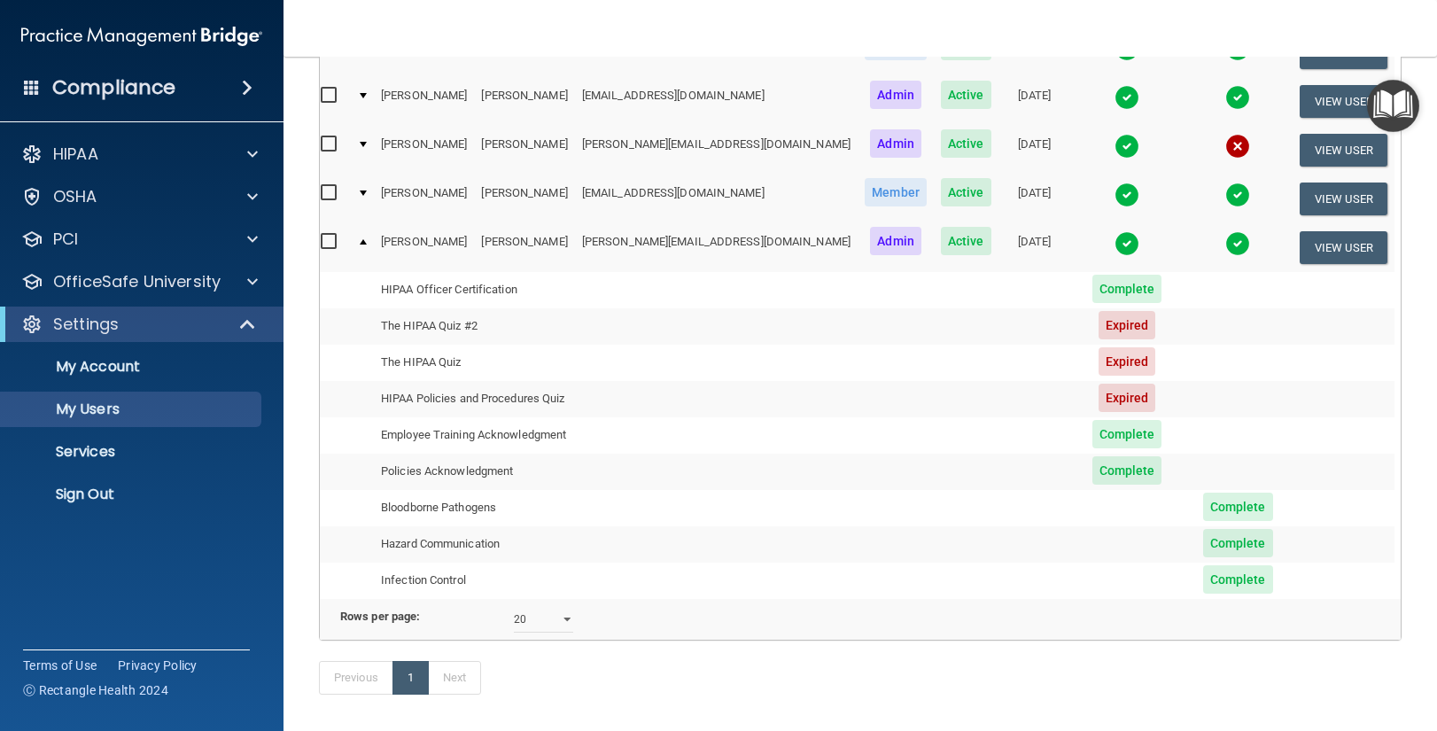
scroll to position [494, 0]
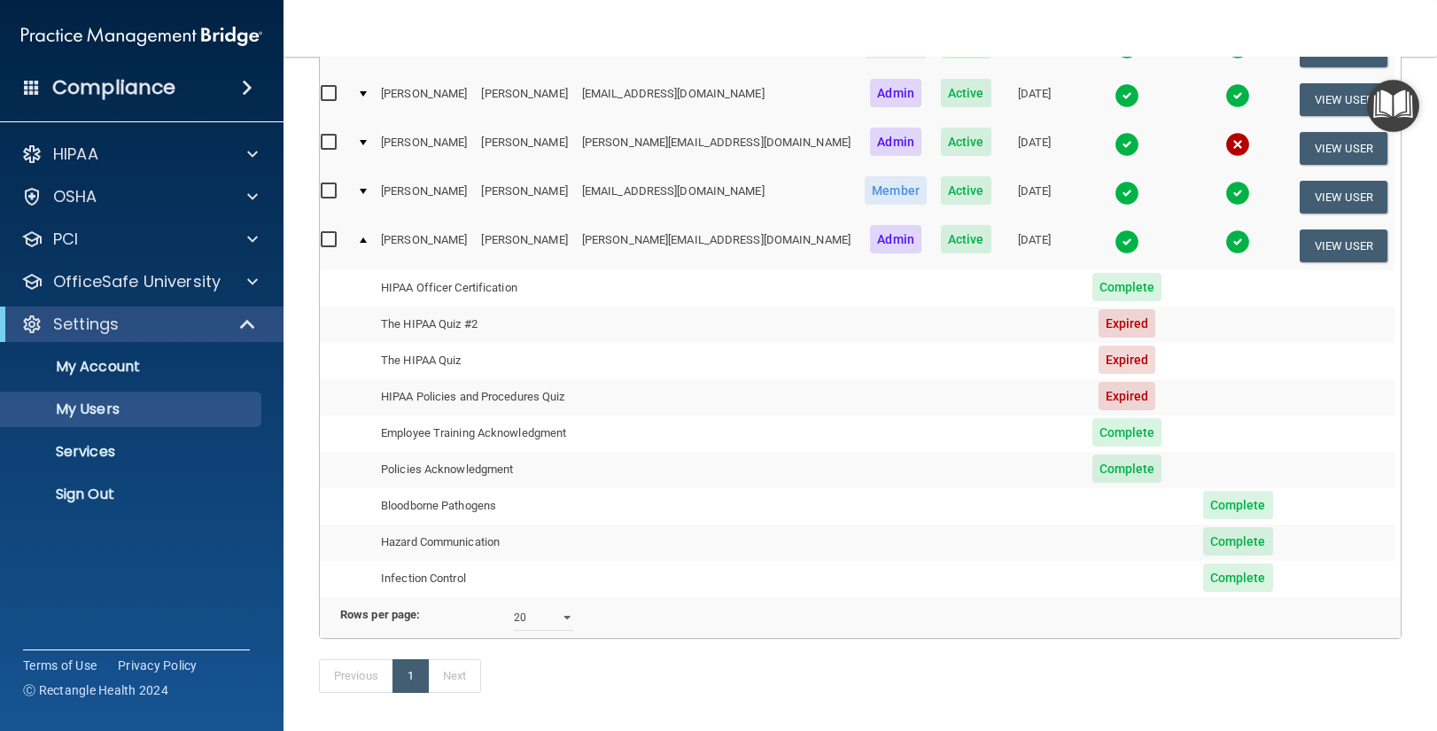
click at [366, 232] on td at bounding box center [362, 246] width 24 height 48
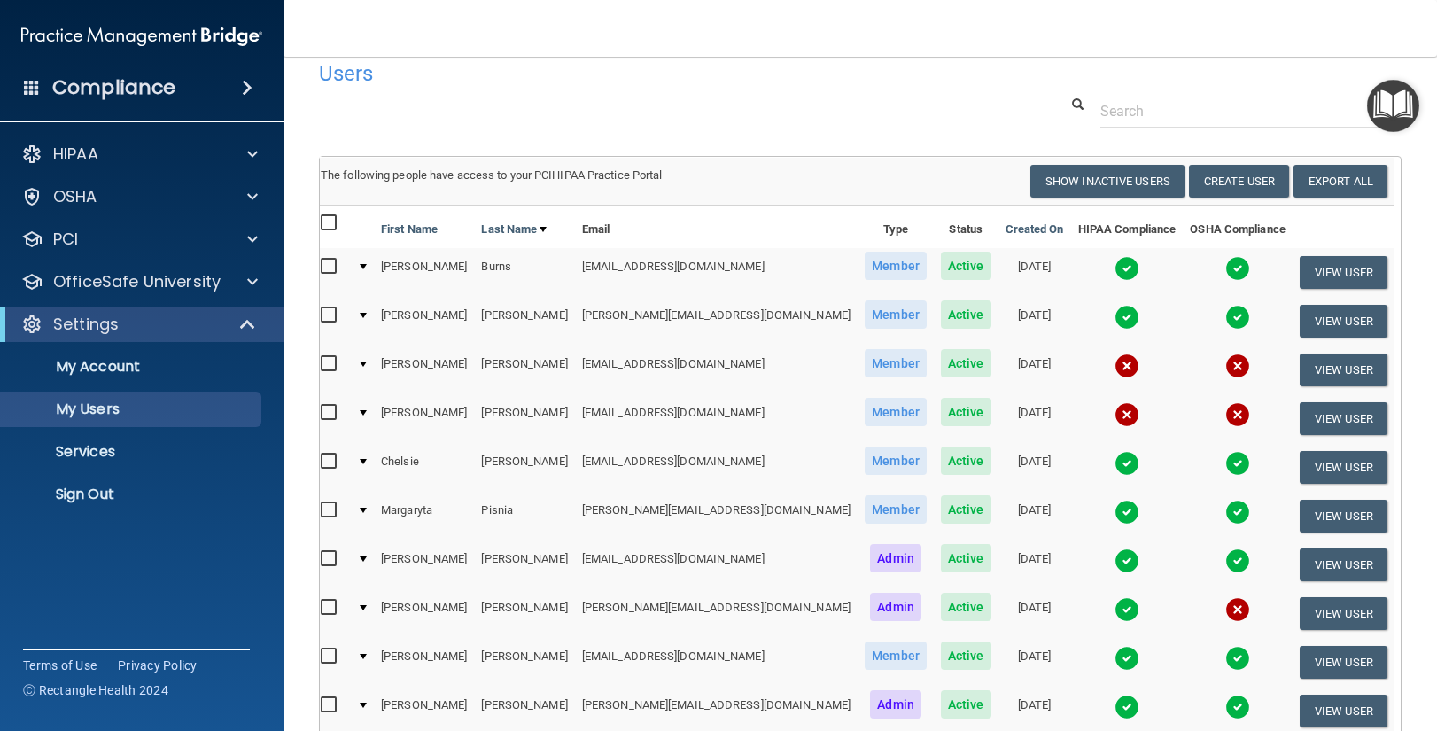
scroll to position [24, 0]
click at [367, 265] on div at bounding box center [363, 265] width 7 height 5
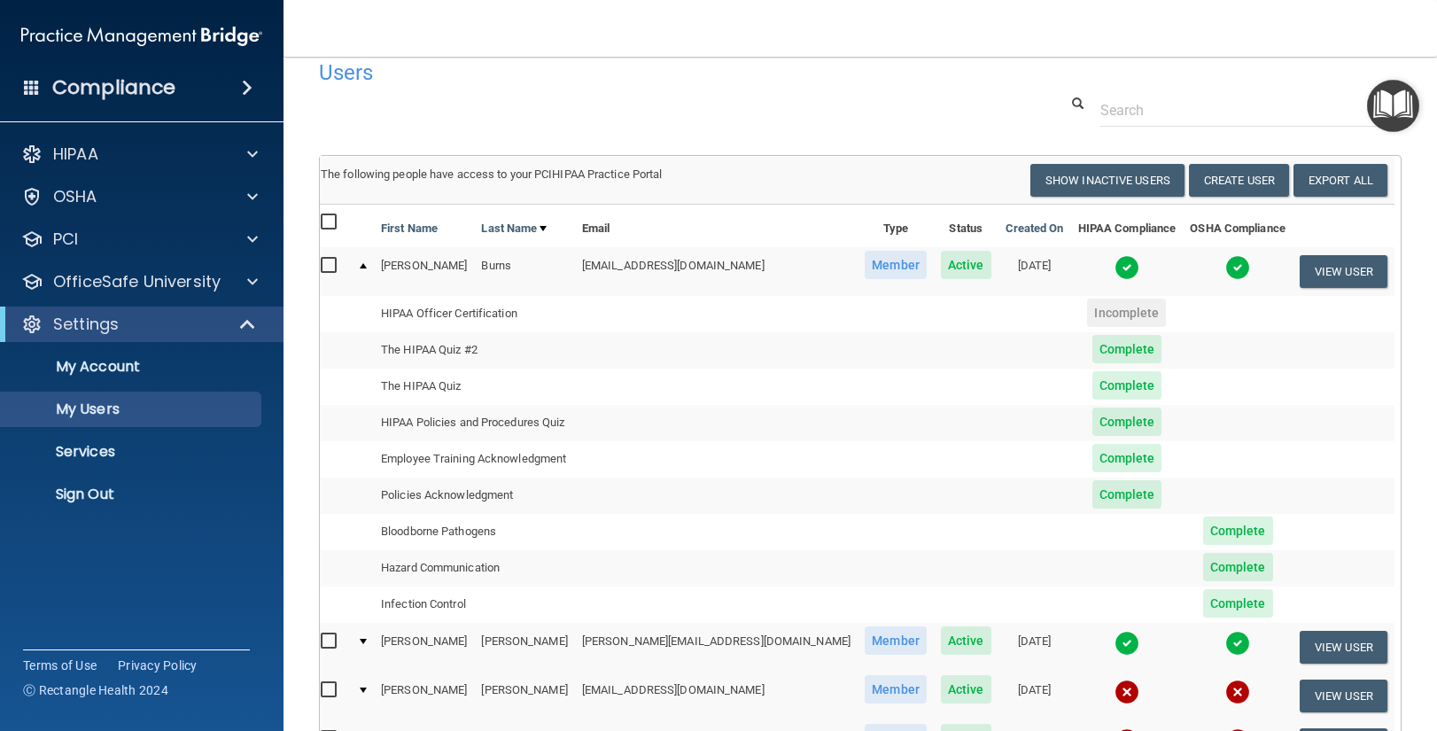
scroll to position [0, 0]
